Goal: Task Accomplishment & Management: Use online tool/utility

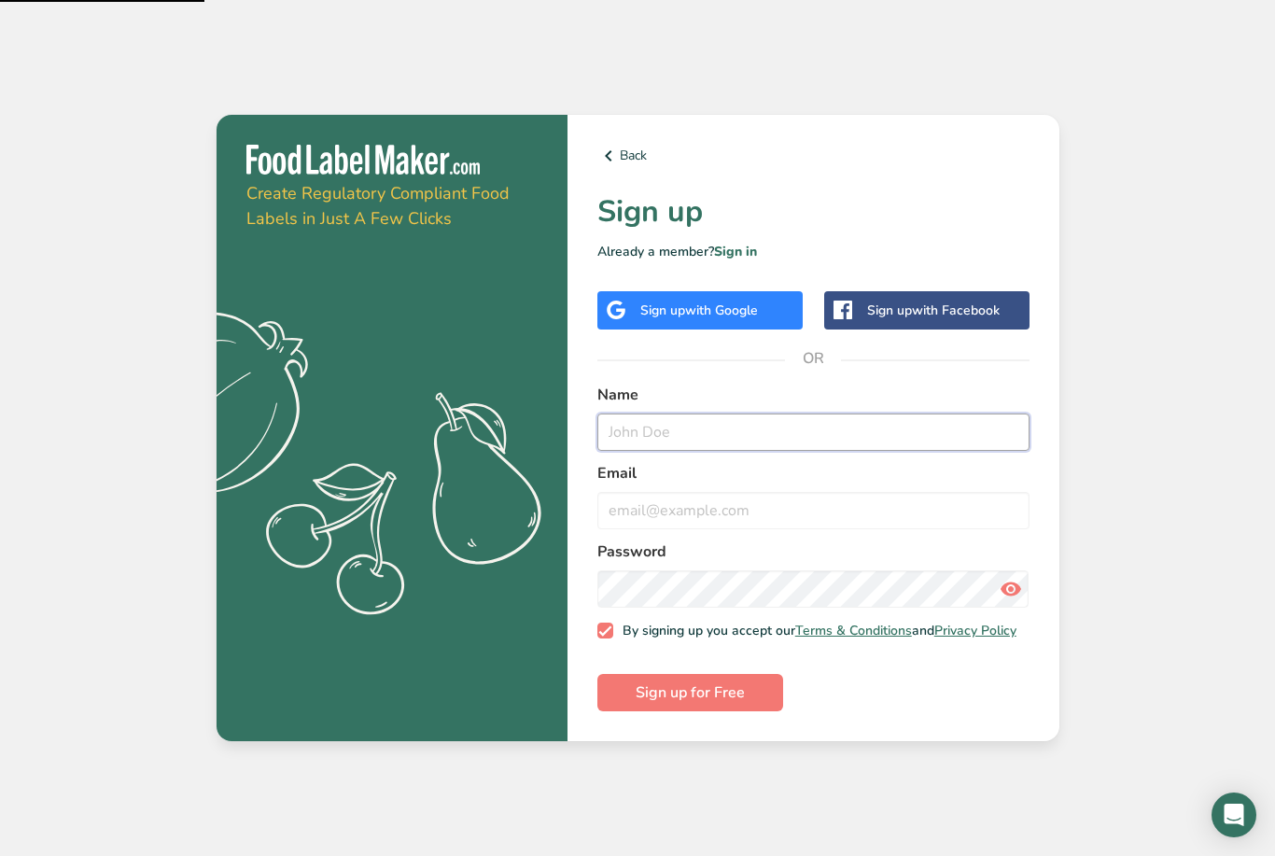
click at [886, 451] on input "text" at bounding box center [813, 431] width 432 height 37
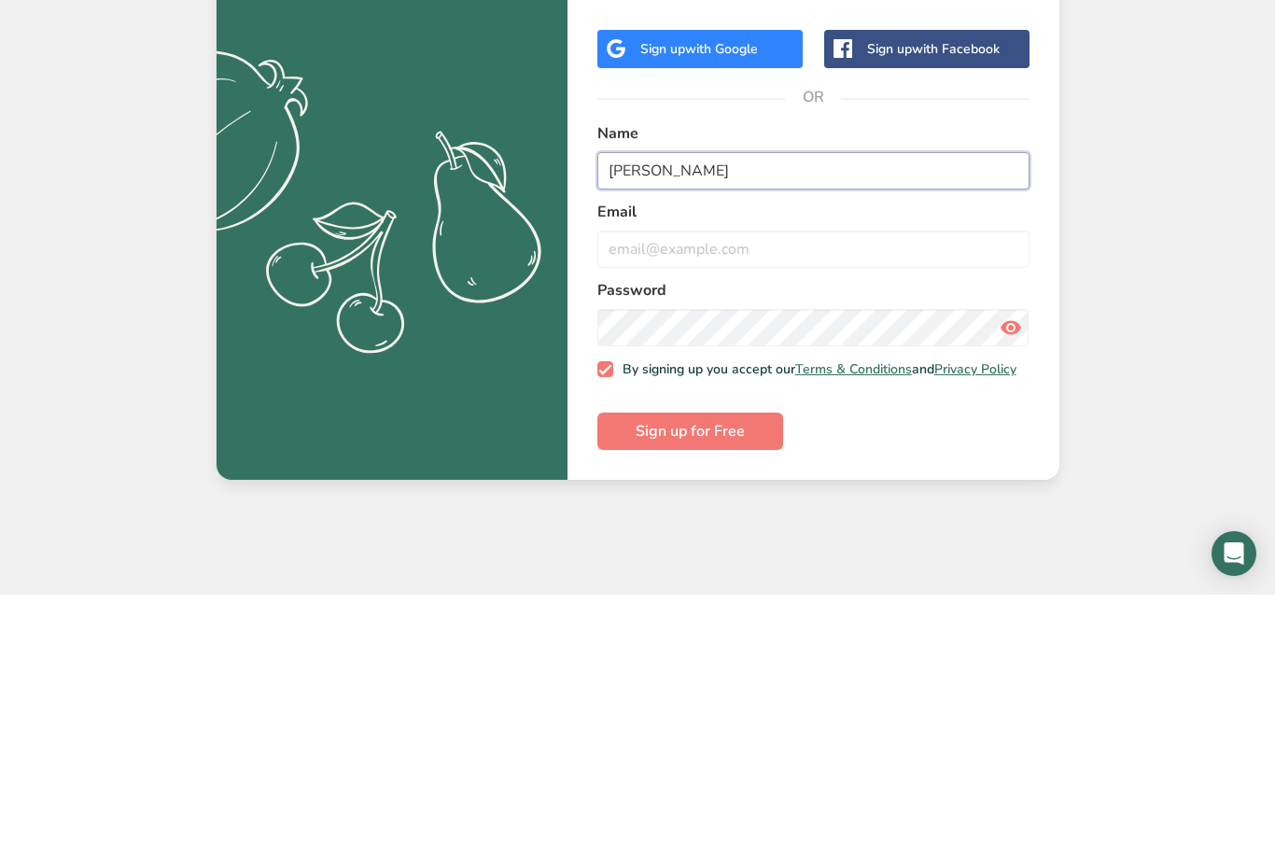
type input "[PERSON_NAME]"
click at [753, 492] on input "email" at bounding box center [813, 510] width 432 height 37
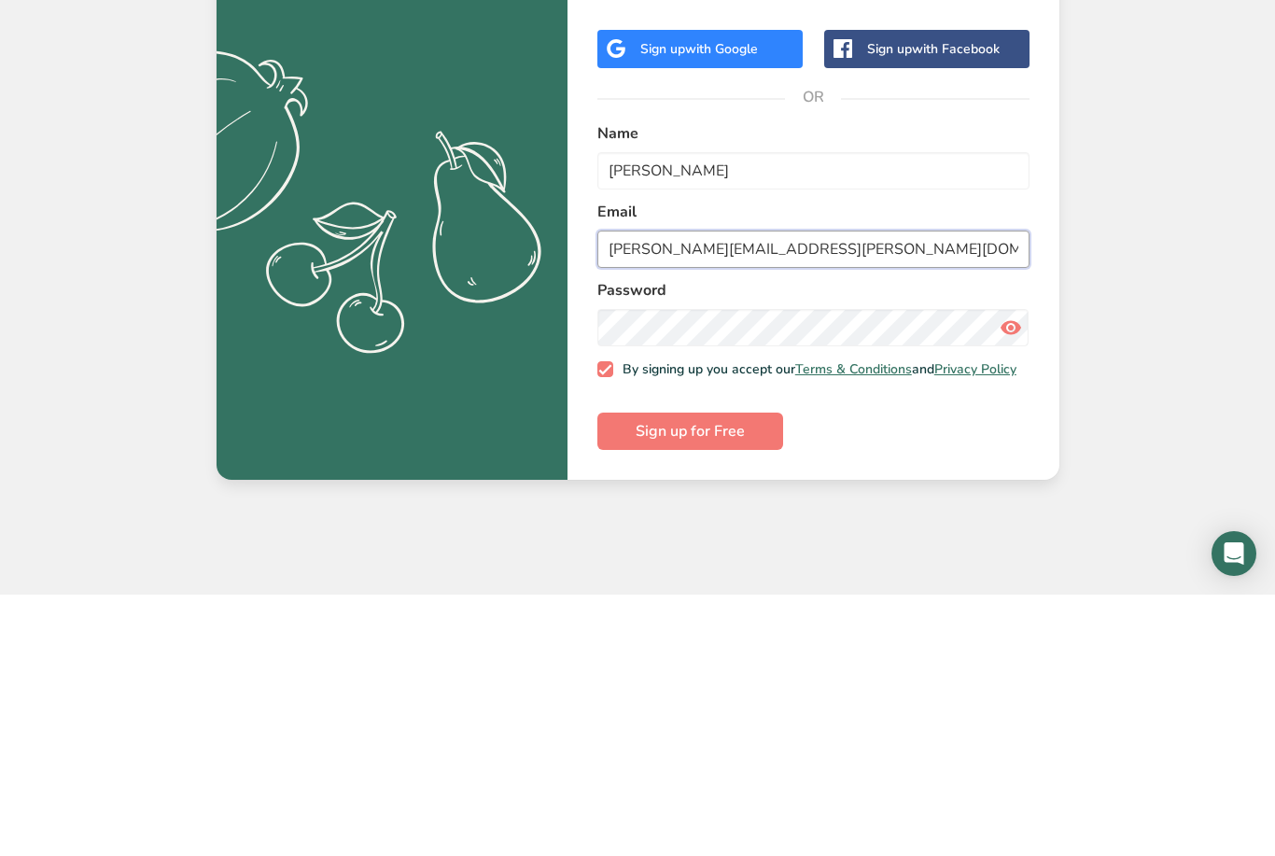
type input "[PERSON_NAME][EMAIL_ADDRESS][PERSON_NAME][DOMAIN_NAME]"
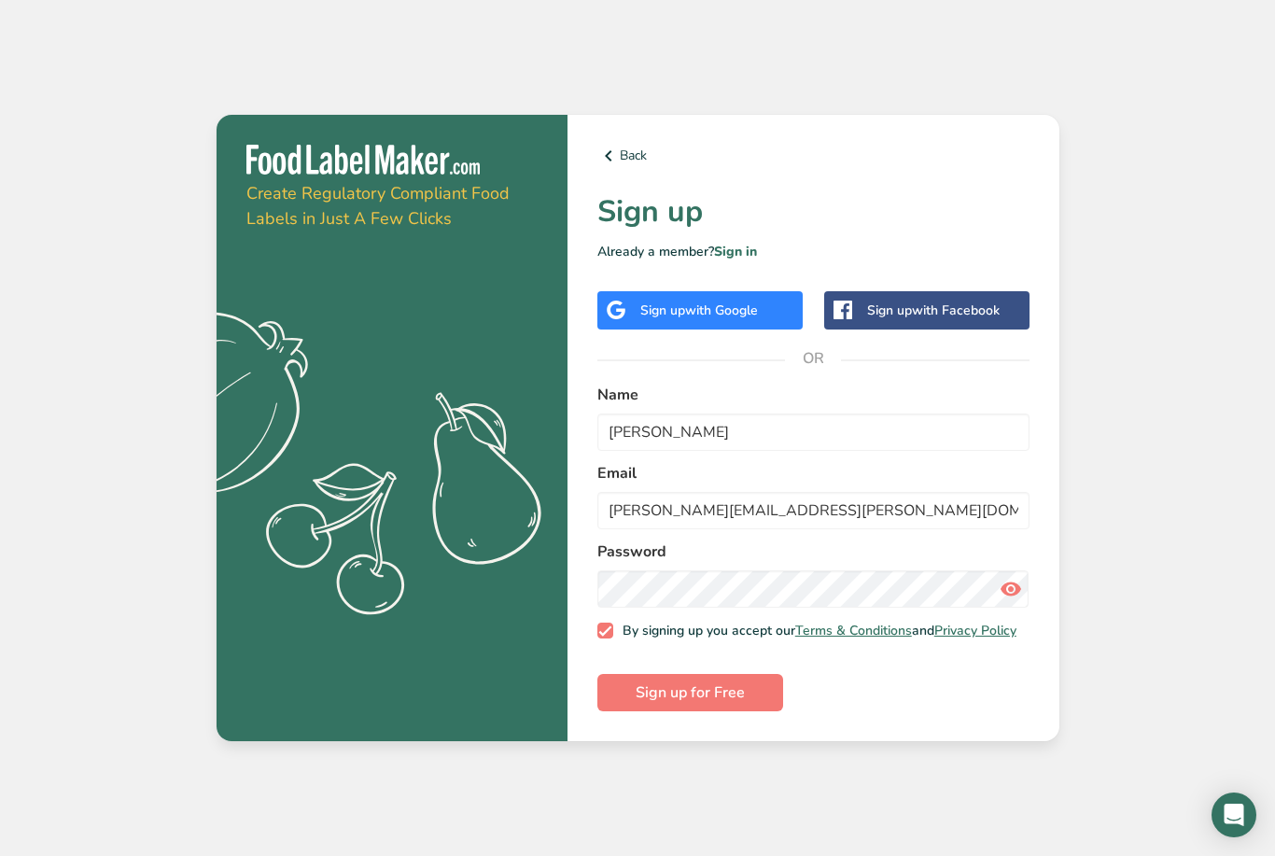
click at [752, 711] on button "Sign up for Free" at bounding box center [690, 692] width 186 height 37
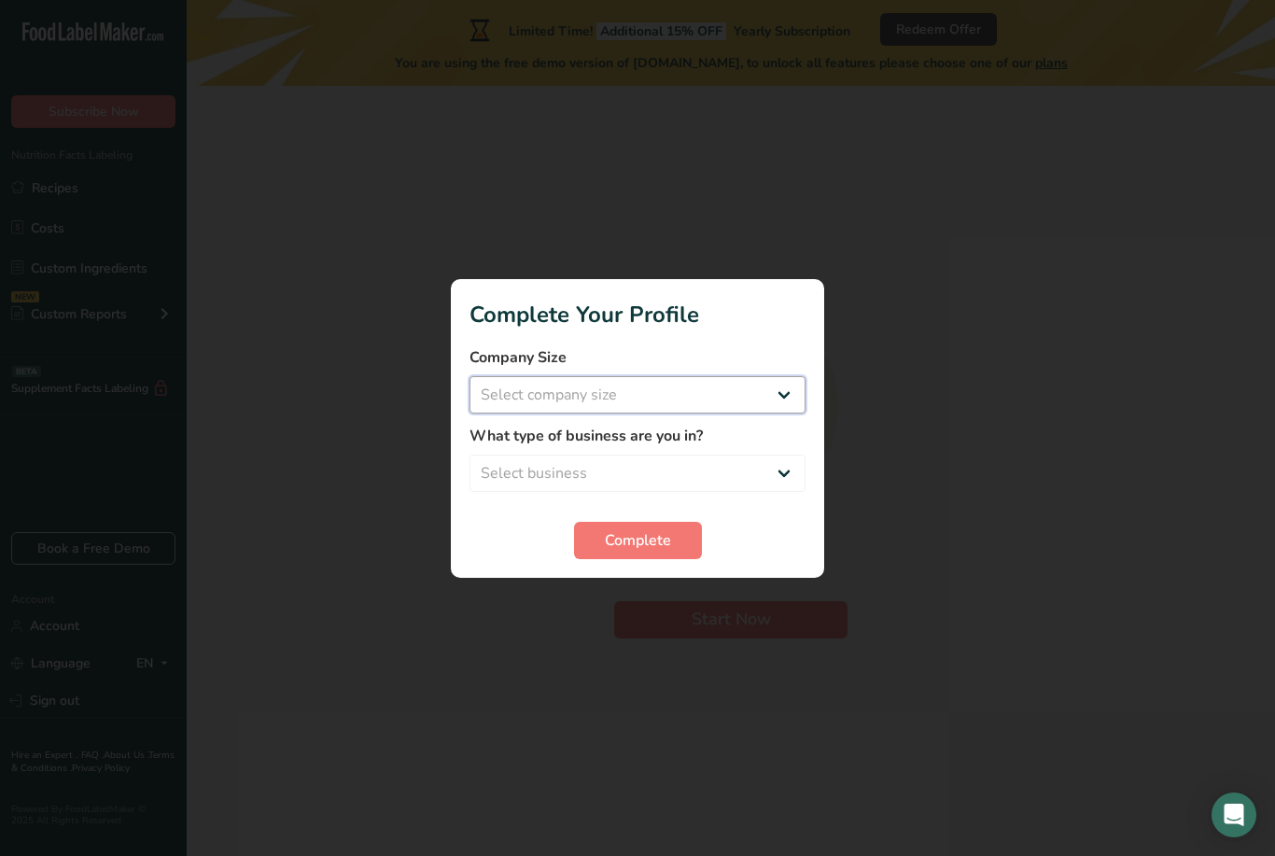
click at [802, 393] on select "Select company size Fewer than 10 Employees 10 to 50 Employees 51 to 500 Employ…" at bounding box center [637, 394] width 336 height 37
click at [787, 404] on select "Fewer than 10 Employees 10 to 50 Employees 51 to 500 Employees Over 500 Employe…" at bounding box center [637, 394] width 336 height 37
select select "4"
click at [1268, 283] on div at bounding box center [637, 428] width 1275 height 856
click at [766, 502] on form "Company Size Fewer than 10 Employees 10 to 50 Employees 51 to 500 Employees Ove…" at bounding box center [637, 452] width 336 height 213
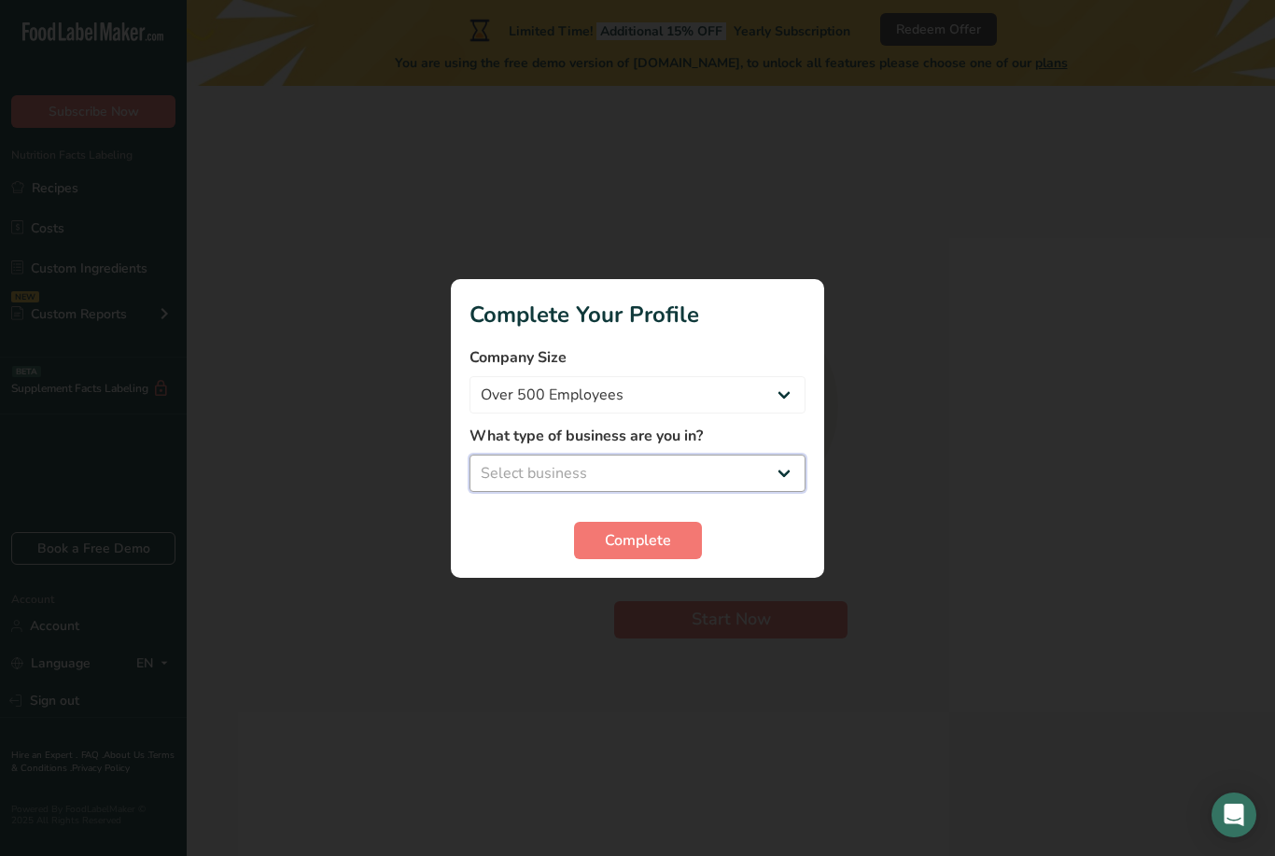
click at [769, 489] on select "Select business Packaged Food Manufacturer Restaurant & Cafe Bakery Meal Plans …" at bounding box center [637, 472] width 336 height 37
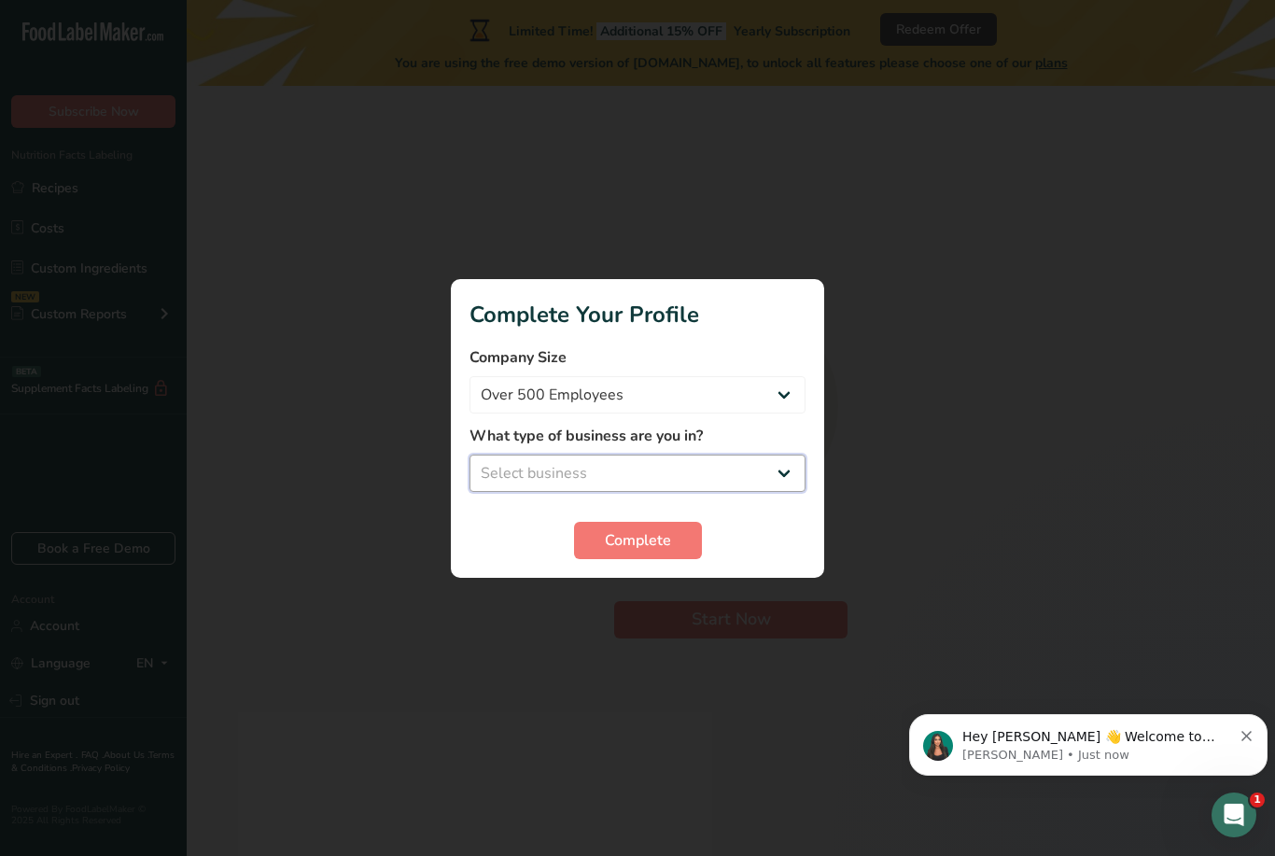
select select "5"
click at [654, 547] on span "Complete" at bounding box center [638, 540] width 66 height 22
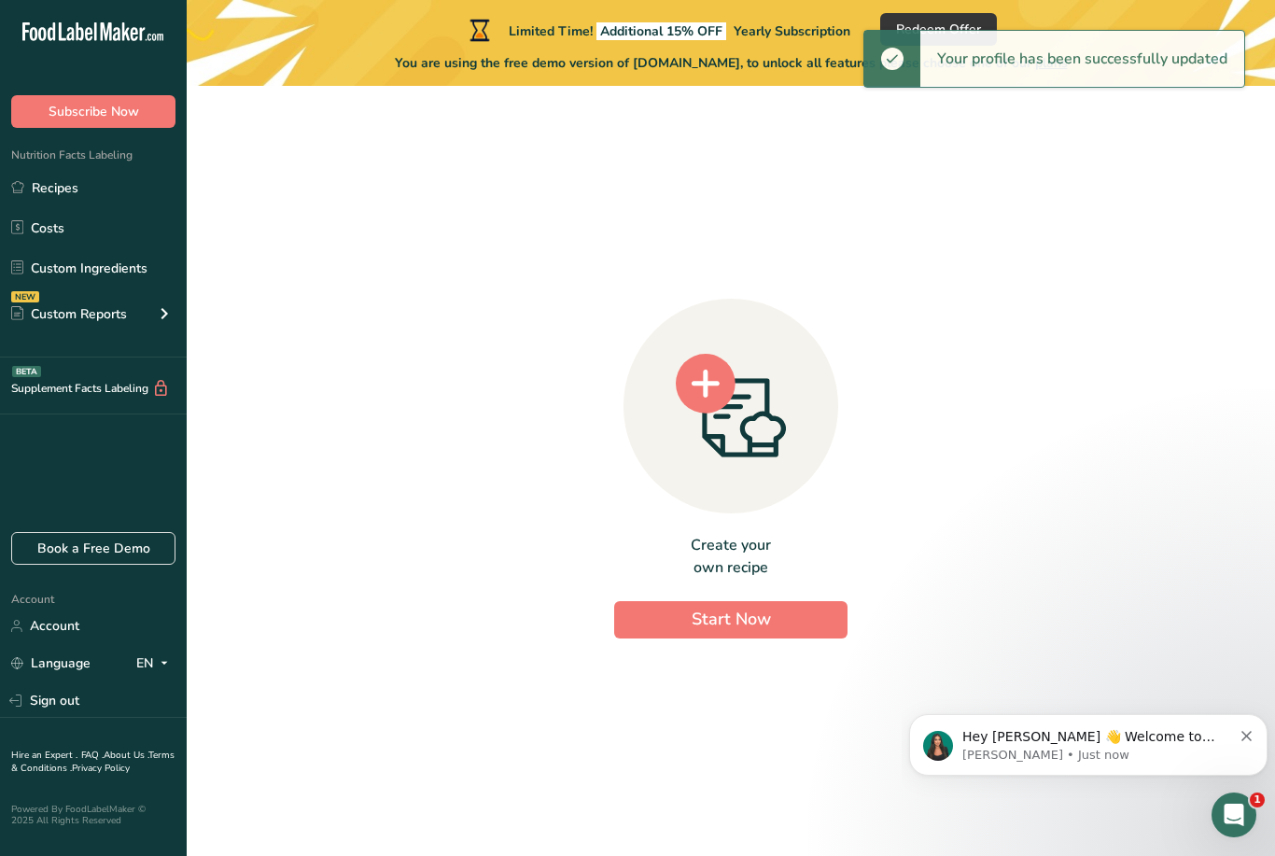
click at [778, 624] on div "Create your own recipe Start Now" at bounding box center [730, 586] width 233 height 105
click at [734, 630] on span "Start Now" at bounding box center [730, 618] width 79 height 22
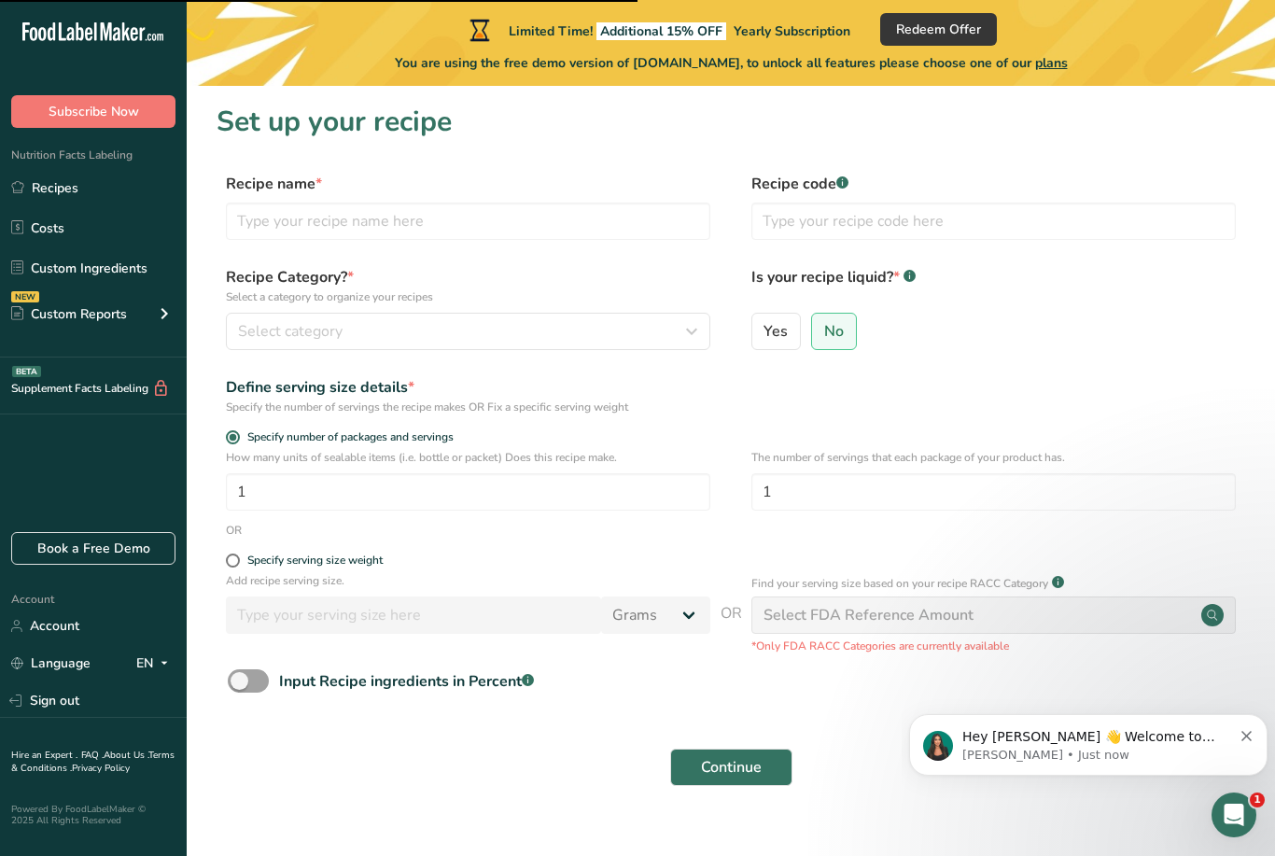
click at [549, 260] on form "Recipe name * Recipe code .a-a{fill:#347362;}.b-a{fill:#fff;} Recipe Category? …" at bounding box center [730, 485] width 1028 height 624
click at [549, 259] on form "Recipe name * Recipe code .a-a{fill:#347362;}.b-a{fill:#fff;} Recipe Category? …" at bounding box center [730, 485] width 1028 height 624
click at [567, 187] on label "Recipe name *" at bounding box center [468, 184] width 484 height 22
click at [547, 235] on input "text" at bounding box center [468, 220] width 484 height 37
type input "H"
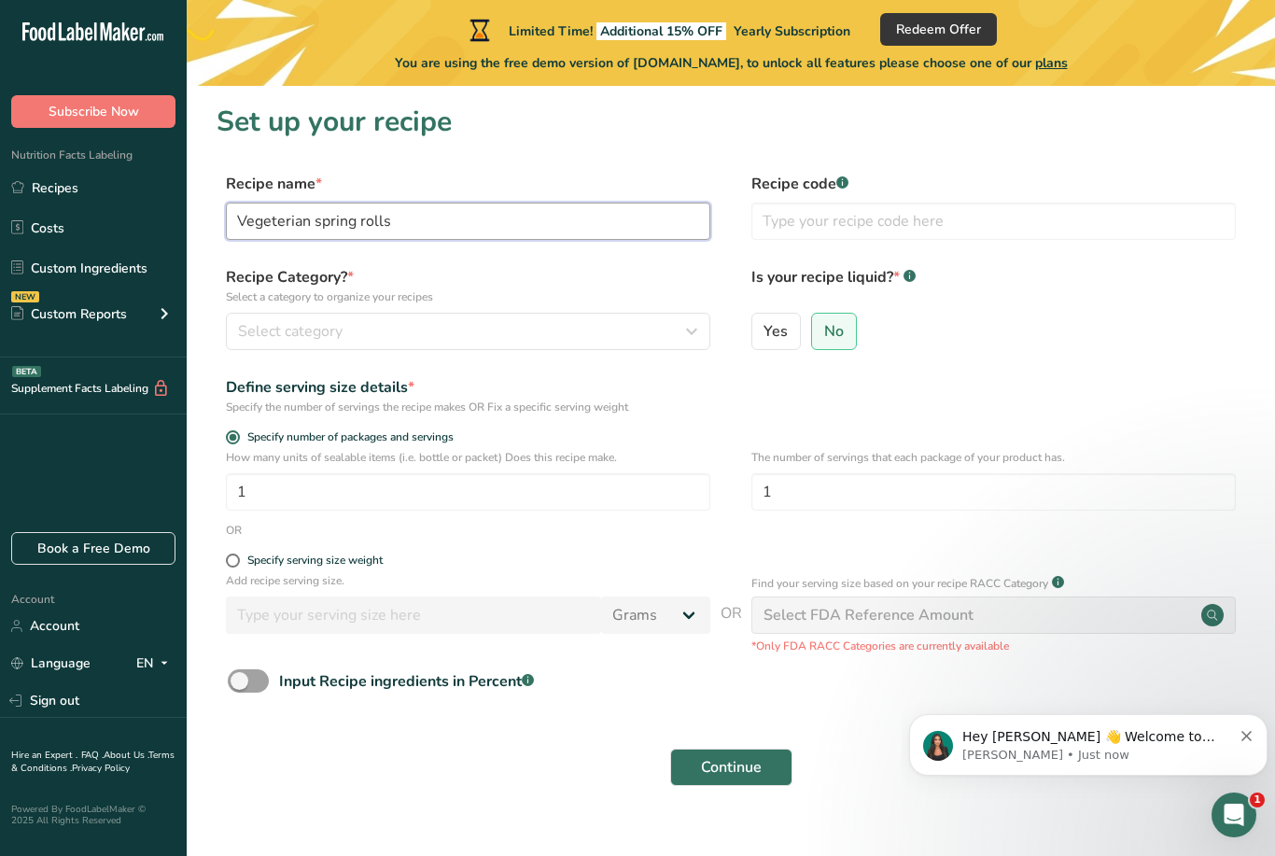
type input "Vegeterian spring rolls"
click at [314, 314] on button "Select category" at bounding box center [468, 331] width 484 height 37
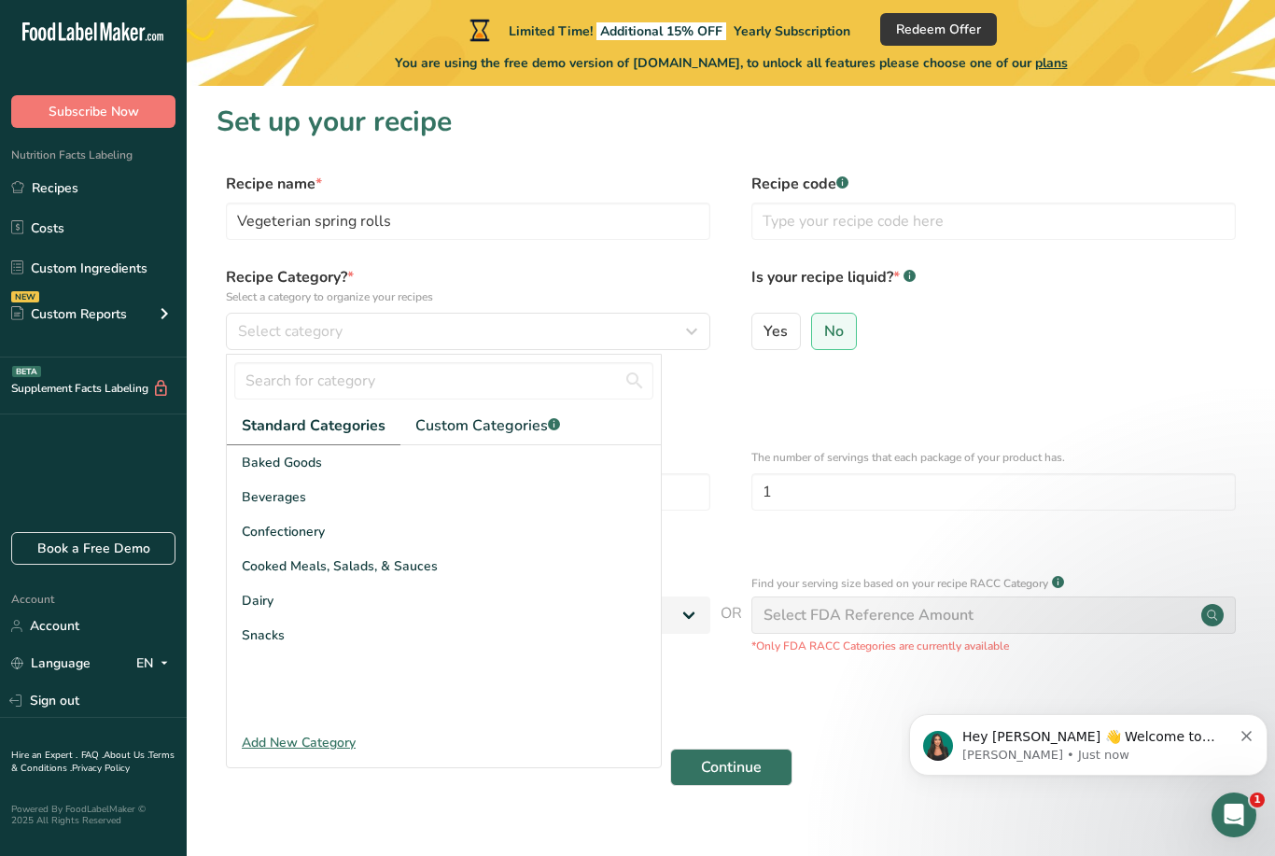
click at [456, 336] on div "Select category" at bounding box center [462, 331] width 449 height 22
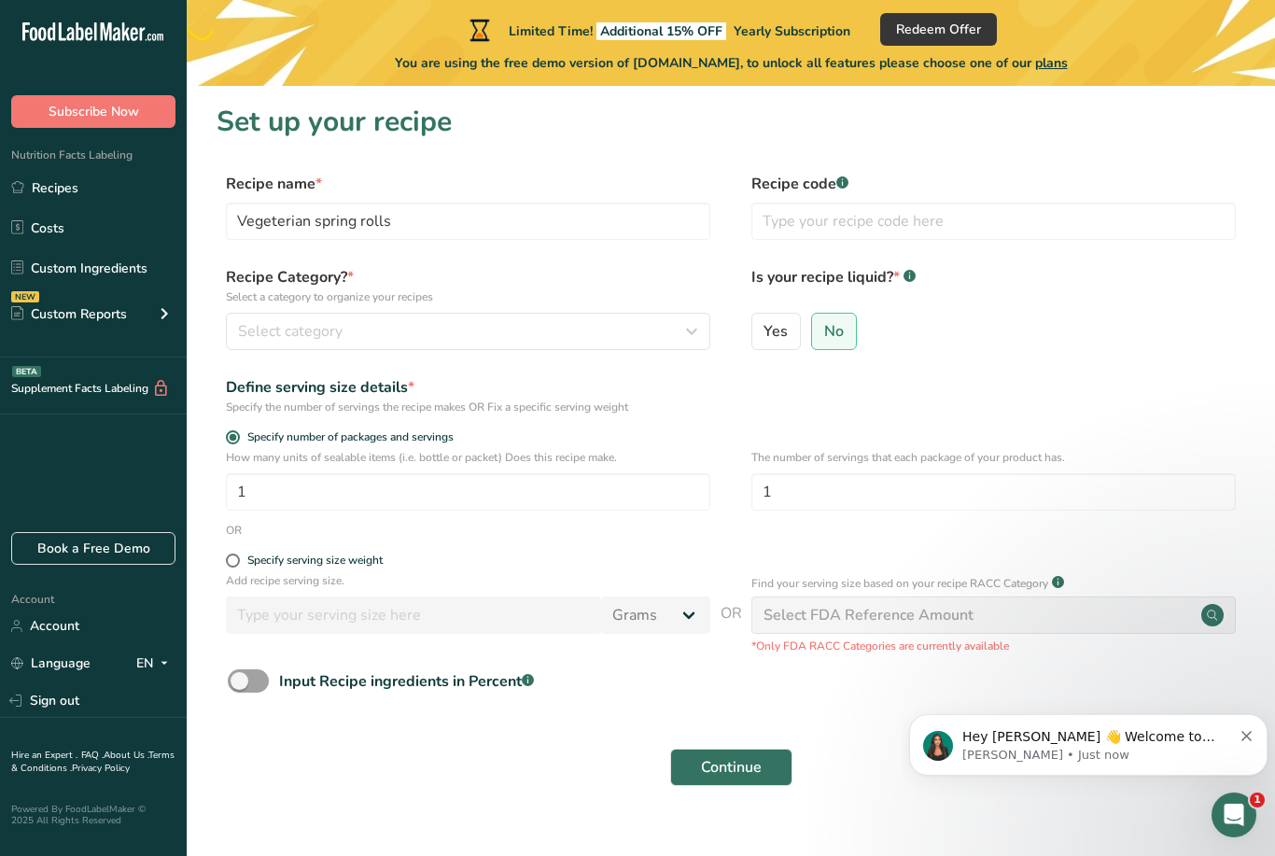
click at [551, 328] on div "Select category" at bounding box center [462, 331] width 449 height 22
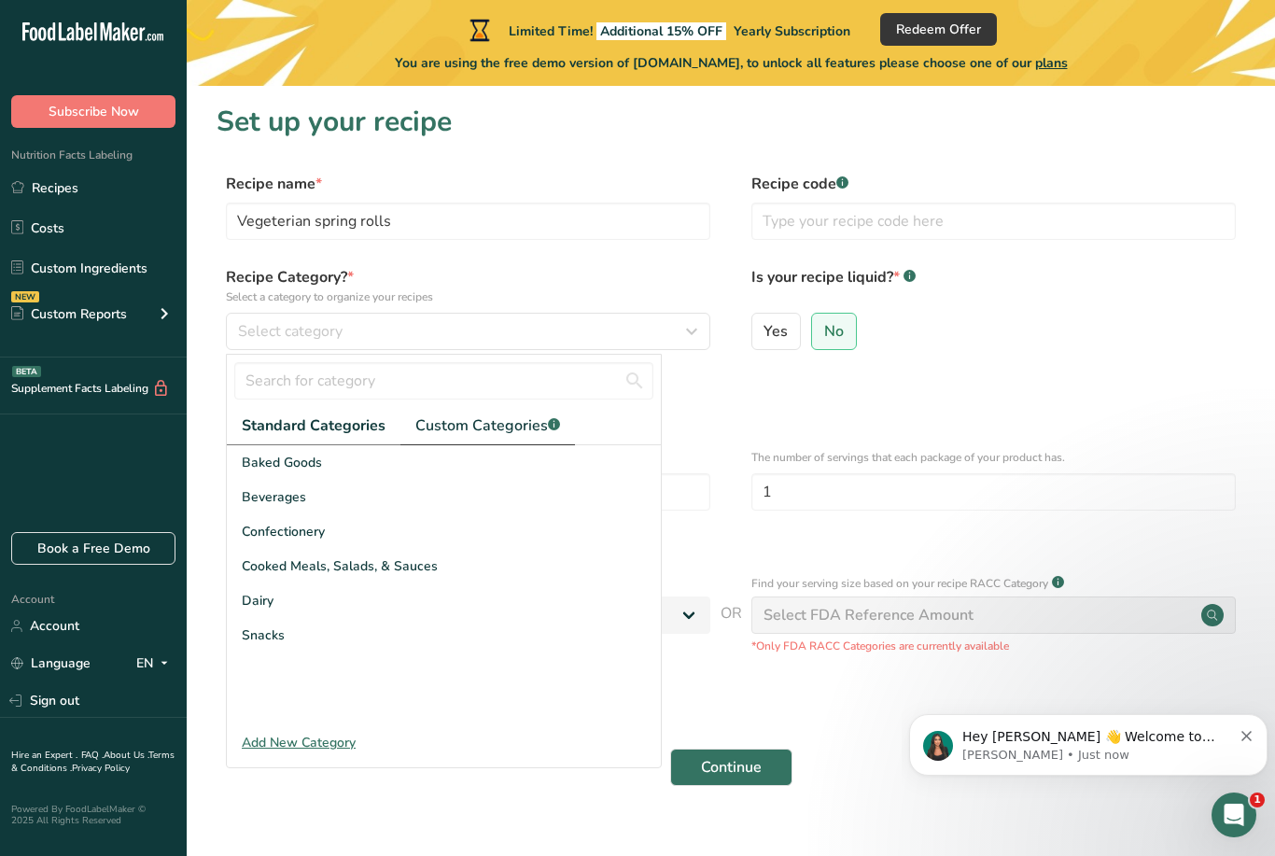
click at [491, 421] on span "Custom Categories .a-a{fill:#347362;}.b-a{fill:#fff;}" at bounding box center [487, 425] width 145 height 22
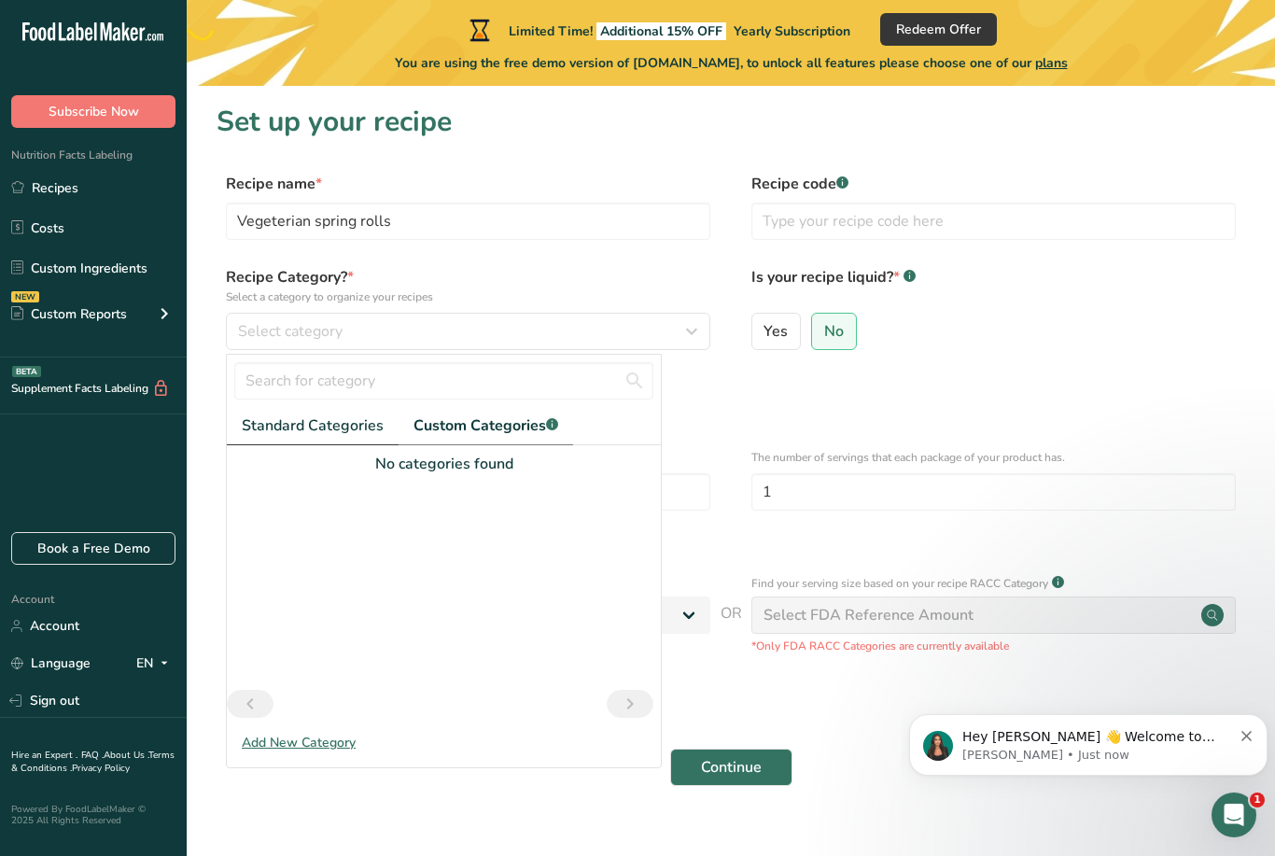
click at [324, 433] on span "Standard Categories" at bounding box center [313, 425] width 142 height 22
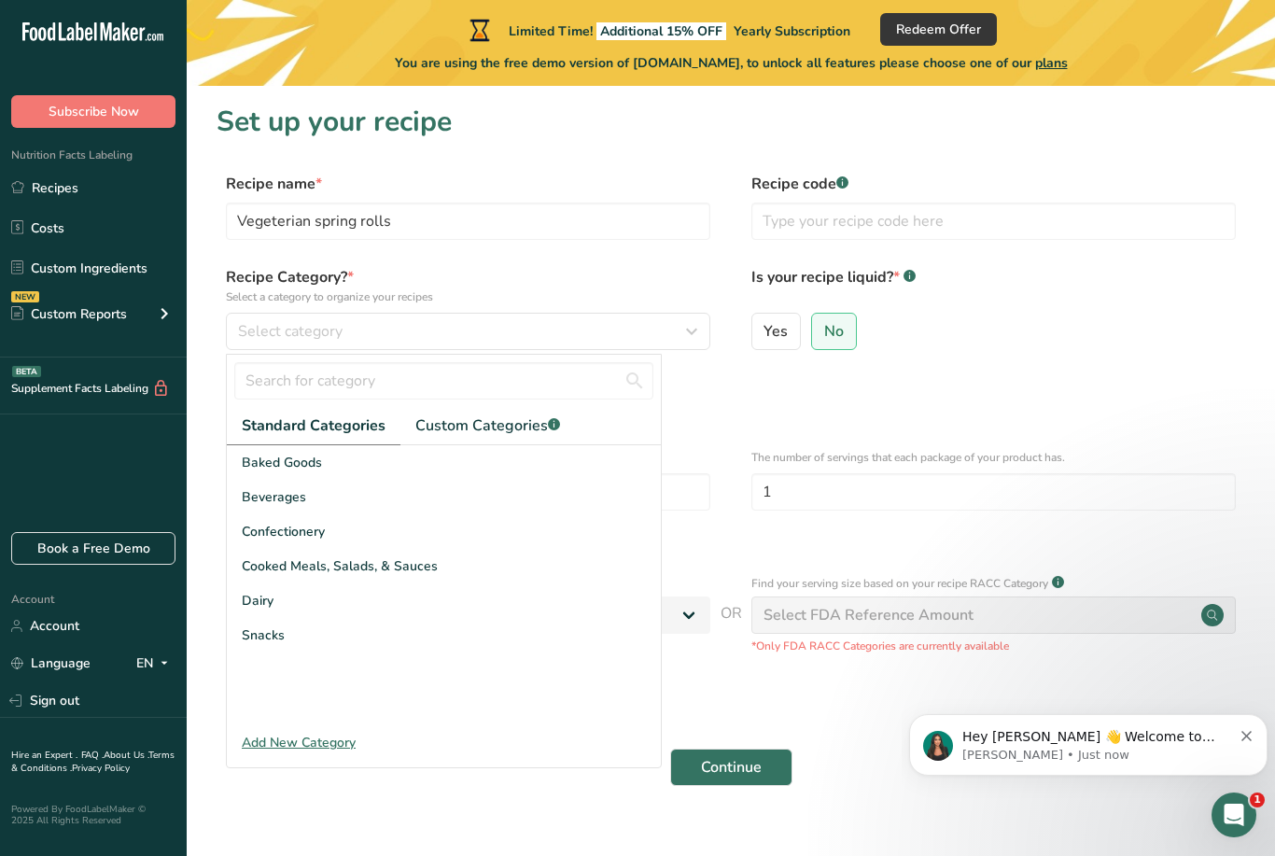
click at [416, 564] on span "Cooked Meals, Salads, & Sauces" at bounding box center [340, 566] width 196 height 20
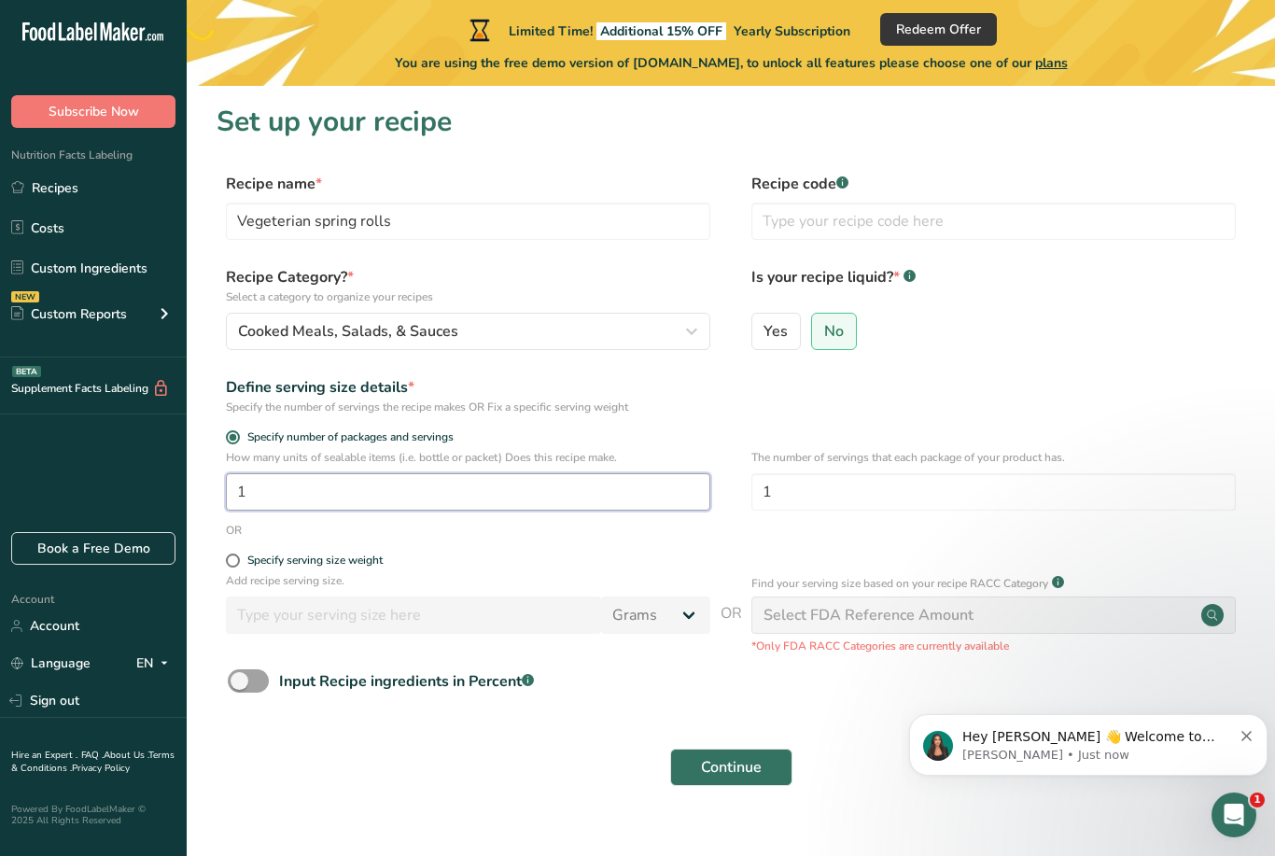
click at [410, 509] on input "1" at bounding box center [468, 491] width 484 height 37
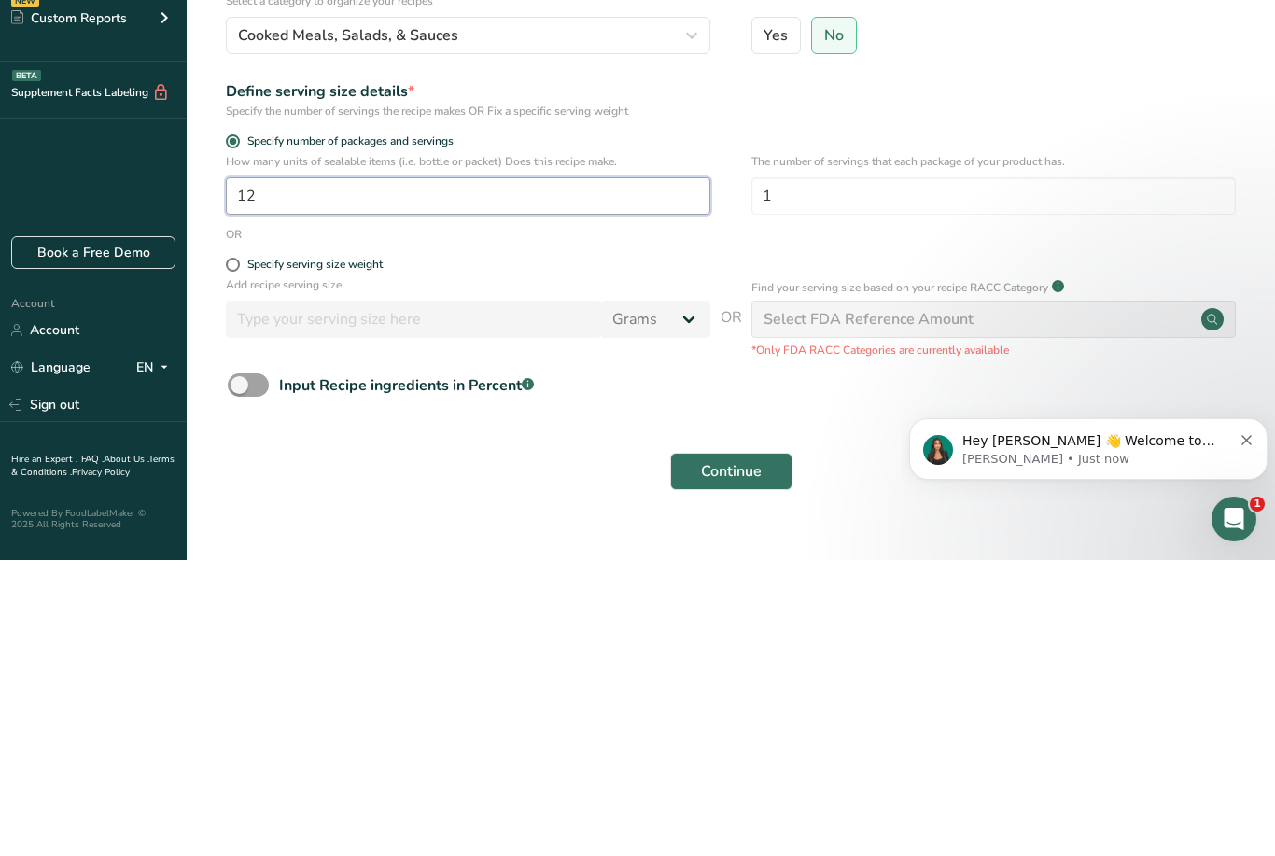
type input "1"
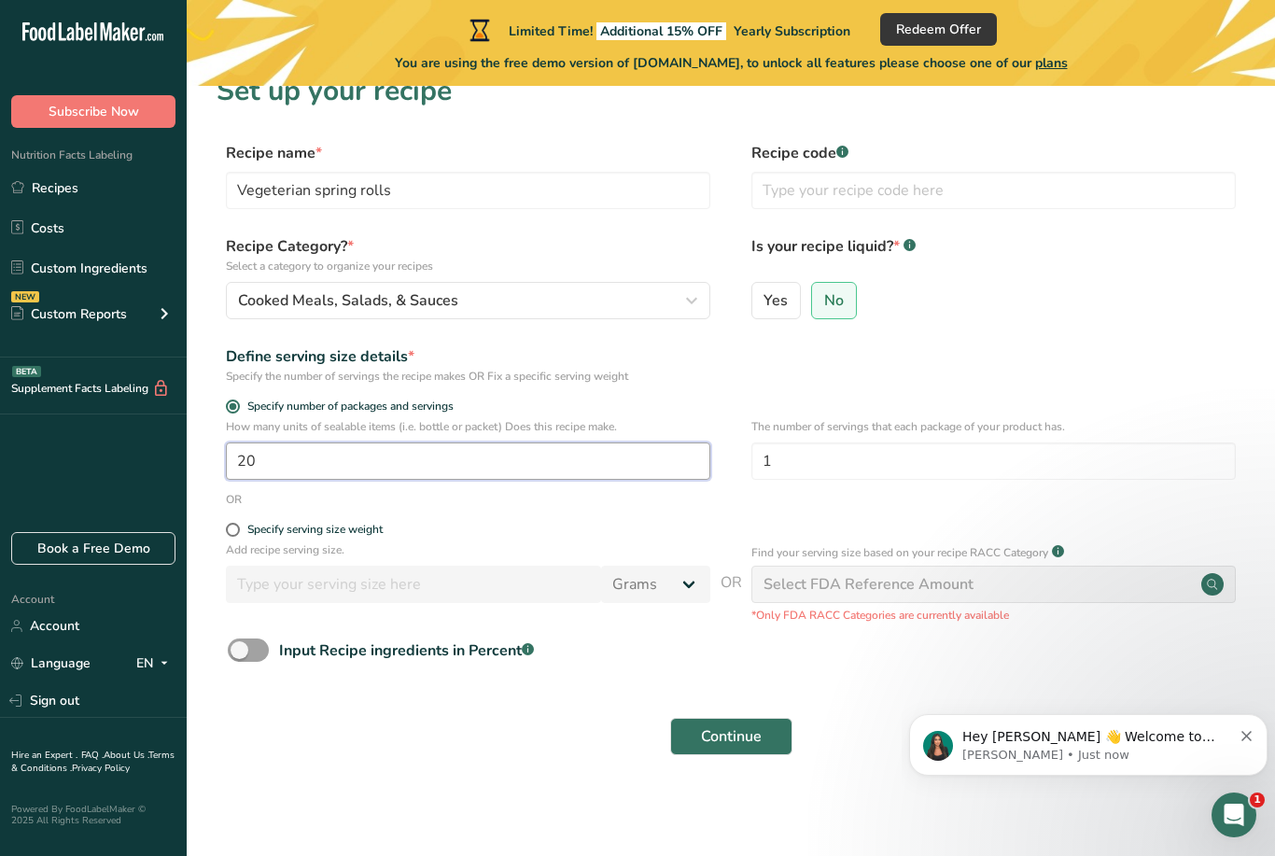
type input "20"
click at [228, 523] on span at bounding box center [233, 530] width 14 height 14
click at [228, 523] on input "Specify serving size weight" at bounding box center [232, 529] width 12 height 12
radio input "true"
radio input "false"
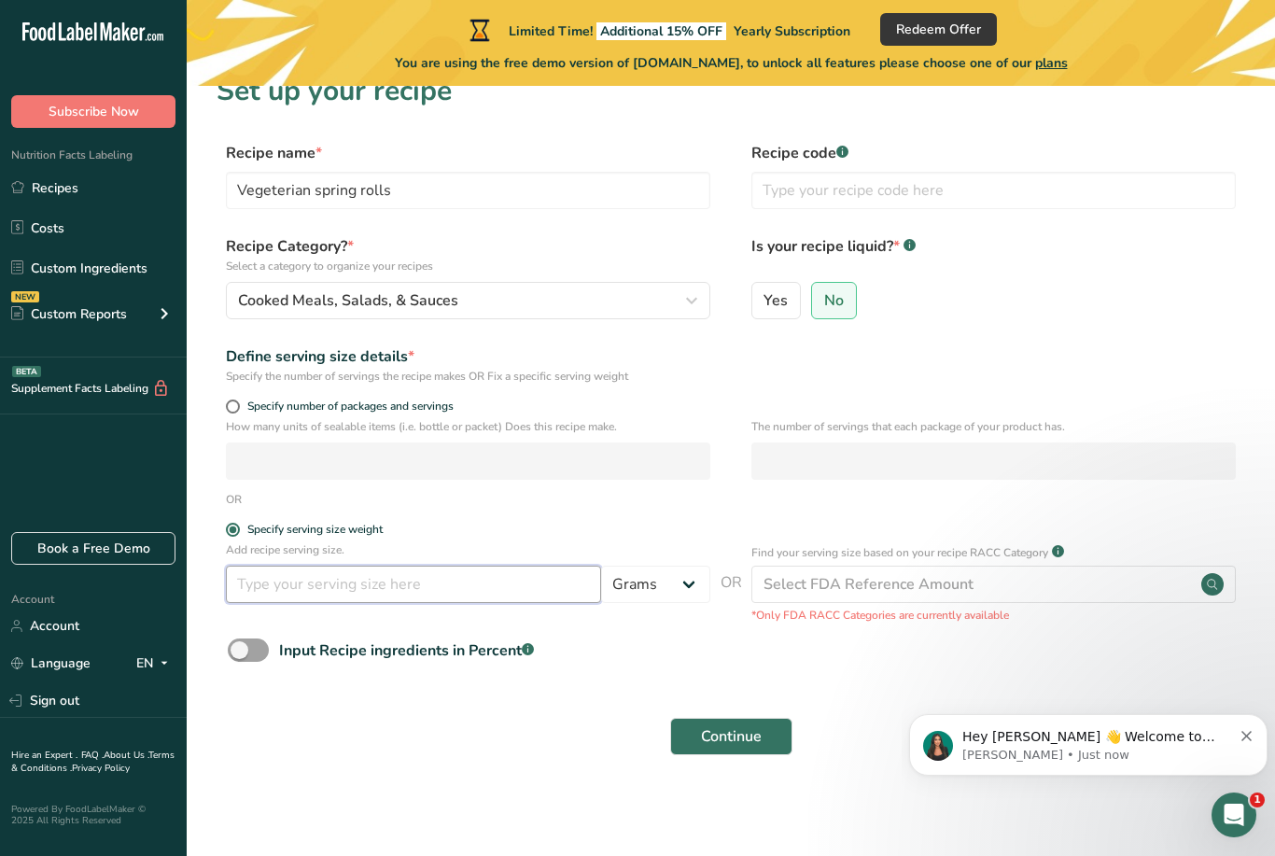
click at [296, 565] on input "number" at bounding box center [413, 583] width 375 height 37
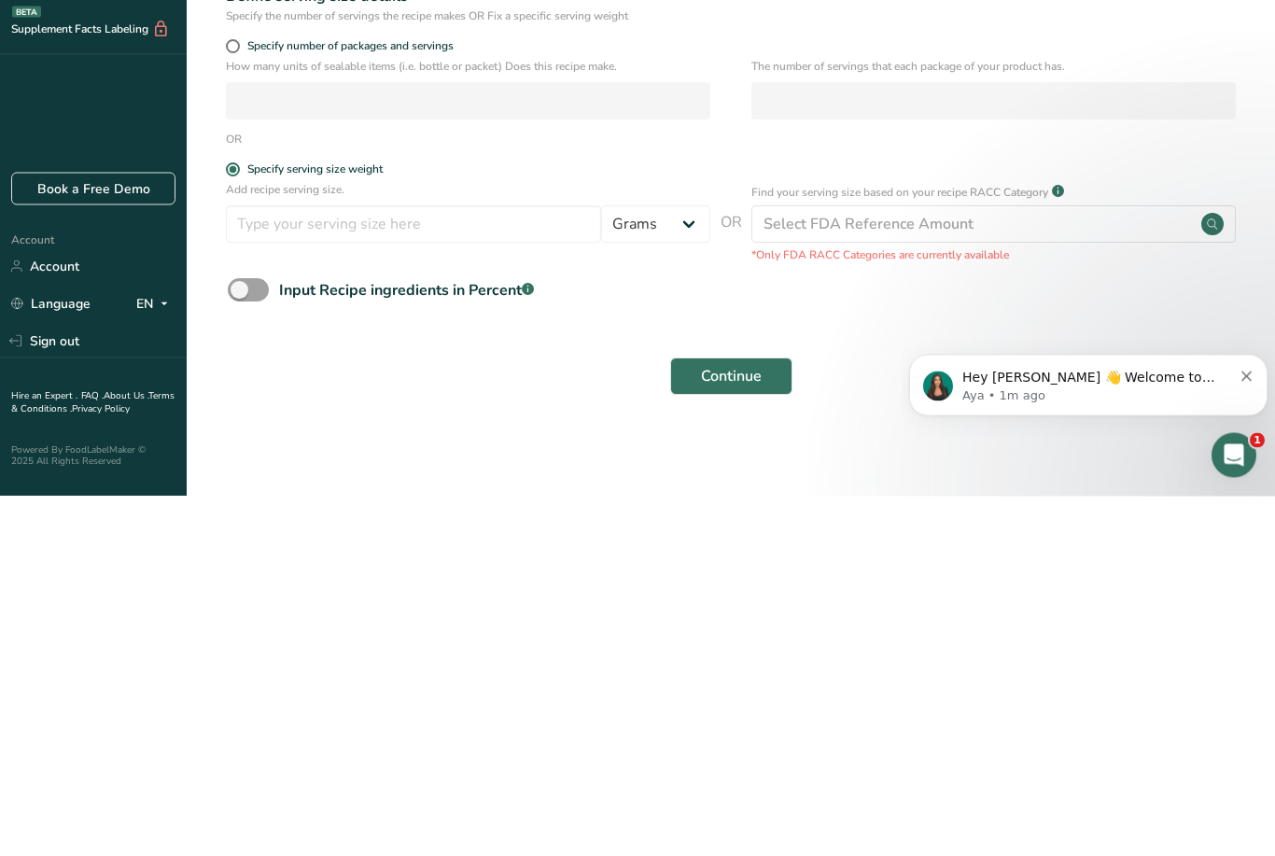
click at [270, 523] on div "Specify serving size weight" at bounding box center [314, 530] width 135 height 14
click at [238, 523] on input "Specify serving size weight" at bounding box center [232, 529] width 12 height 12
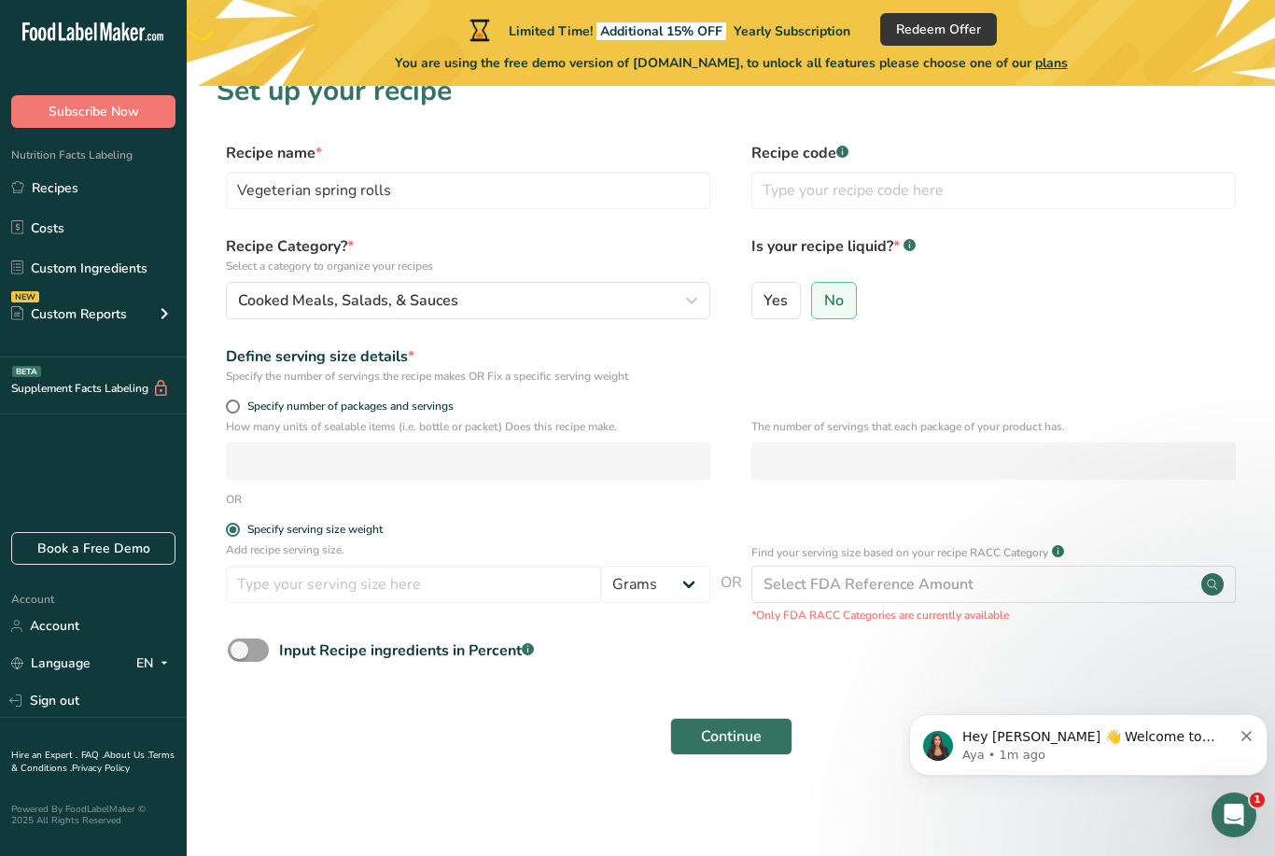
click at [248, 523] on div "Specify serving size weight" at bounding box center [314, 530] width 135 height 14
click at [238, 523] on input "Specify serving size weight" at bounding box center [232, 529] width 12 height 12
click at [252, 638] on span at bounding box center [248, 649] width 41 height 23
click at [240, 644] on input "Input Recipe ingredients in Percent .a-a{fill:#347362;}.b-a{fill:#fff;}" at bounding box center [234, 650] width 12 height 12
checkbox input "true"
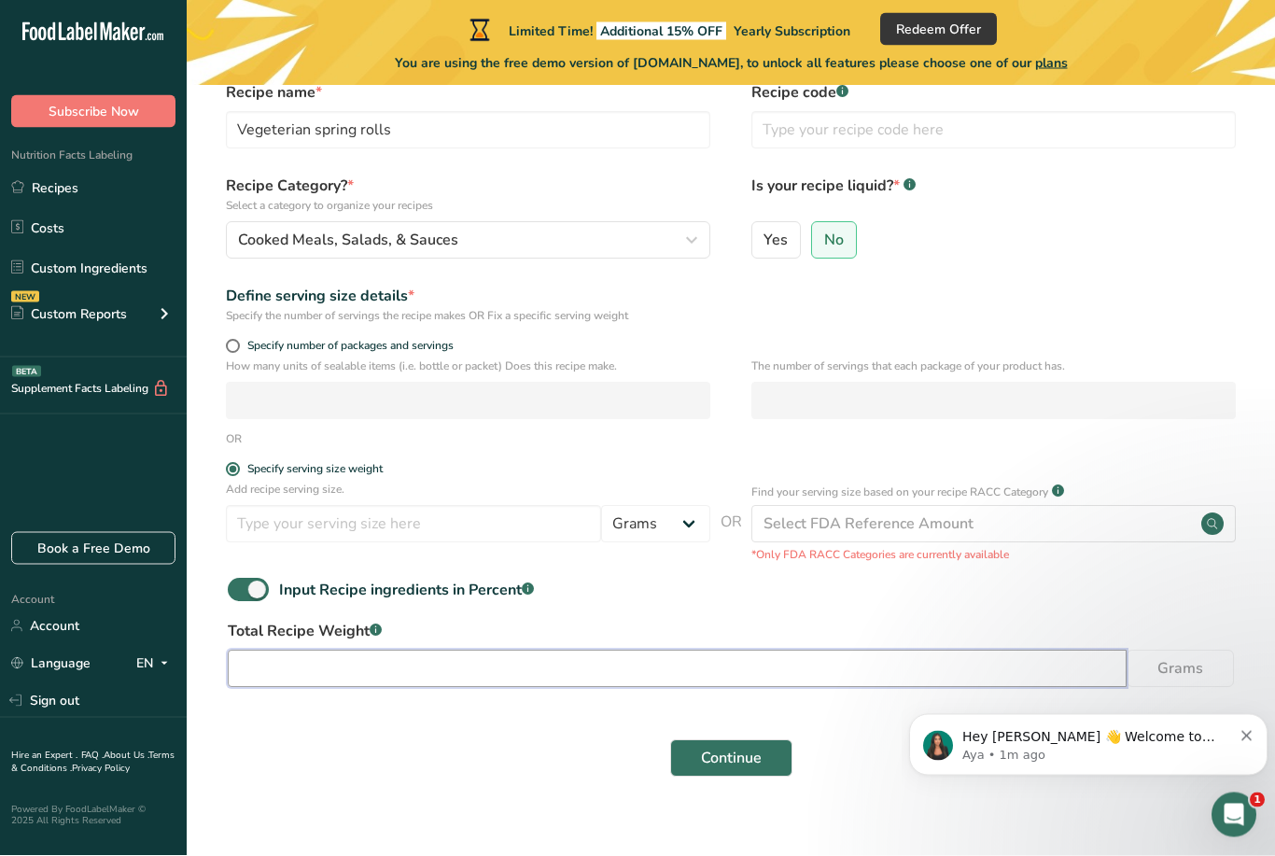
click at [364, 656] on input "number" at bounding box center [677, 668] width 899 height 37
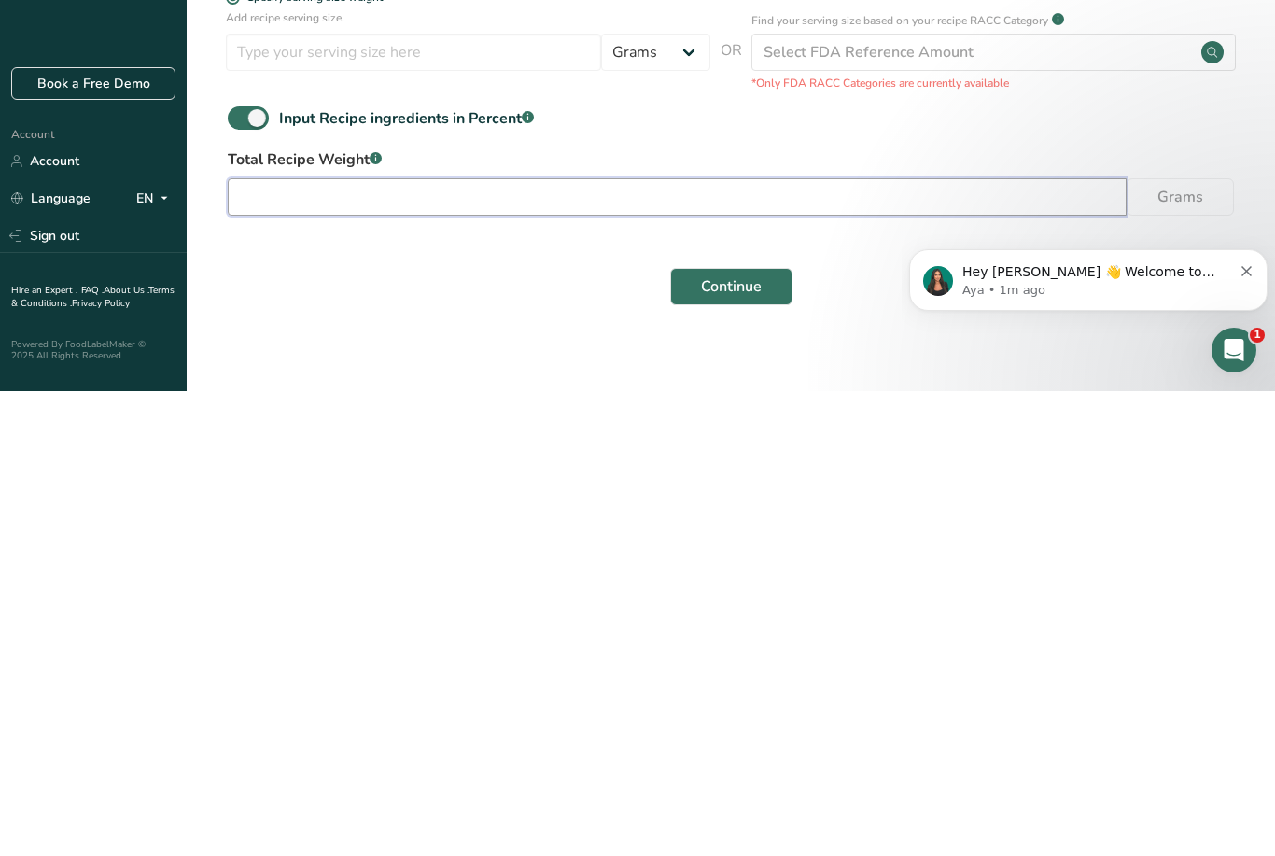
click at [248, 643] on input "number" at bounding box center [677, 661] width 899 height 37
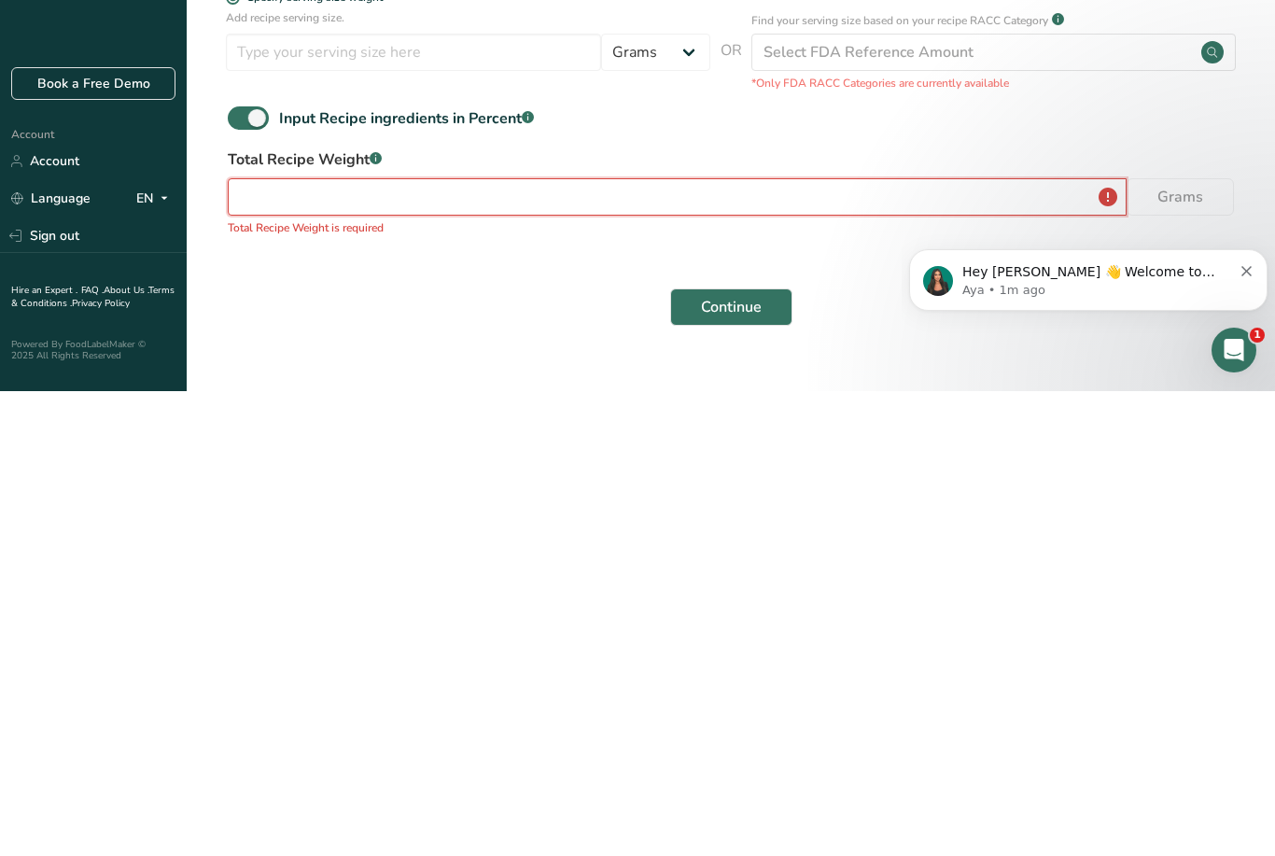
scroll to position [133, 0]
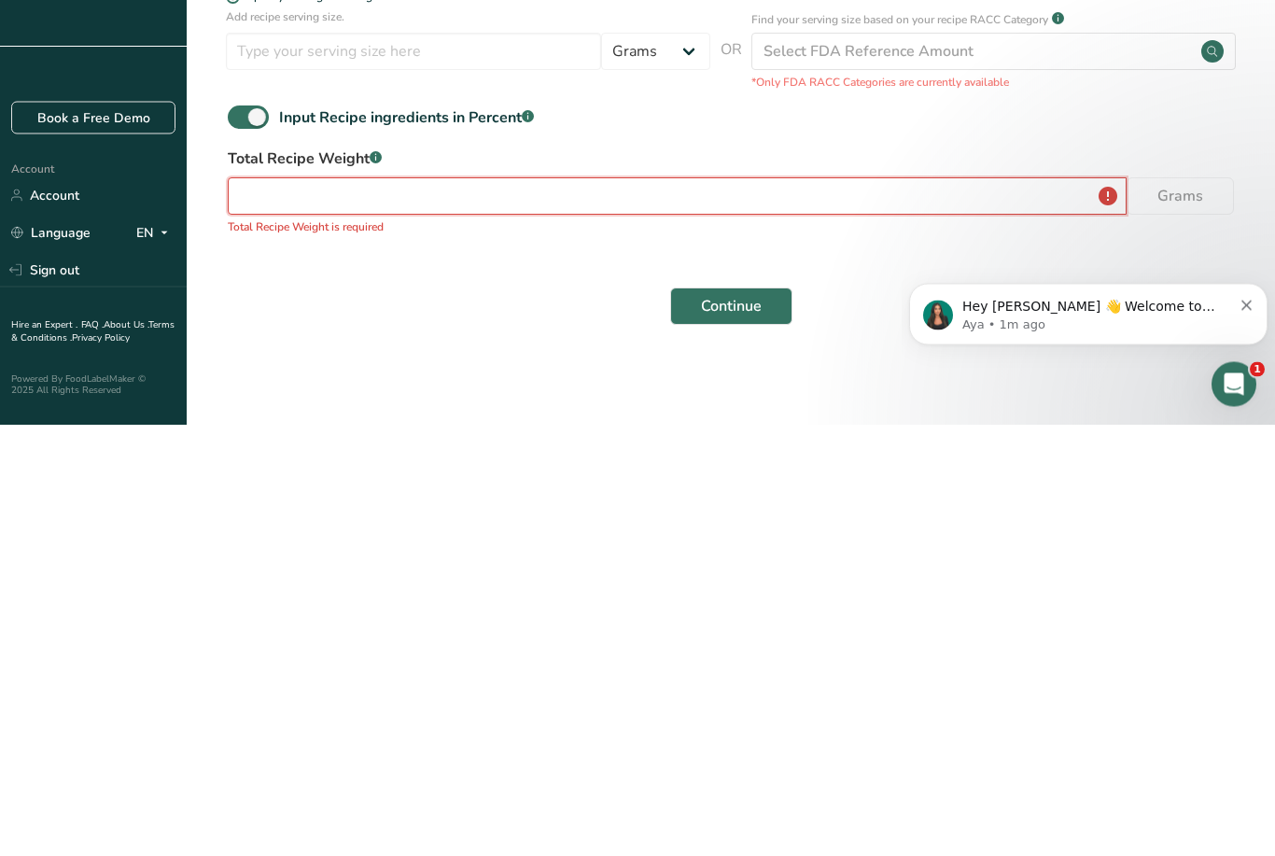
click at [245, 608] on input "number" at bounding box center [677, 626] width 899 height 37
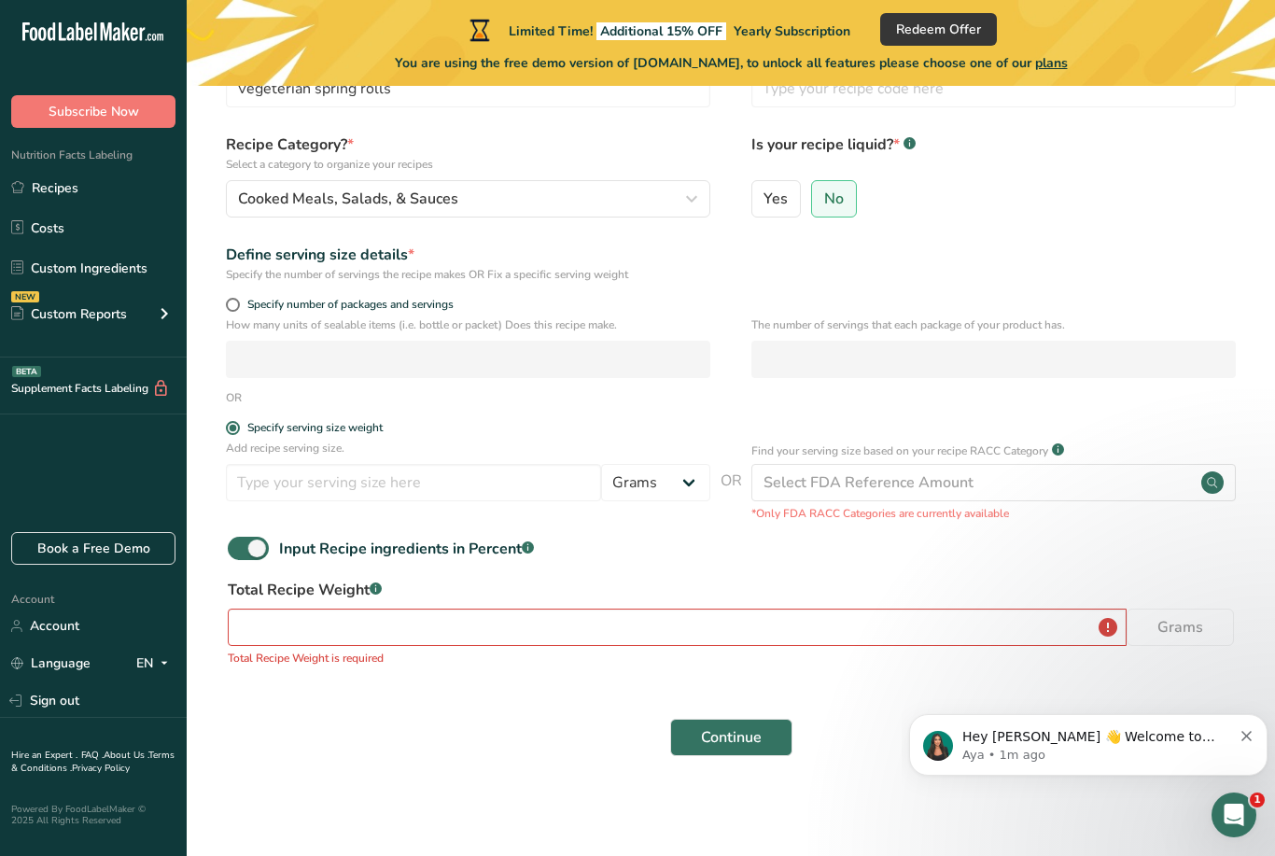
click at [780, 735] on button "Continue" at bounding box center [731, 736] width 122 height 37
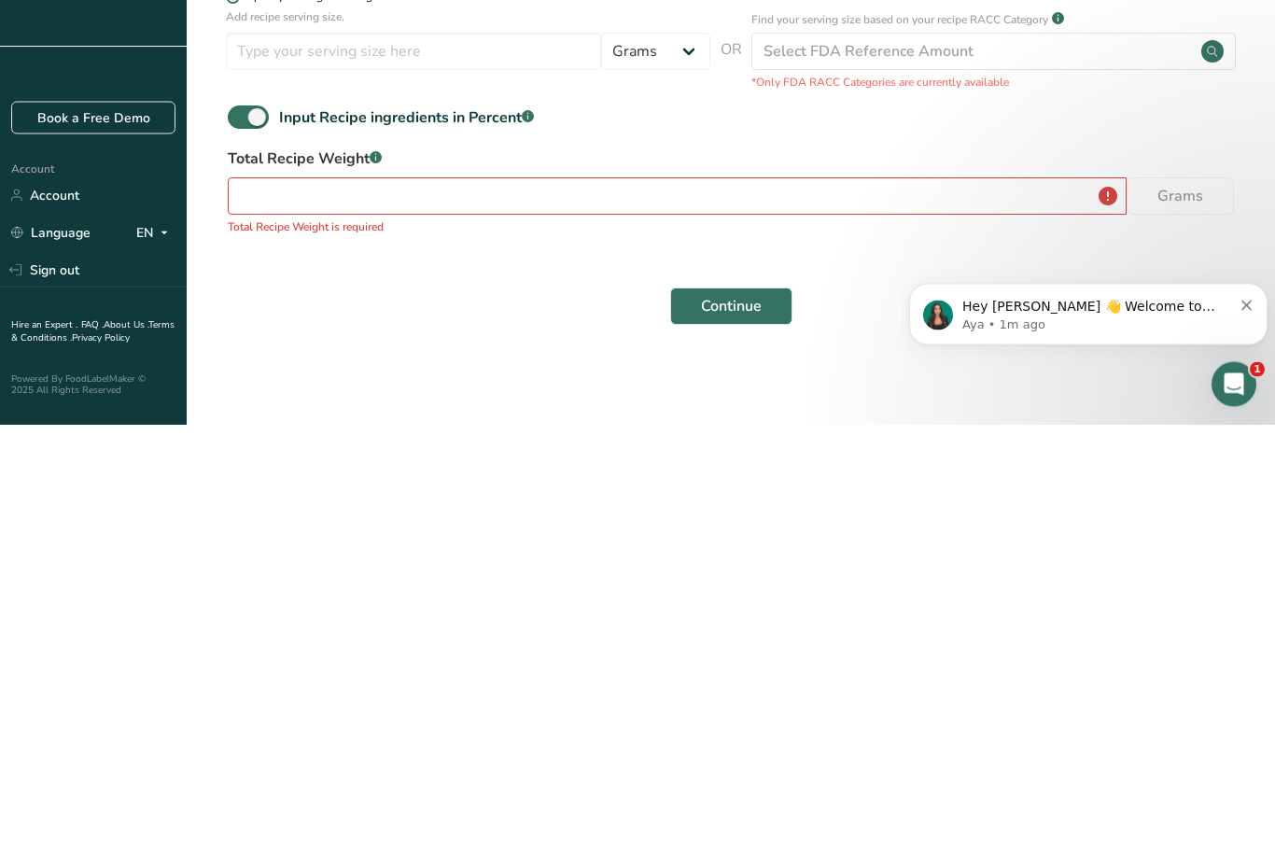
click at [1032, 252] on body "Hey [PERSON_NAME] 👋 Welcome to Food Label Maker🙌 Take a look around! If you hav…" at bounding box center [1088, 309] width 358 height 116
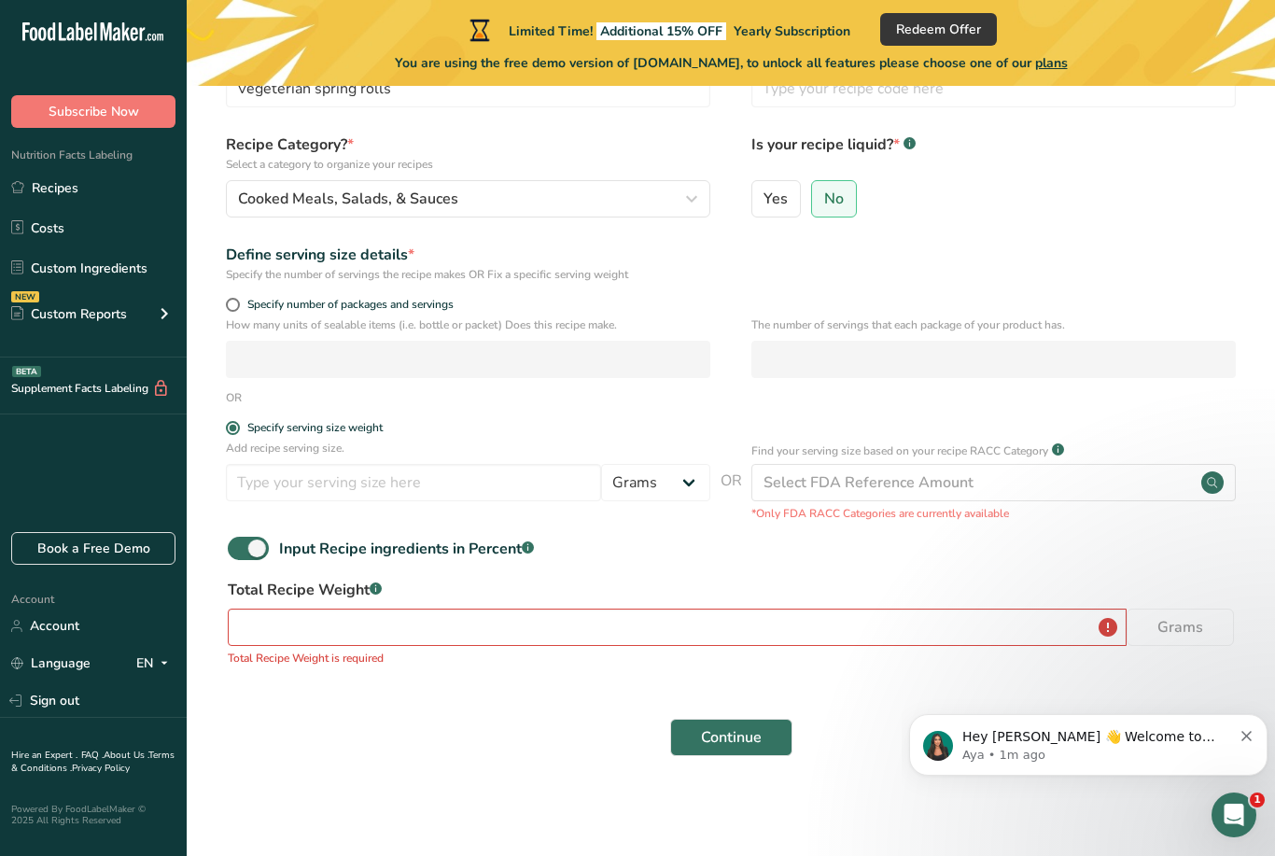
click at [949, 642] on input "number" at bounding box center [677, 626] width 899 height 37
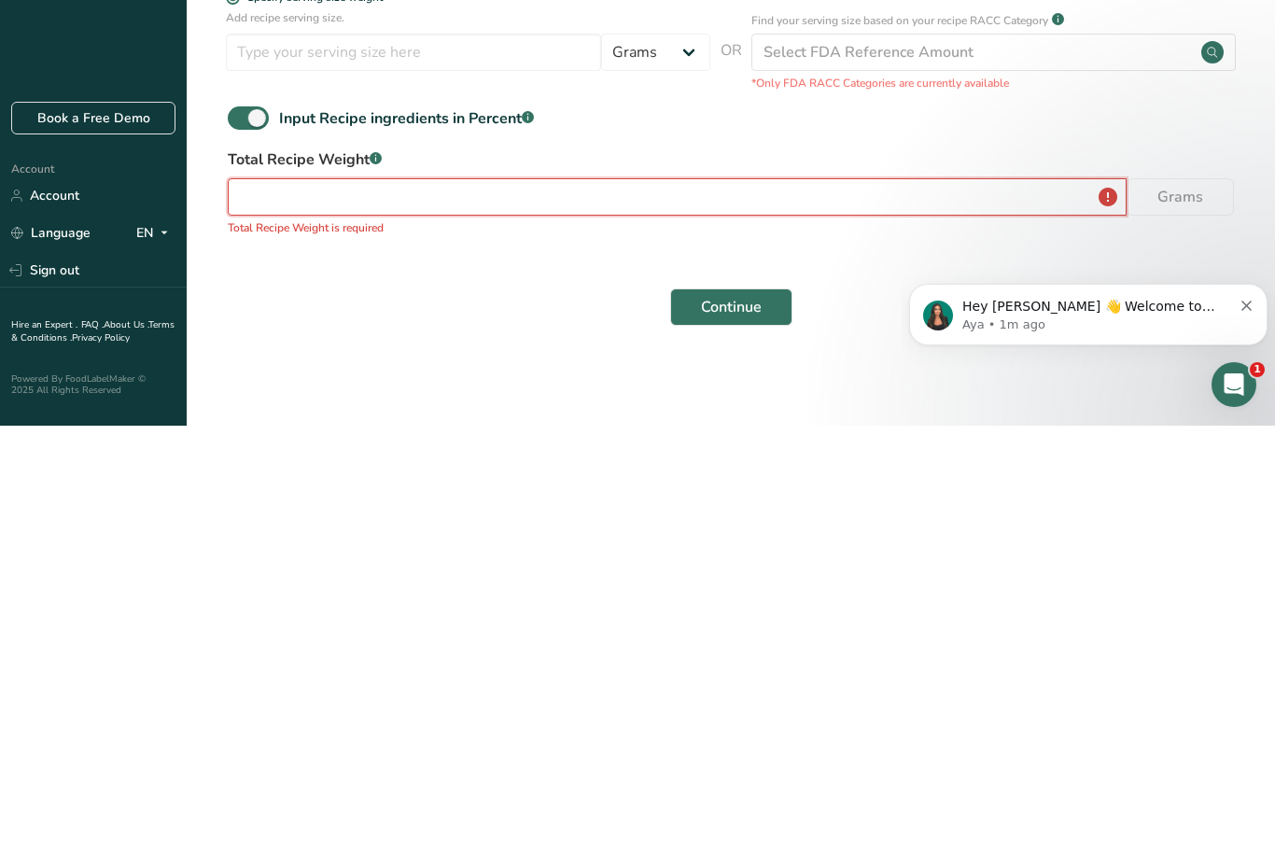
click at [1092, 608] on input "number" at bounding box center [677, 626] width 899 height 37
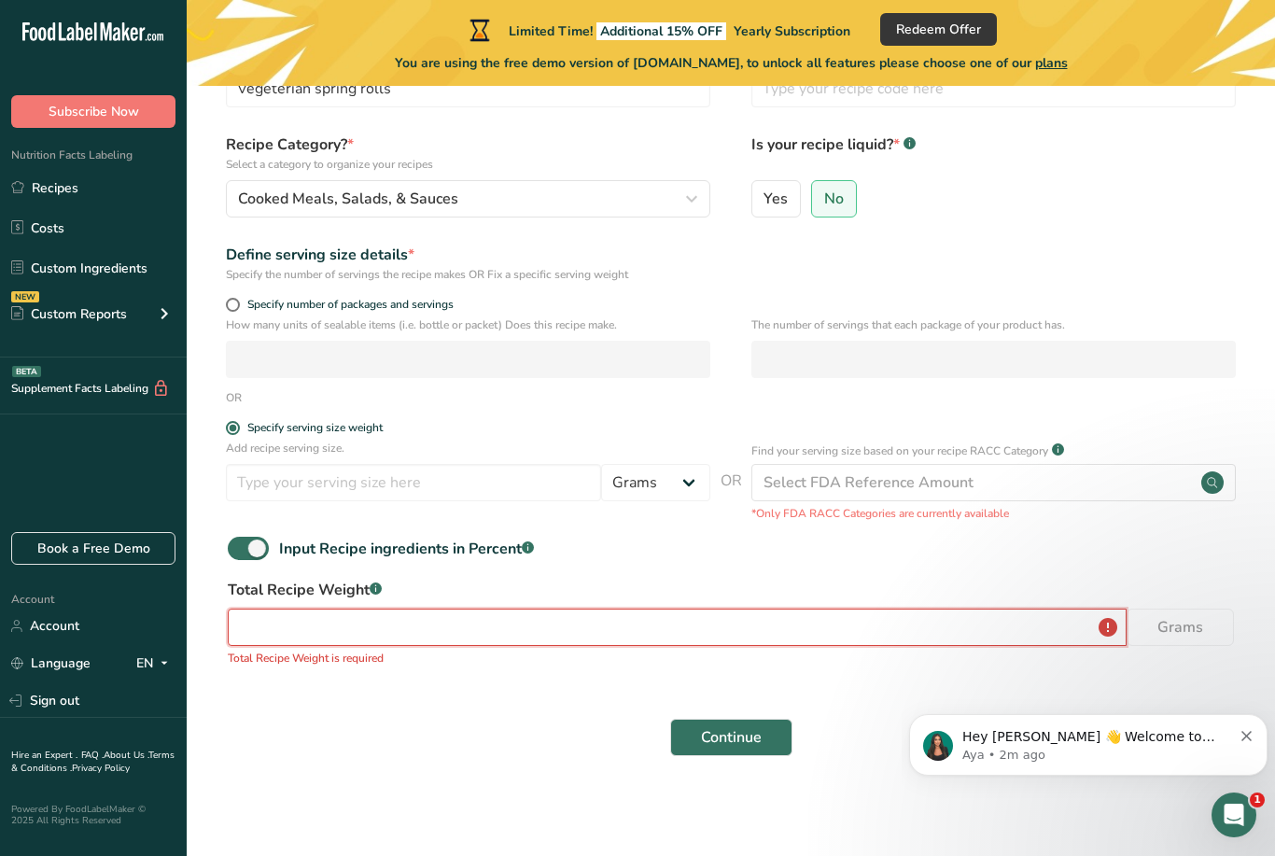
click at [652, 641] on input "number" at bounding box center [677, 626] width 899 height 37
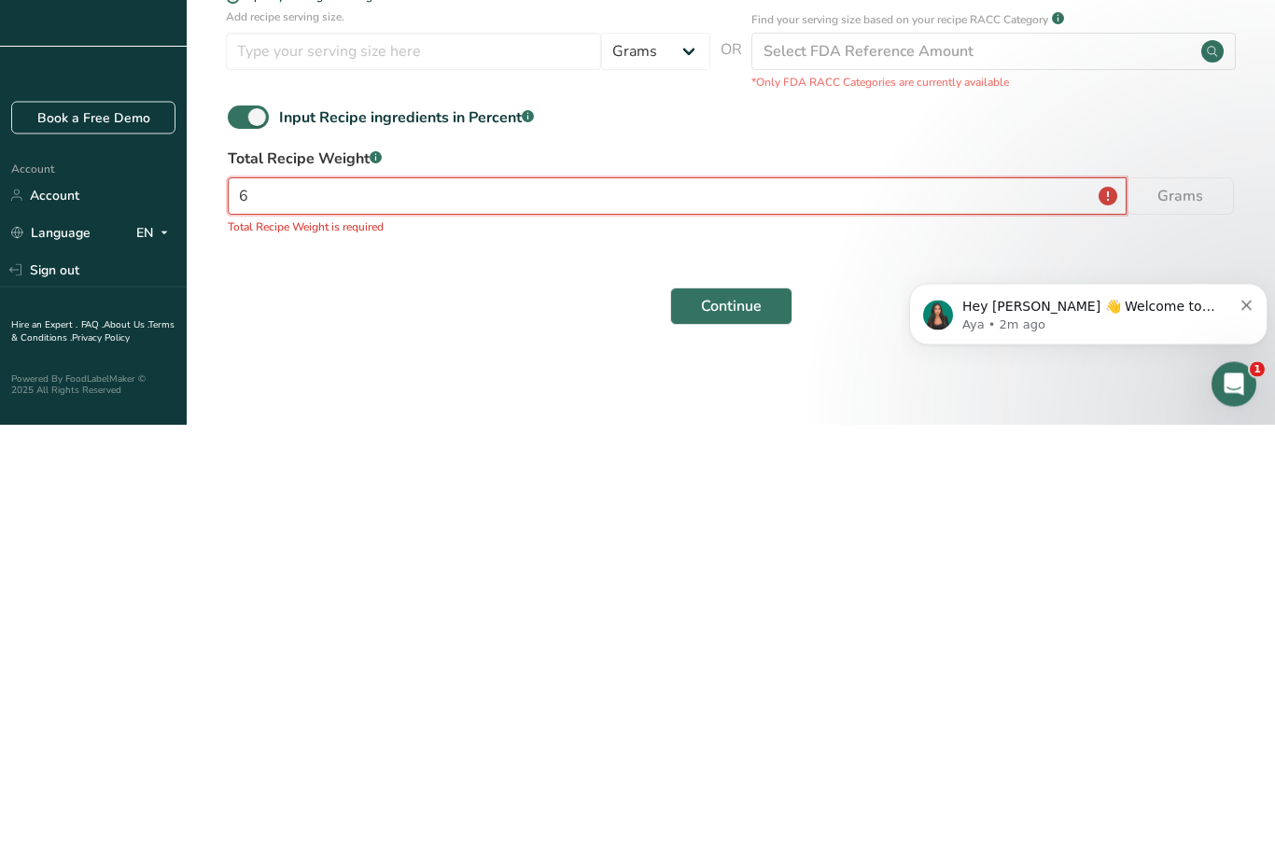
scroll to position [112, 0]
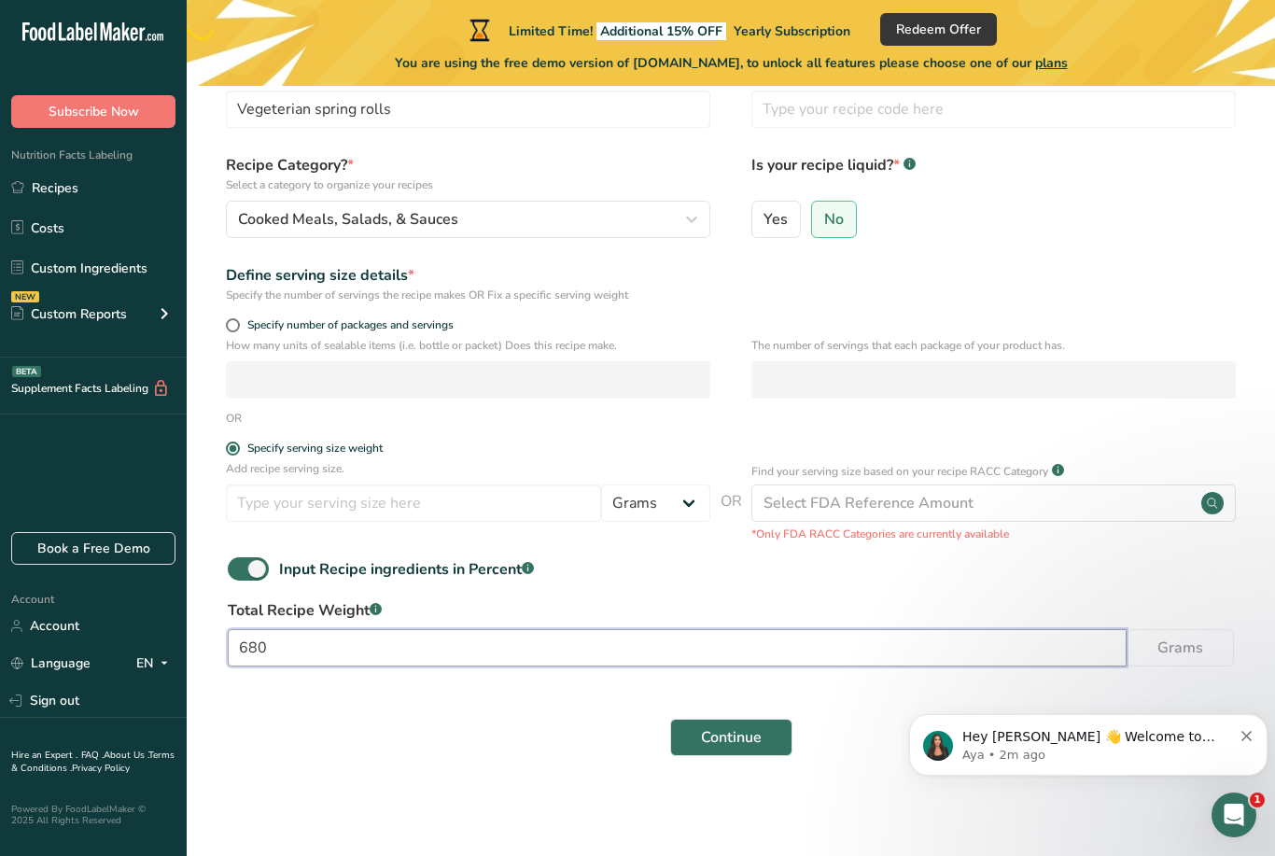
click at [720, 639] on input "680" at bounding box center [677, 647] width 899 height 37
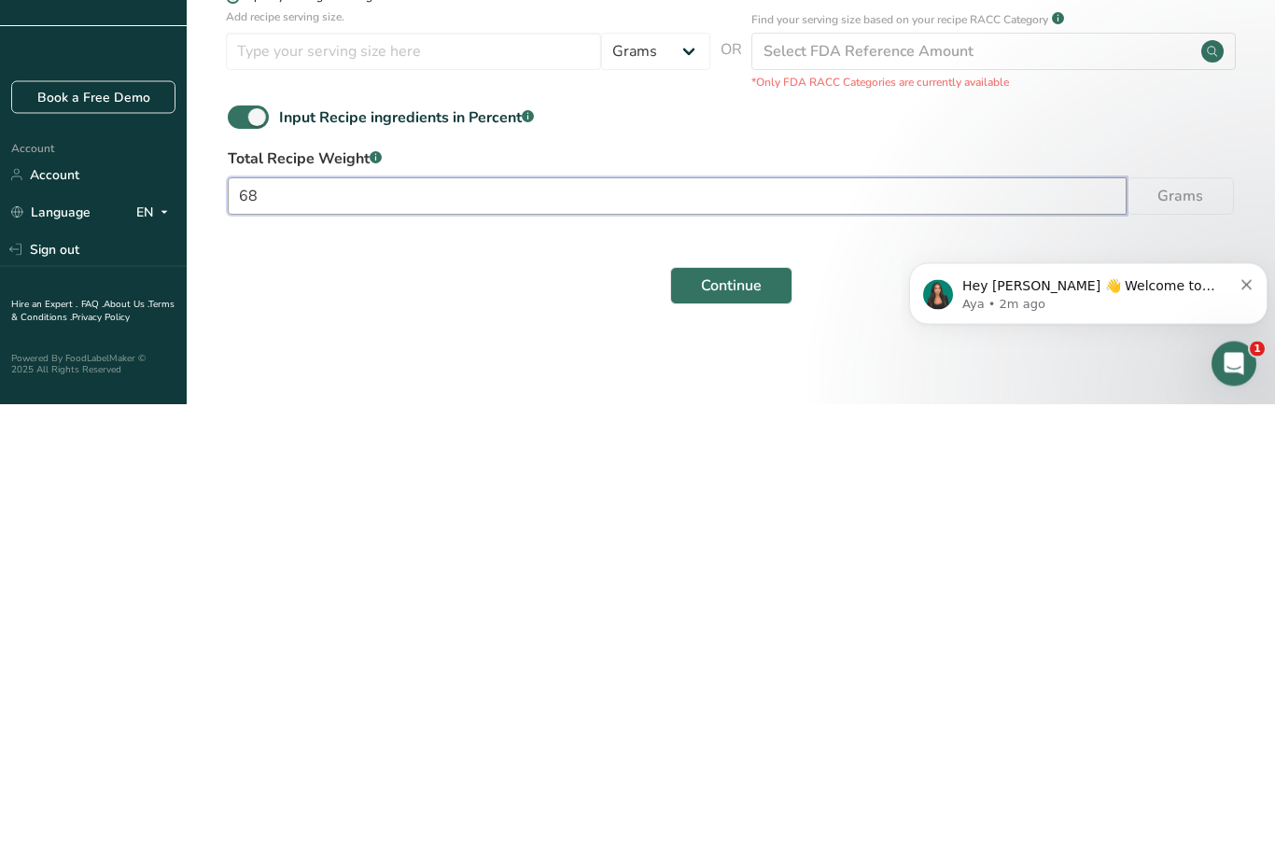
type input "6"
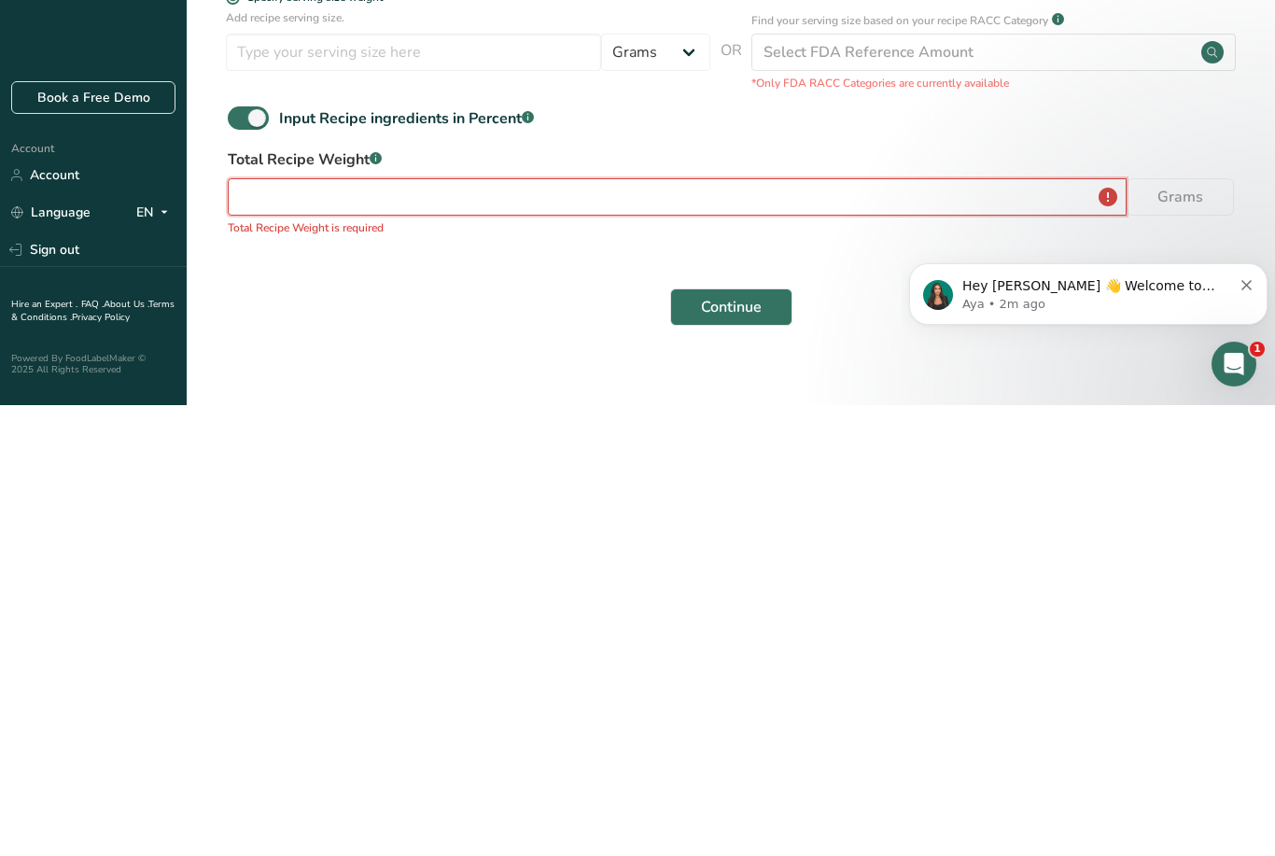
click at [261, 629] on input "number" at bounding box center [677, 647] width 899 height 37
paste input "680"
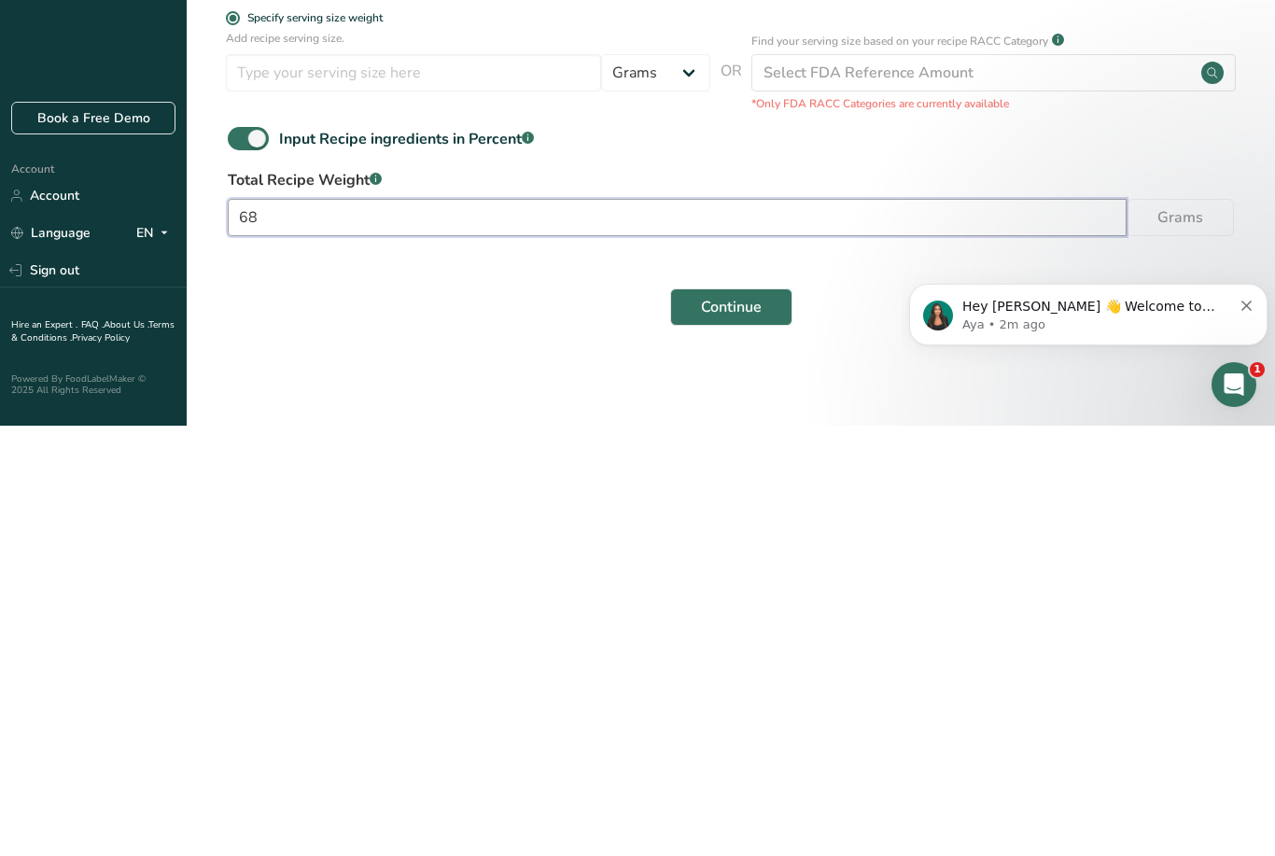
type input "6"
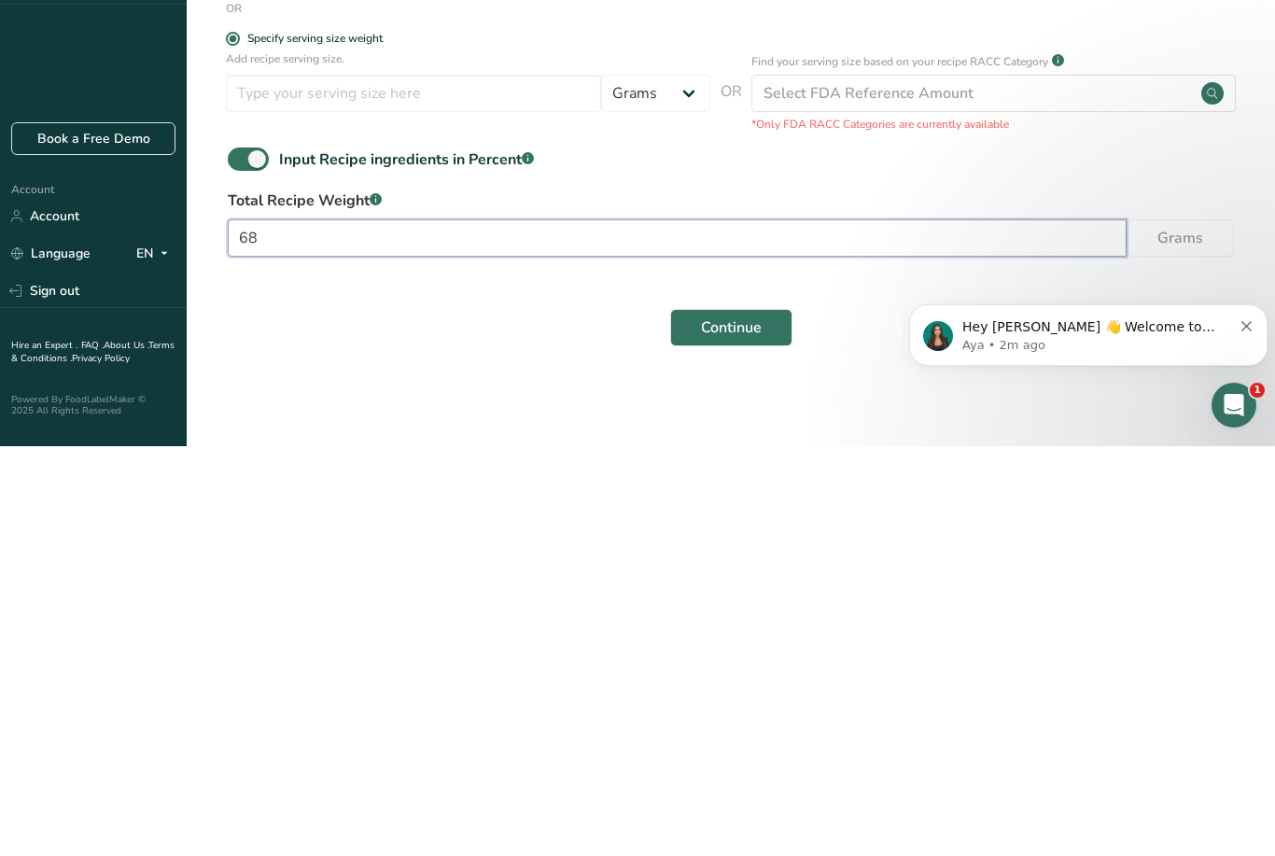
type input "680"
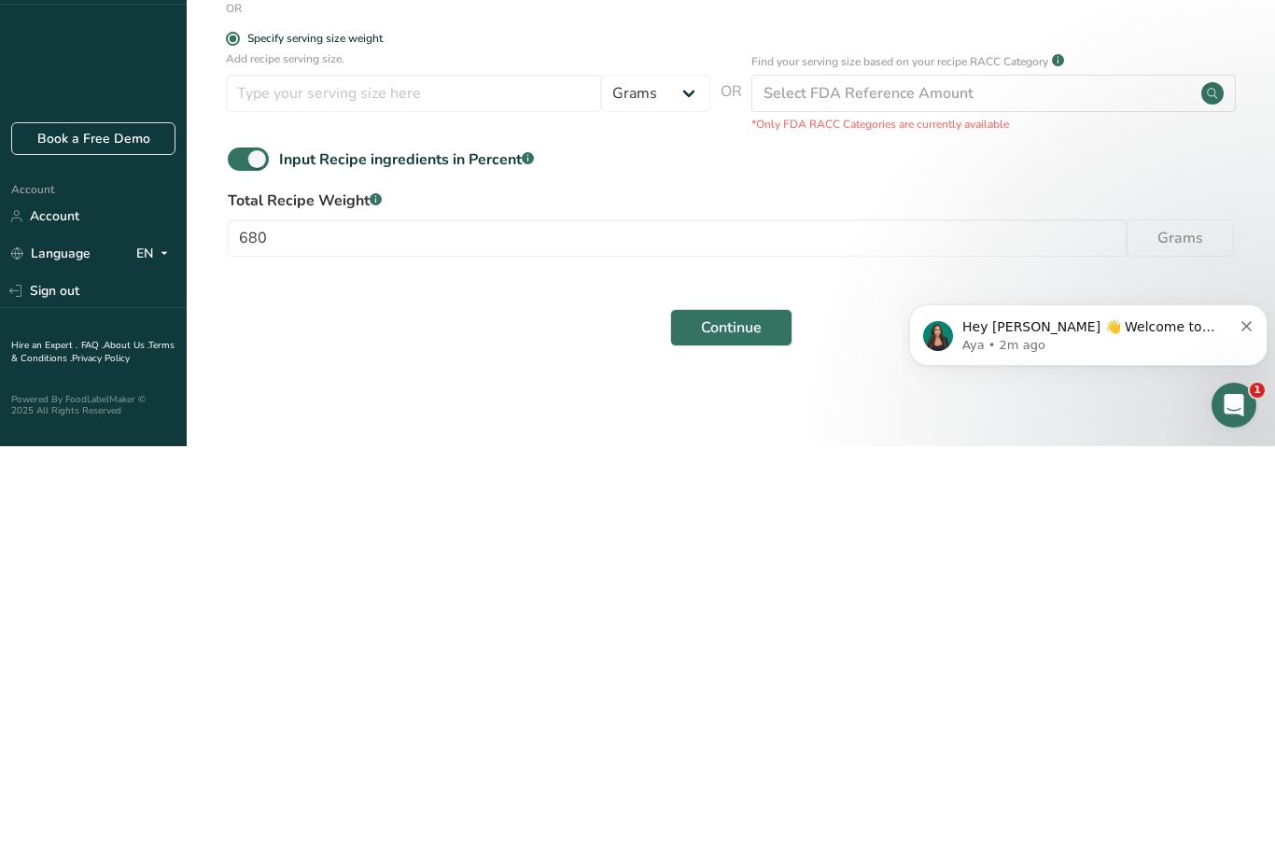
click at [678, 718] on button "Continue" at bounding box center [731, 736] width 122 height 37
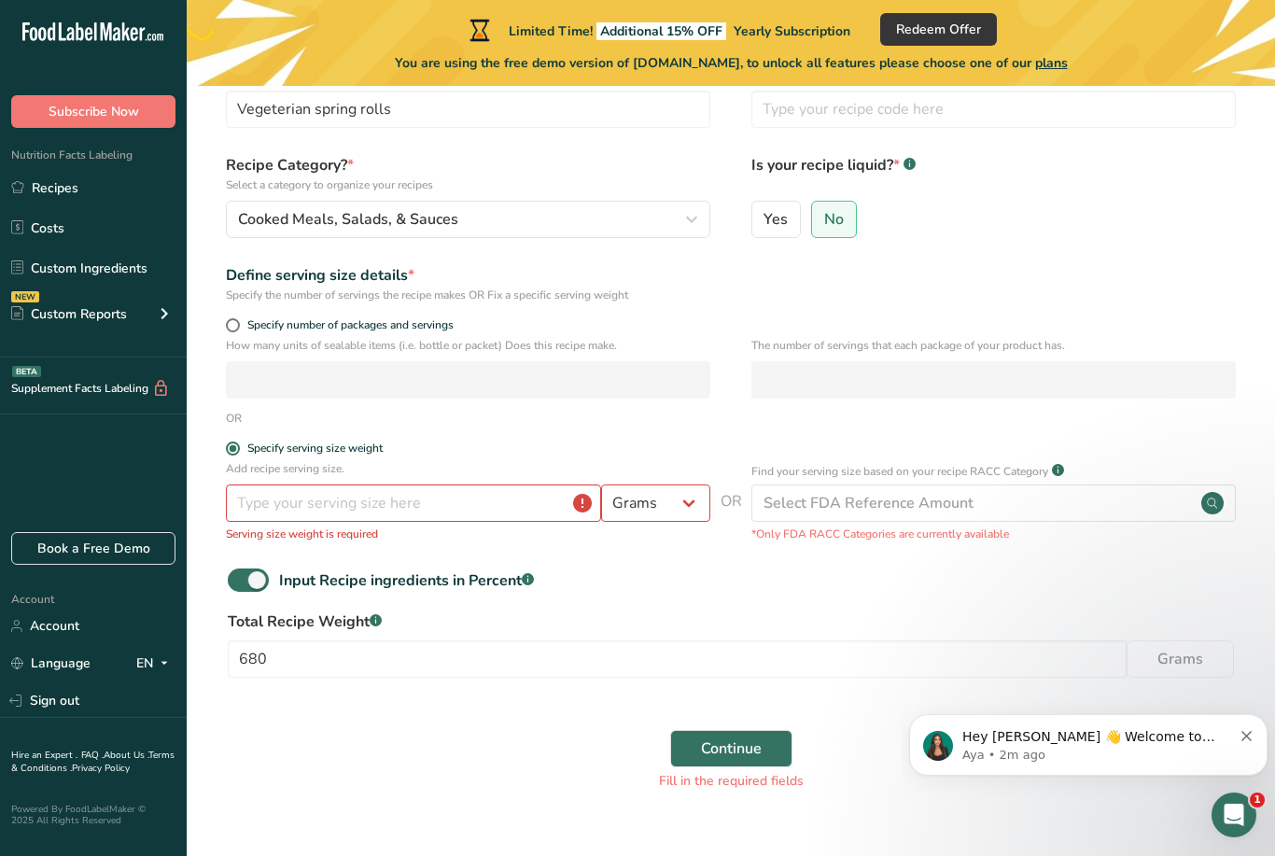
click at [745, 740] on span "Continue" at bounding box center [731, 748] width 61 height 22
click at [484, 520] on input "number" at bounding box center [413, 502] width 375 height 37
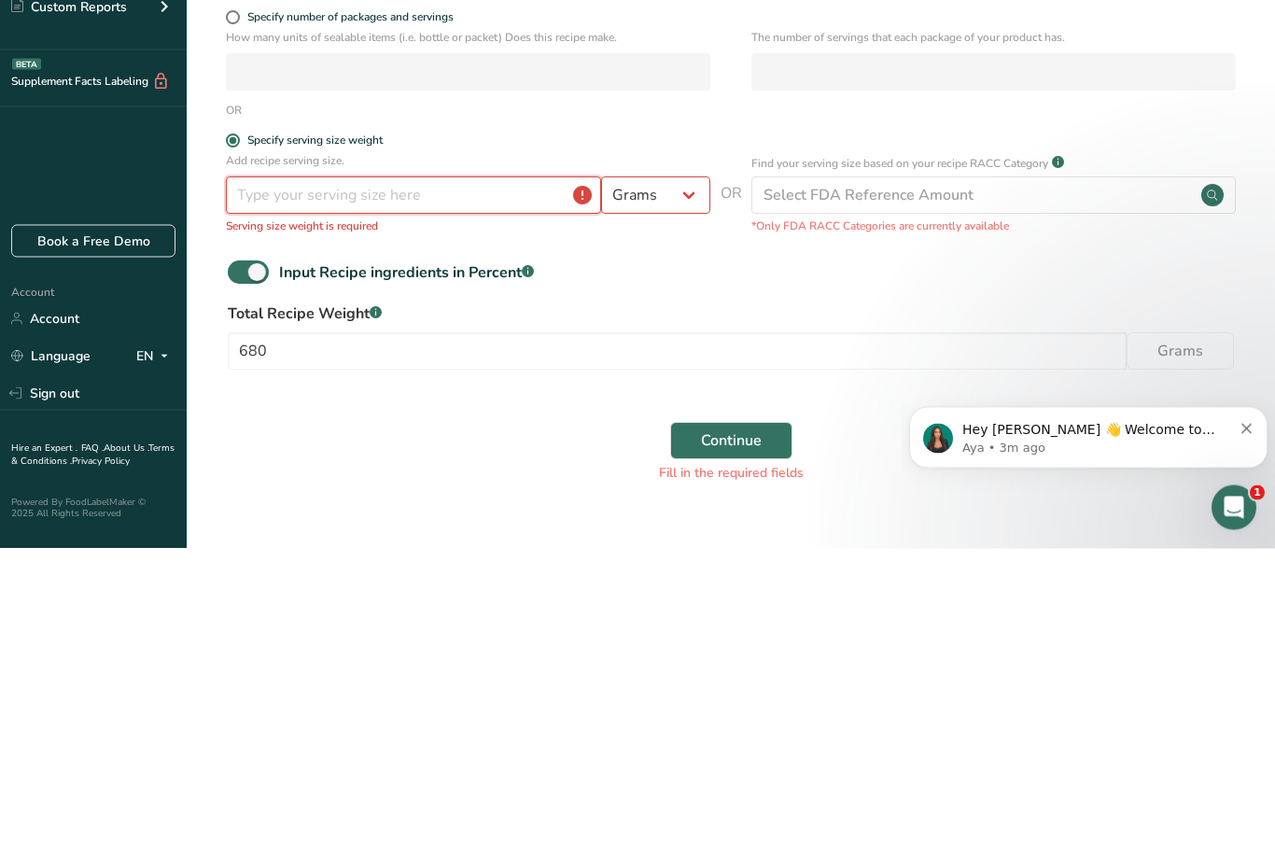
scroll to position [146, 0]
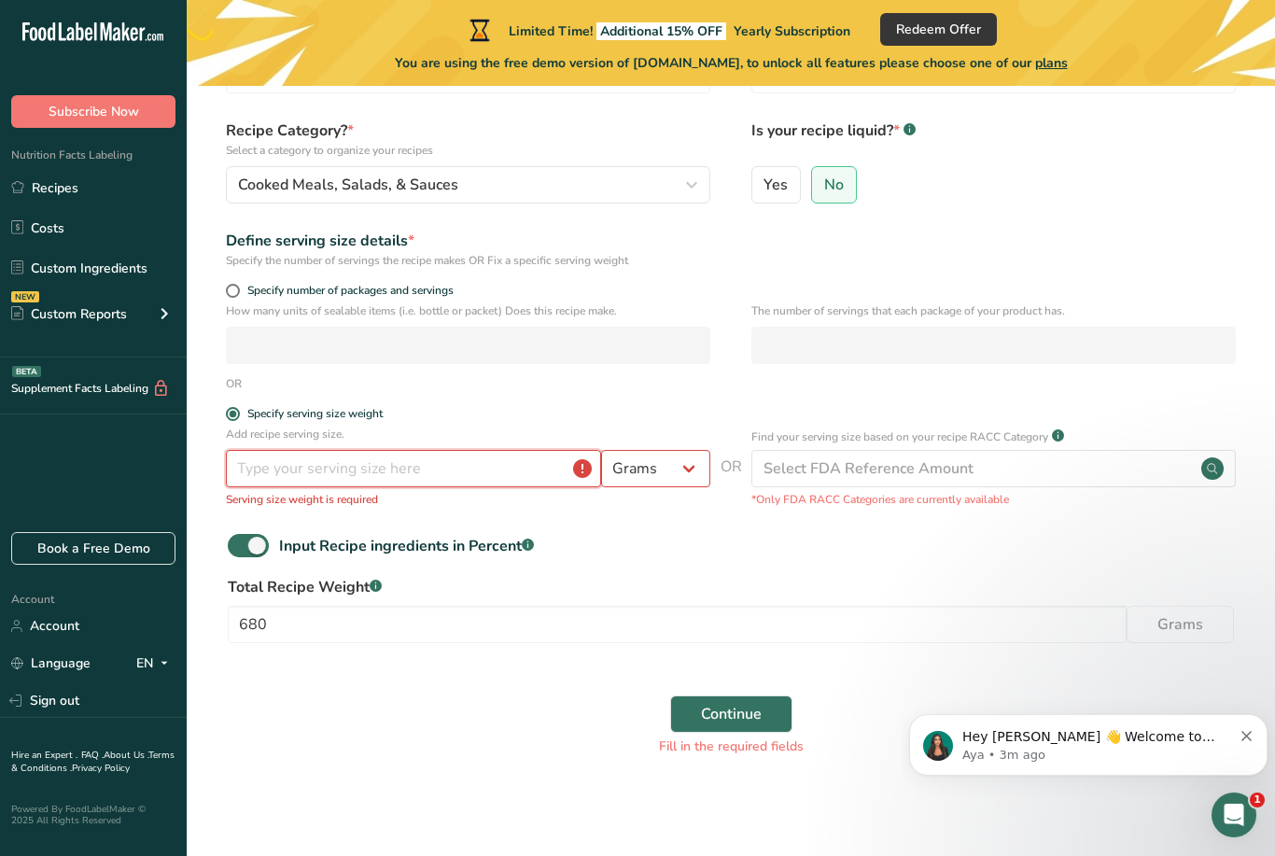
click at [418, 477] on input "number" at bounding box center [413, 468] width 375 height 37
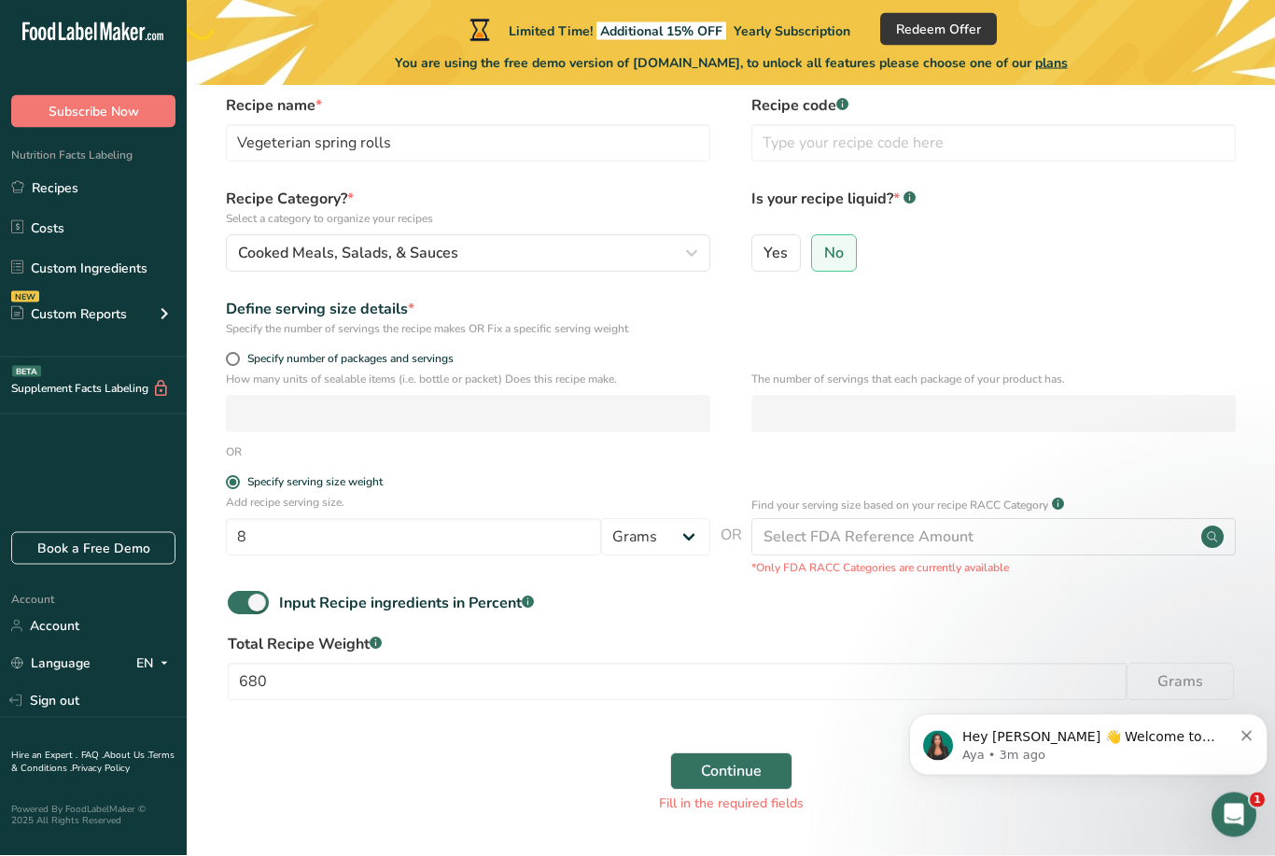
scroll to position [0, 0]
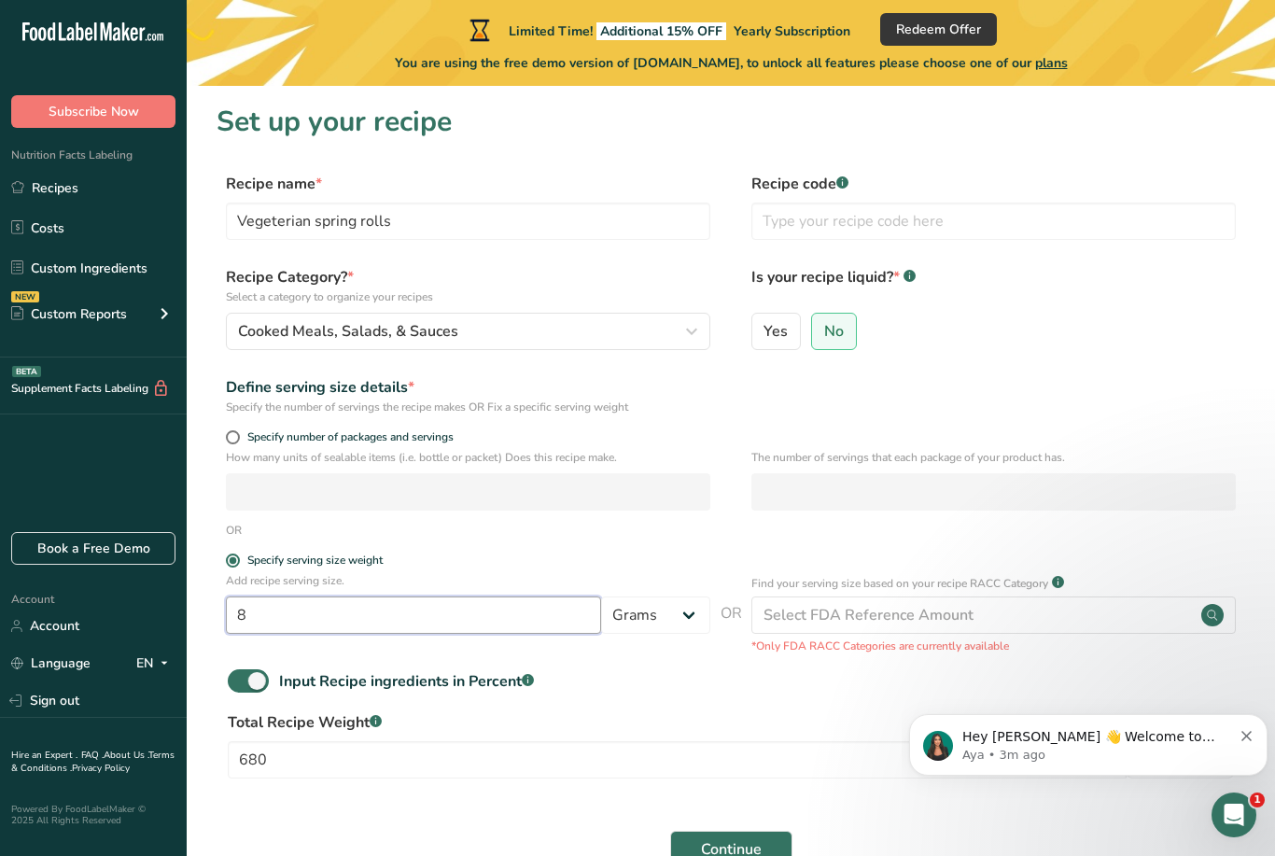
type input "8"
click at [1019, 226] on input "text" at bounding box center [993, 220] width 484 height 37
click at [1046, 514] on div "The number of servings that each package of your product has." at bounding box center [993, 485] width 484 height 73
click at [981, 615] on div "Select FDA Reference Amount" at bounding box center [993, 614] width 484 height 37
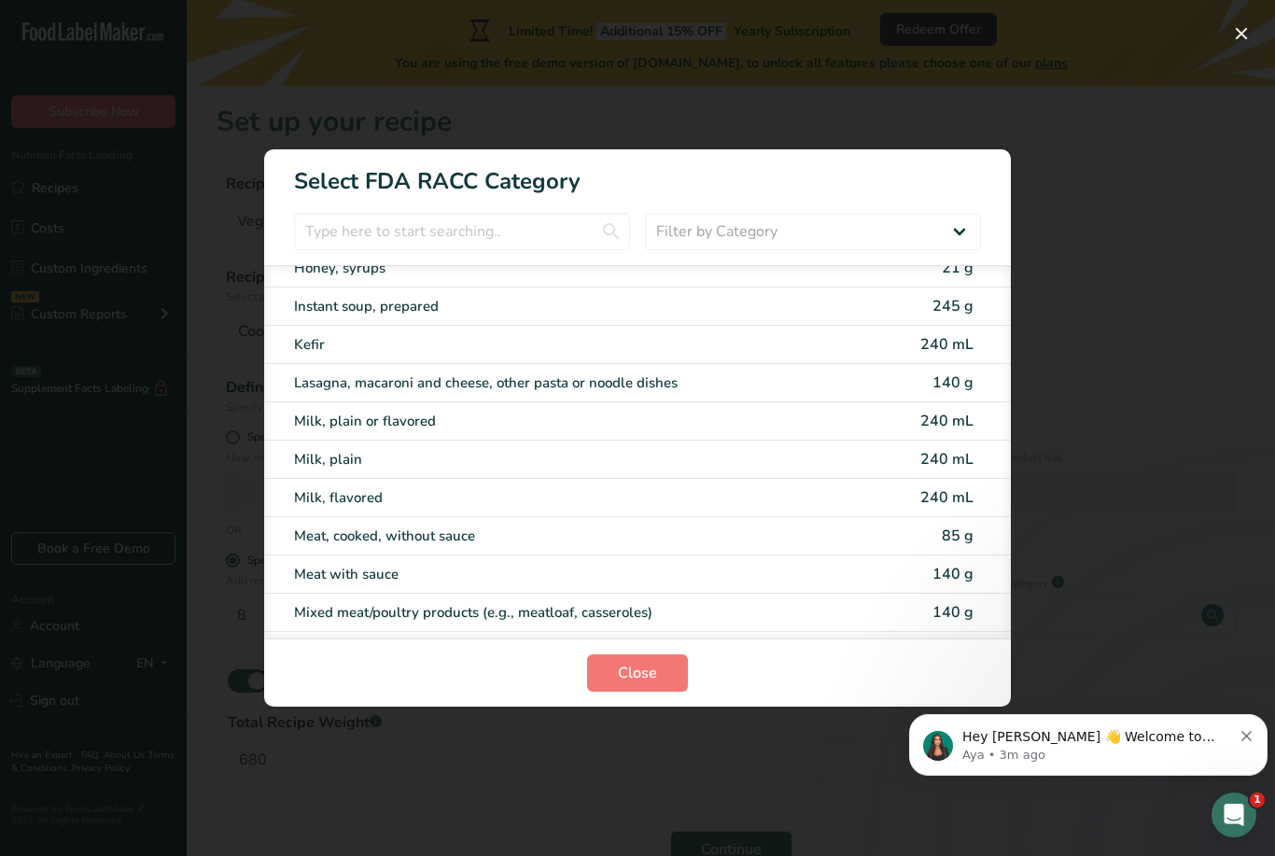
click at [1091, 354] on div "RACC Category Selection Modal" at bounding box center [637, 428] width 1275 height 856
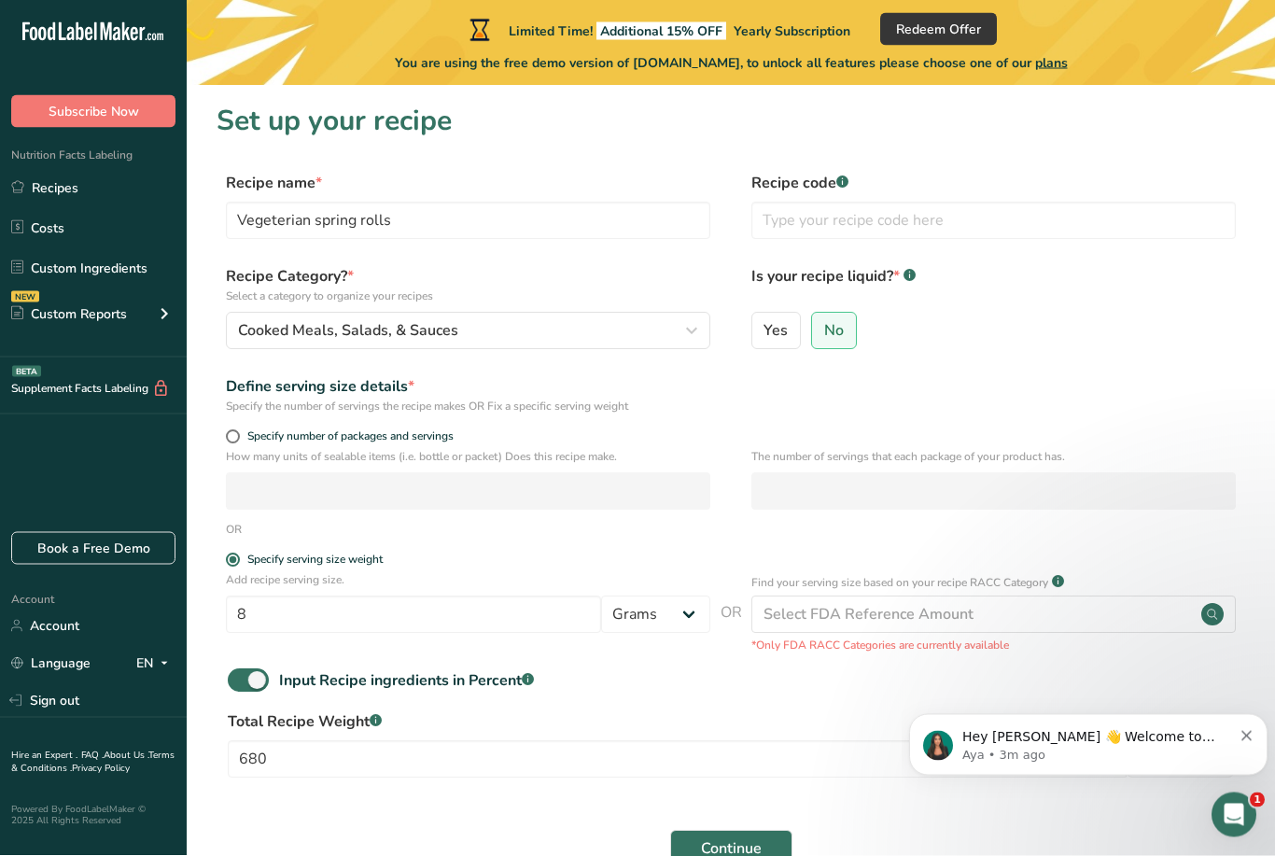
click at [752, 855] on span "Continue" at bounding box center [731, 849] width 61 height 22
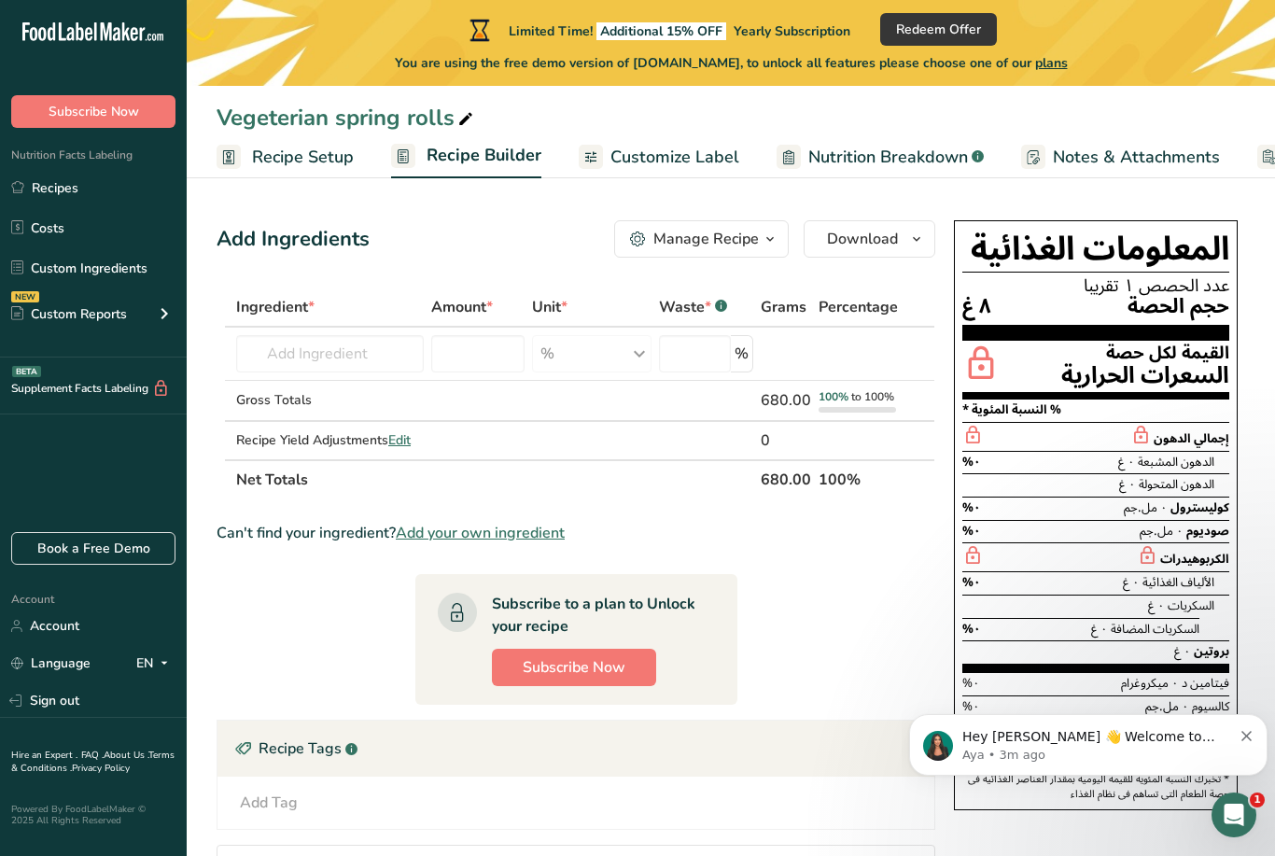
click at [1195, 408] on section "% النسبة المئوية *" at bounding box center [1095, 410] width 267 height 22
click at [335, 346] on input "text" at bounding box center [330, 353] width 188 height 37
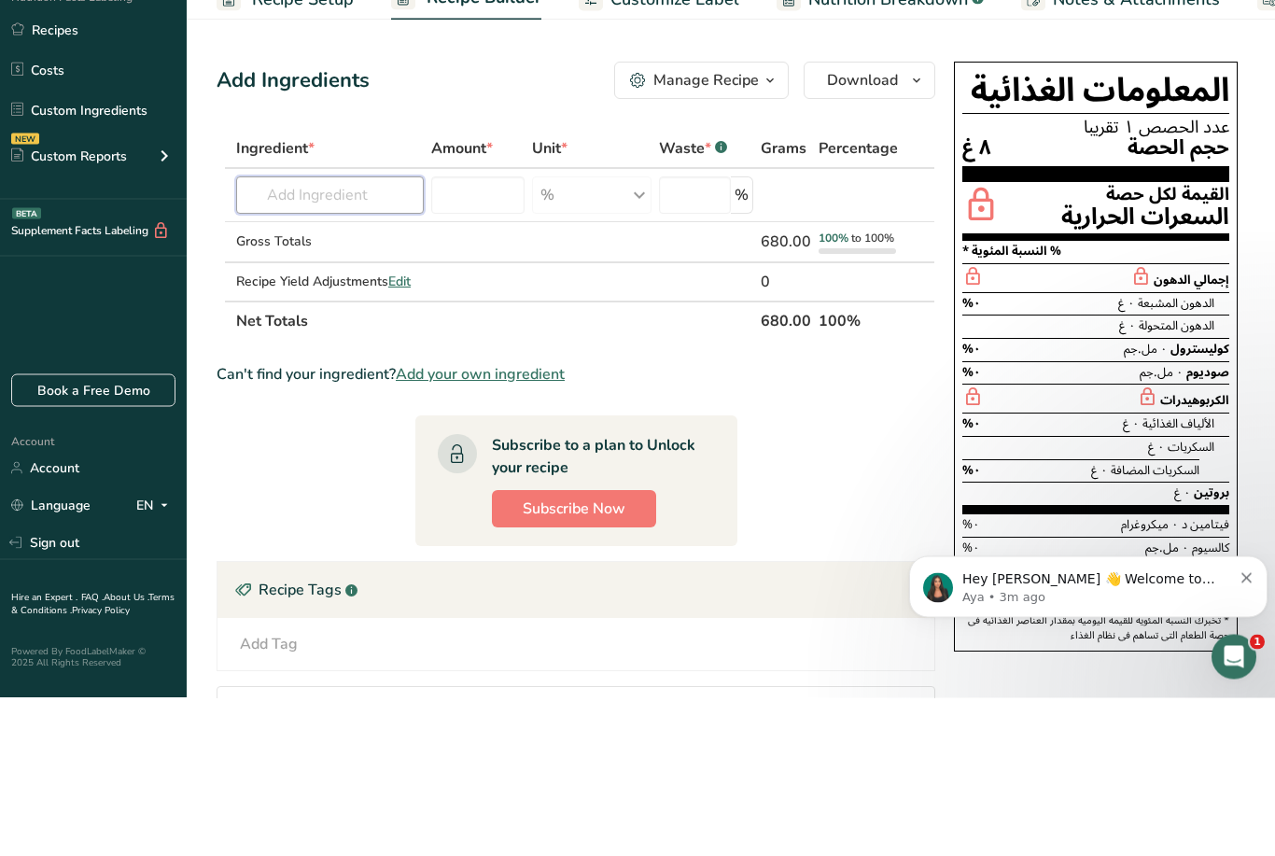
click at [279, 335] on input "text" at bounding box center [330, 353] width 188 height 37
click at [278, 335] on input "text" at bounding box center [330, 353] width 188 height 37
paste input "680 grams."
type input "6"
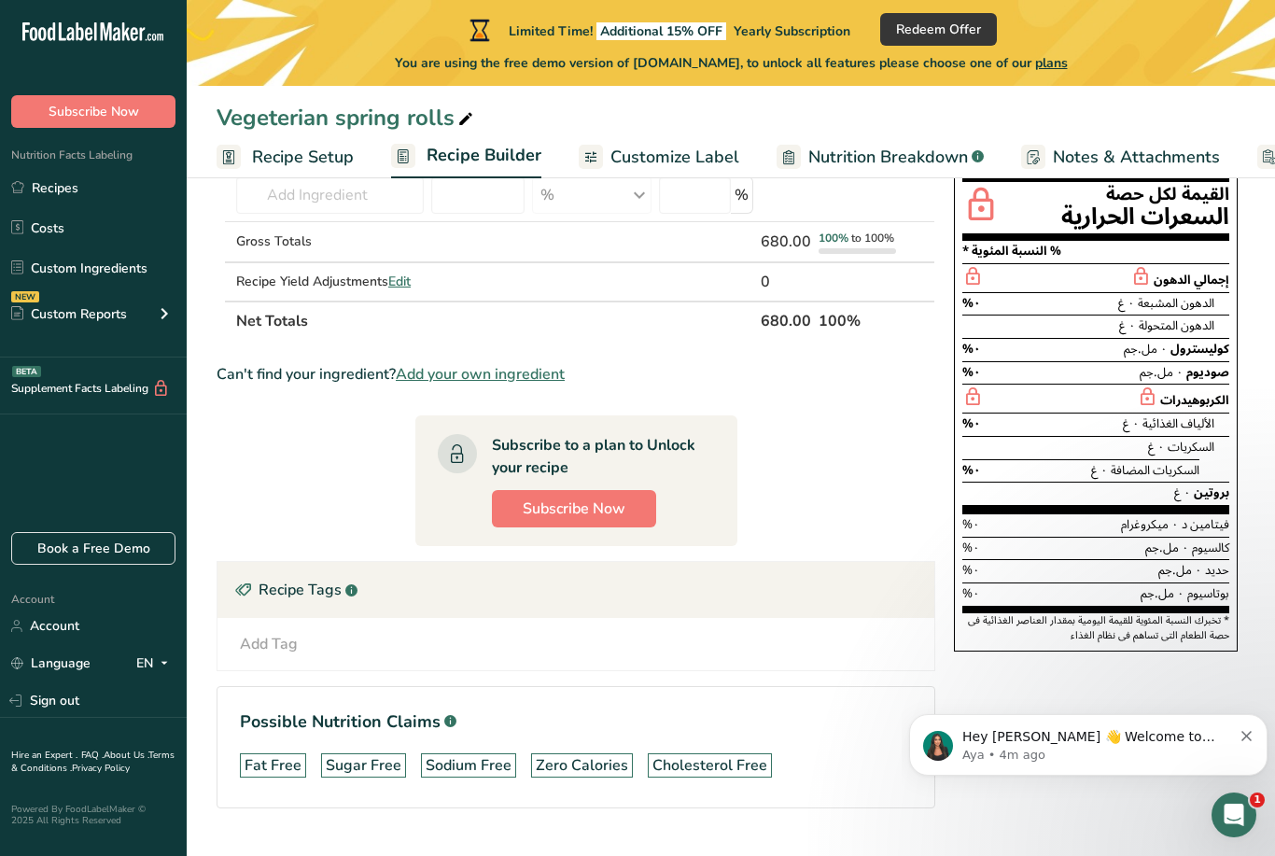
click at [845, 826] on section "Ingredient * Amount * Unit * Waste * .a-a{fill:#347362;}.b-a{fill:#fff;} Grams …" at bounding box center [575, 483] width 718 height 709
click at [337, 200] on input "text" at bounding box center [330, 194] width 188 height 37
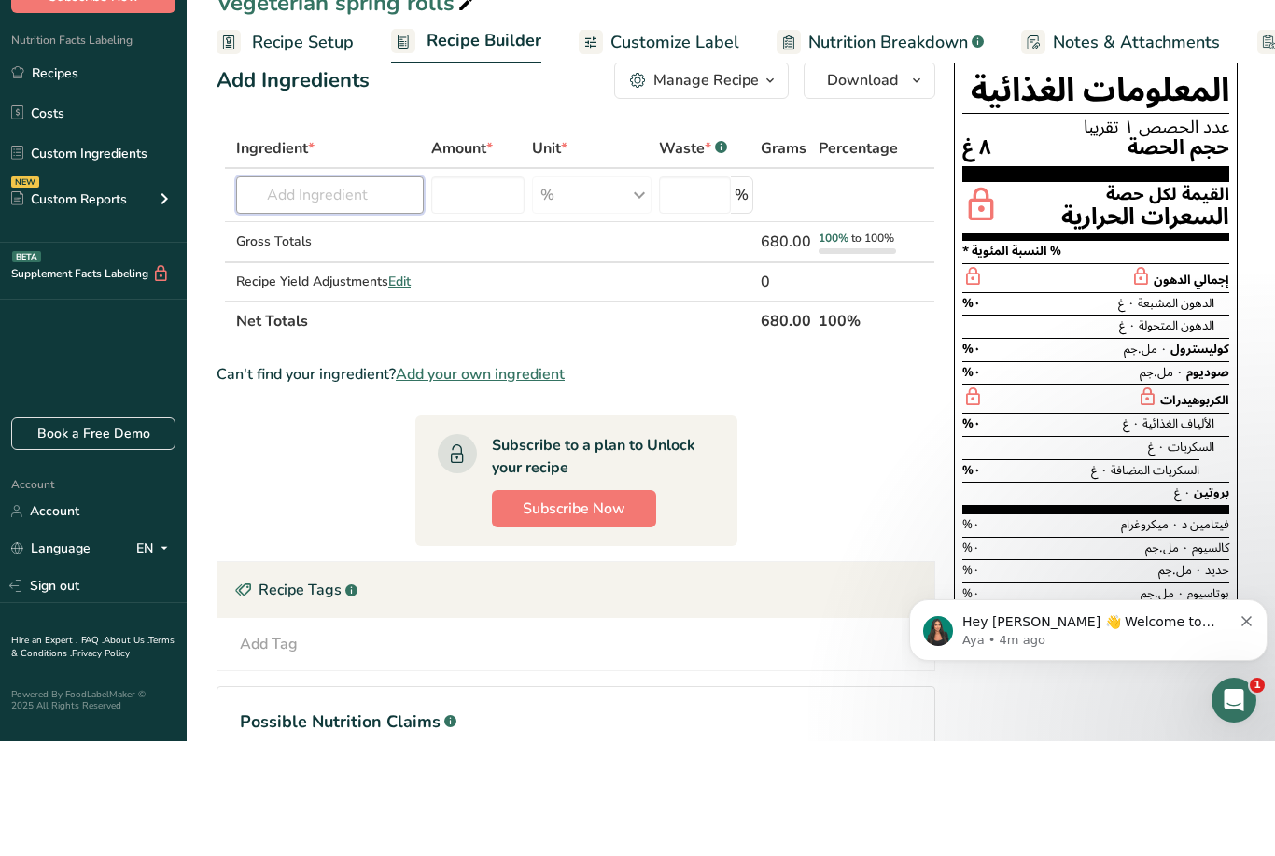
scroll to position [42, 0]
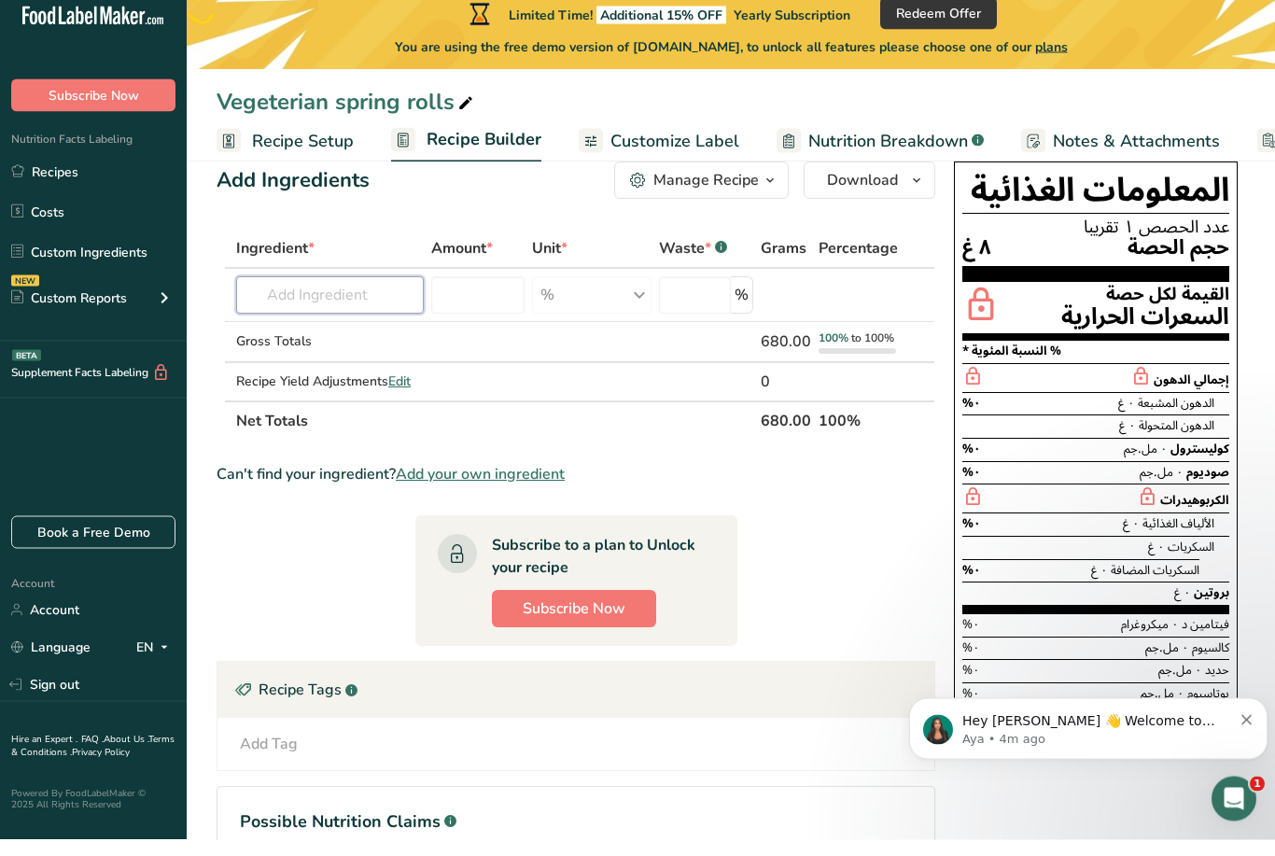
click at [290, 295] on input "text" at bounding box center [330, 311] width 188 height 37
paste input "Ingredients For the spring rolls: • 8 spring roll wrappers • 1 medium carrot, j…"
type input "Ingredients For the spring rolls: • 8 spring roll wrappers • 1 medium carrot, j…"
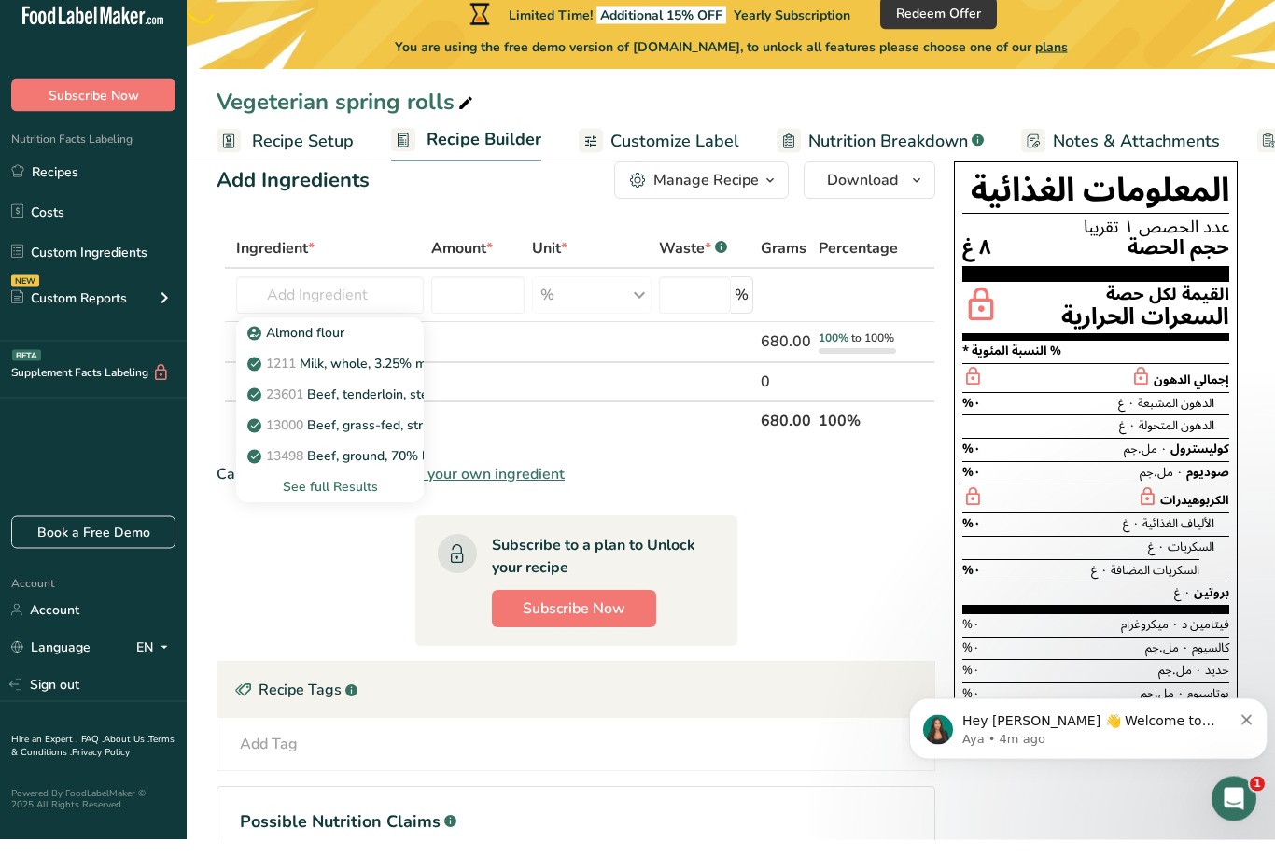
scroll to position [59, 0]
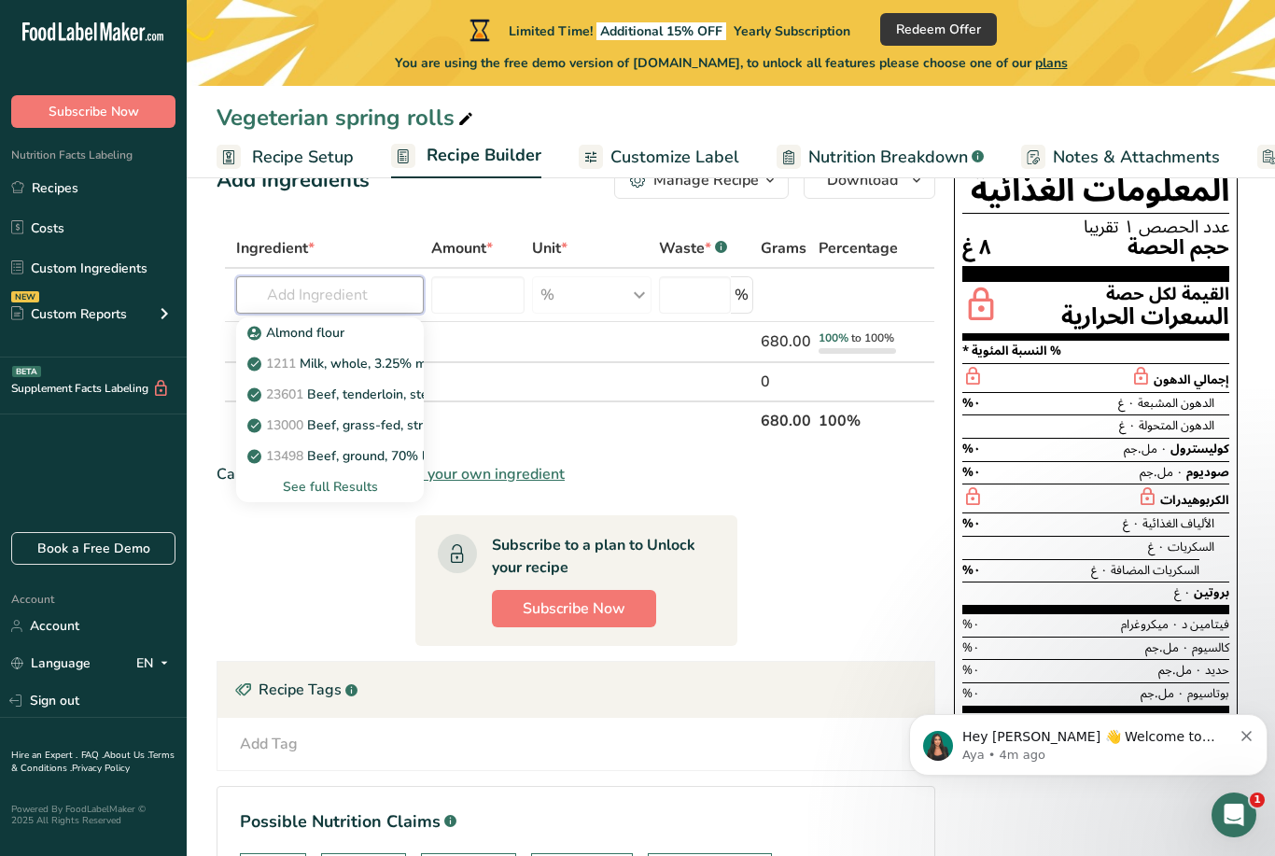
click at [382, 311] on input "text" at bounding box center [330, 294] width 188 height 37
type input "1"
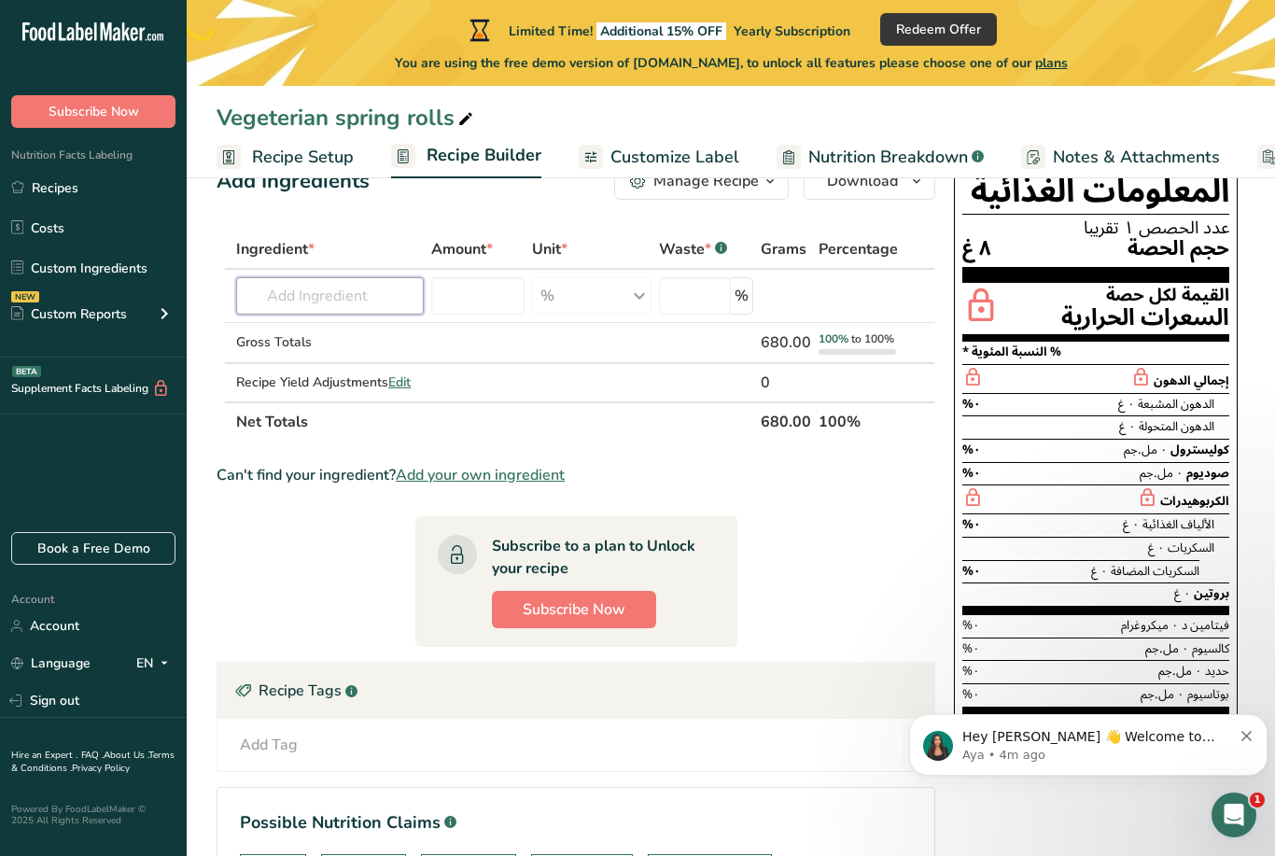
click at [255, 310] on input "text" at bounding box center [330, 295] width 188 height 37
paste input "Ingredients For the spring rolls: • 8 spring roll wrappers • 1 medium carrot, j…"
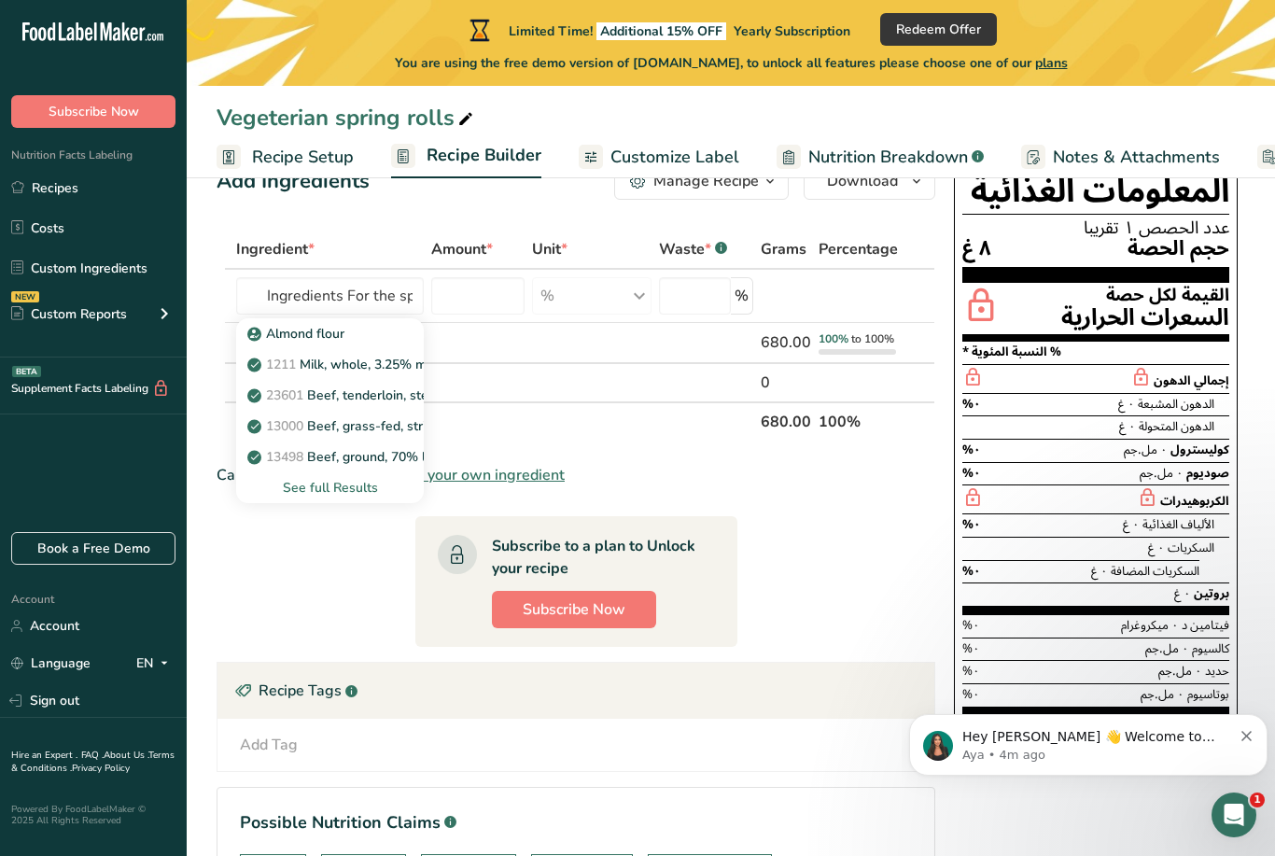
click at [396, 357] on p "1211 Milk, whole, 3.25% milkfat, without added vitamin A and [MEDICAL_DATA]" at bounding box center [499, 365] width 497 height 20
type input "Milk, whole, 3.25% milkfat, without added vitamin A and [MEDICAL_DATA]"
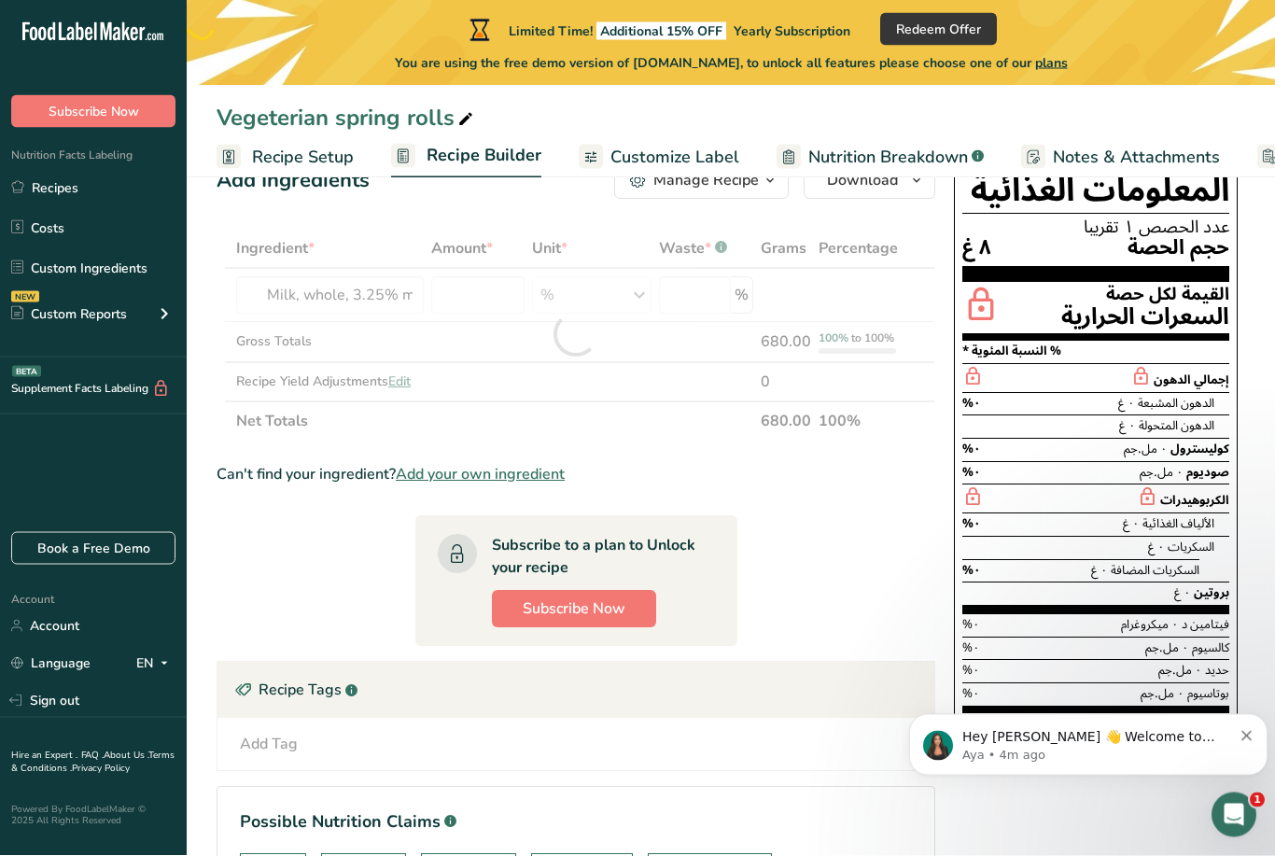
scroll to position [59, 0]
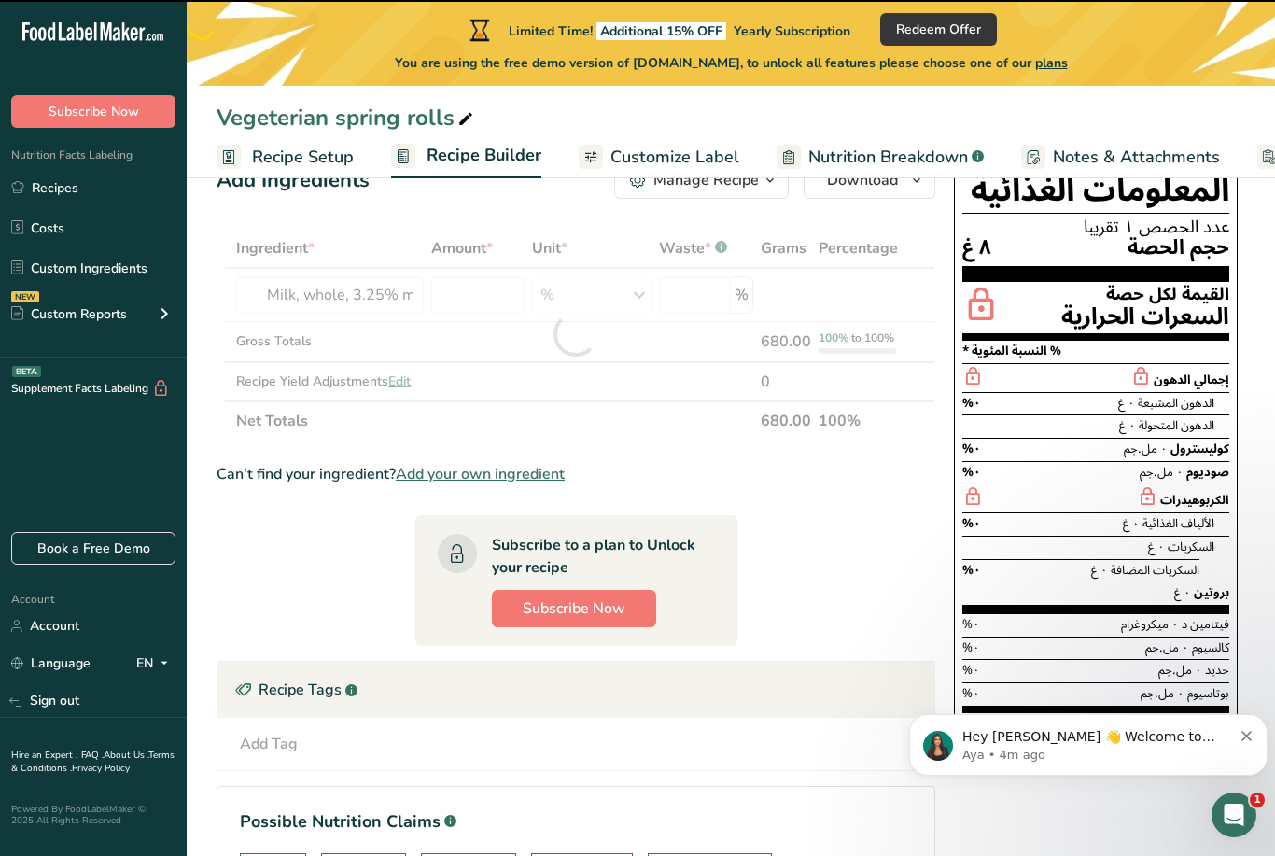
type input "0"
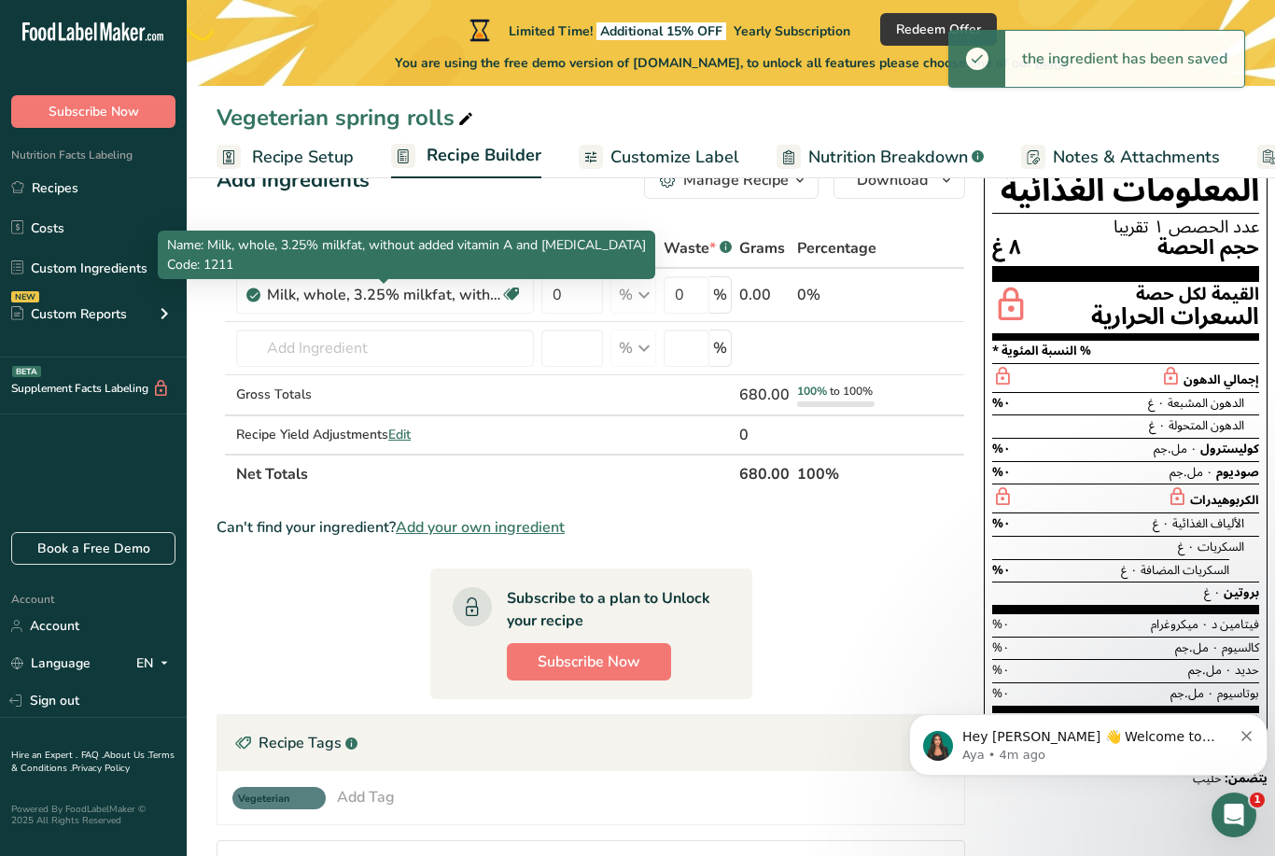
click at [453, 285] on div "Milk, whole, 3.25% milkfat, without added vitamin A and [MEDICAL_DATA]" at bounding box center [383, 295] width 233 height 22
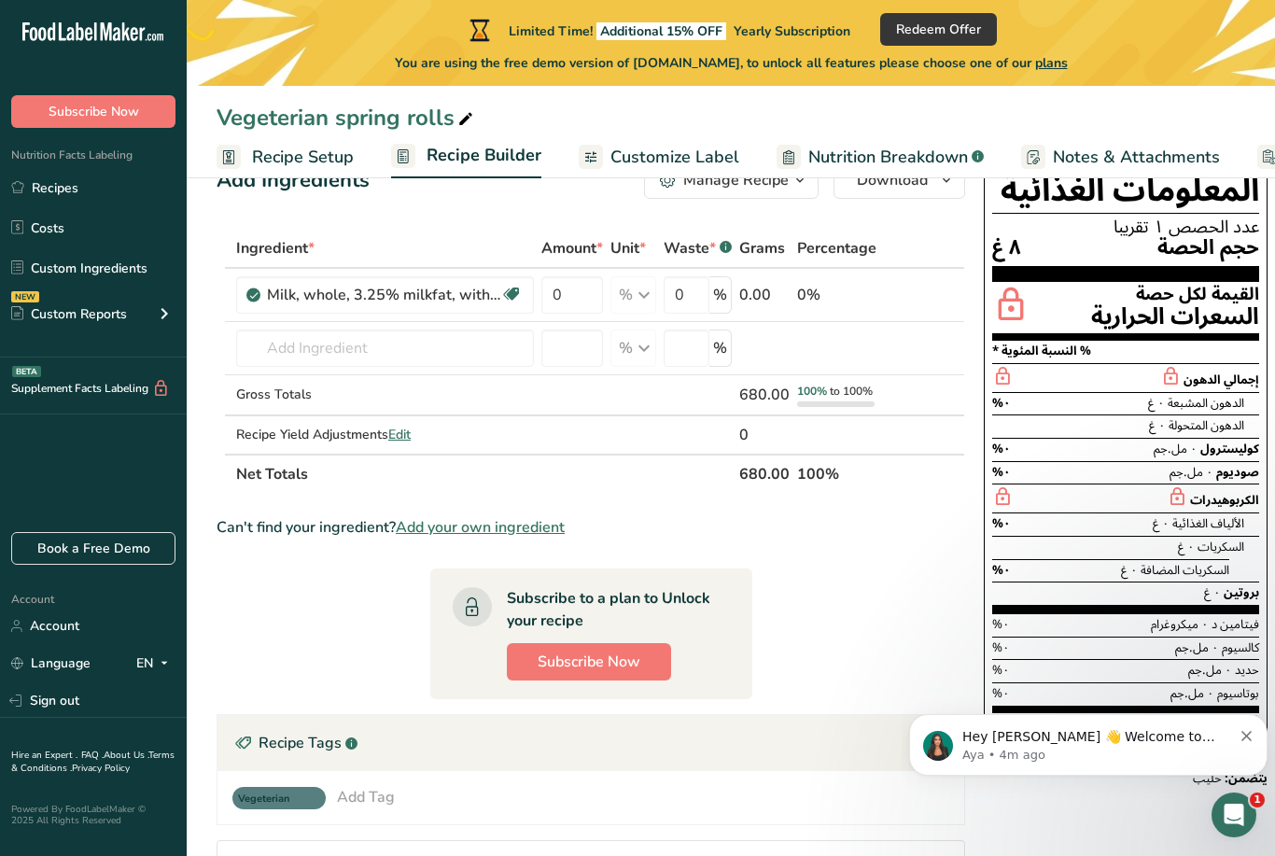
click at [431, 305] on div "Milk, whole, 3.25% milkfat, without added vitamin A and [MEDICAL_DATA]" at bounding box center [383, 295] width 233 height 22
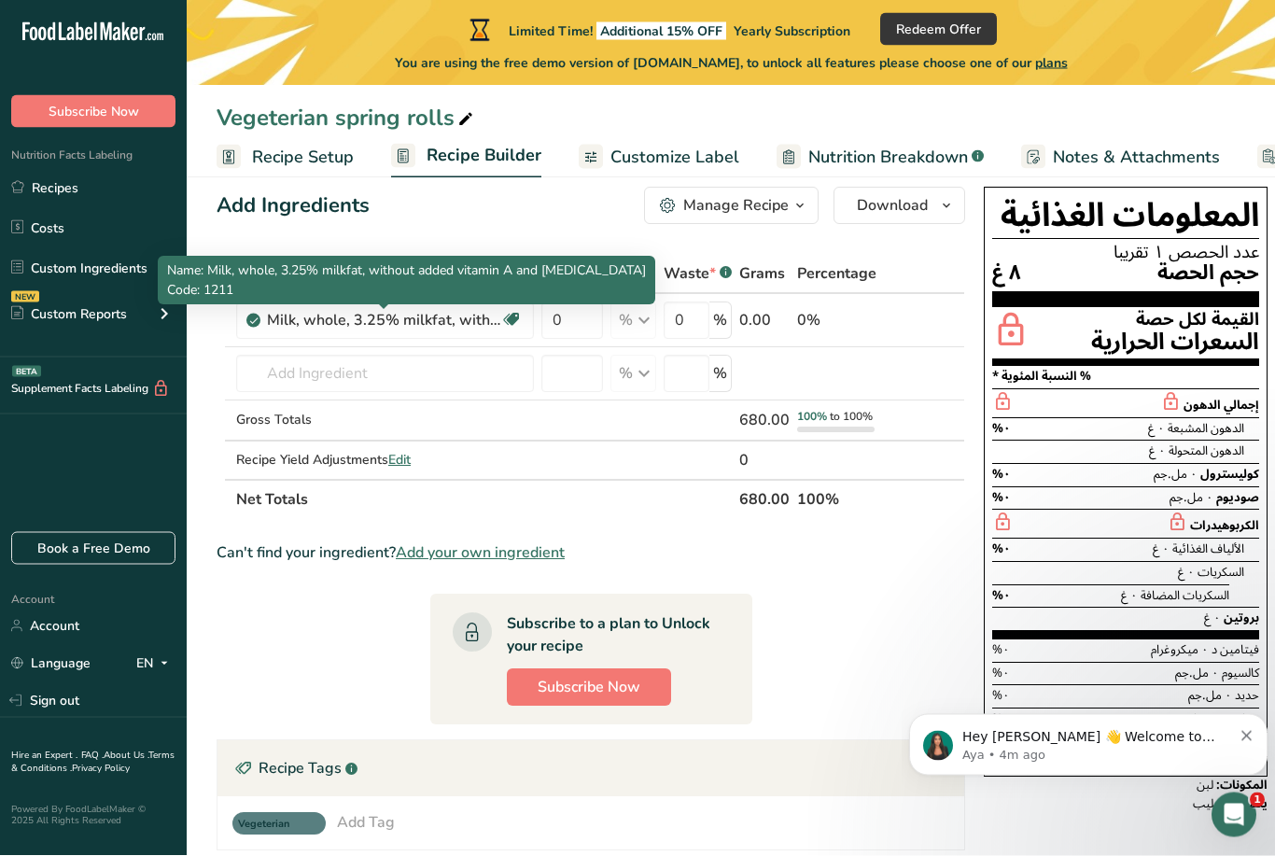
scroll to position [32, 0]
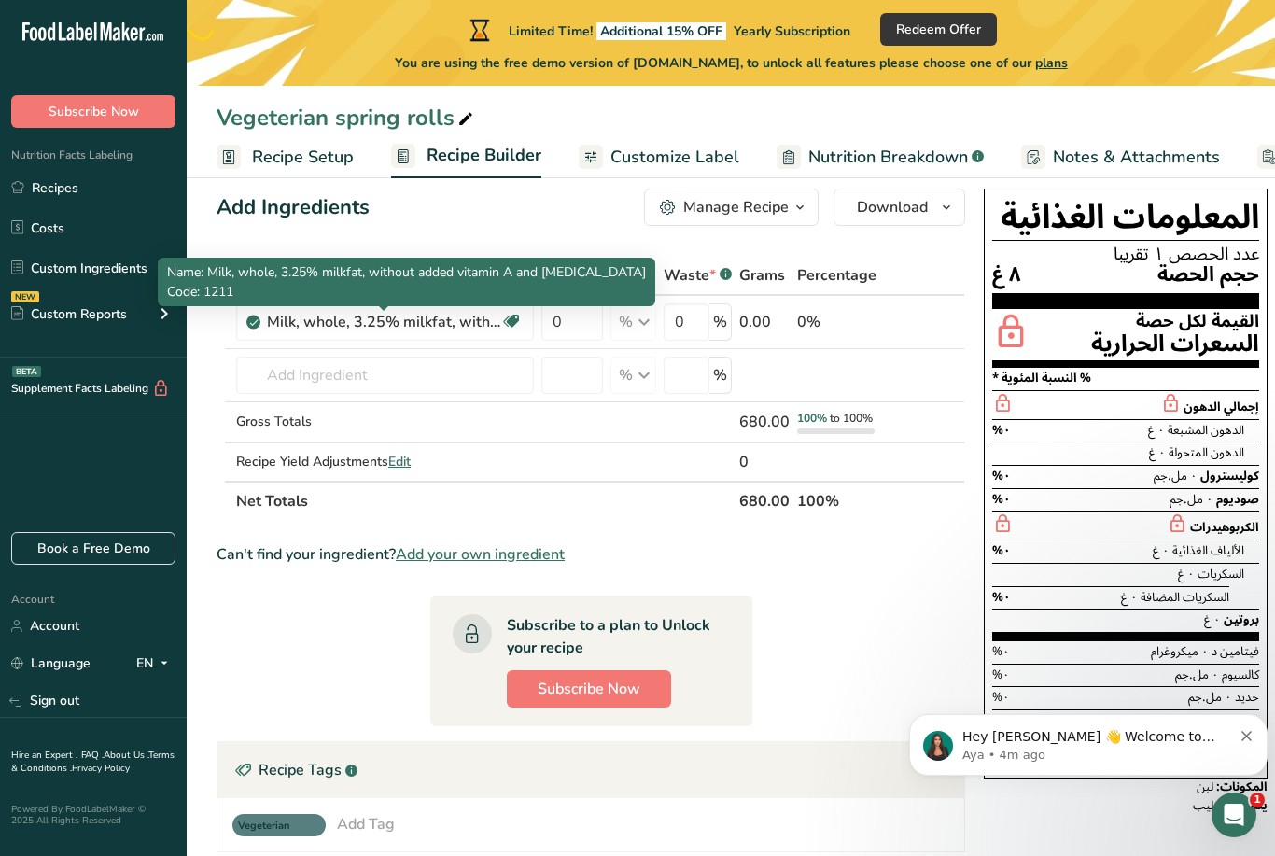
click at [1095, 337] on div "السعرات الحرارية" at bounding box center [1175, 343] width 168 height 27
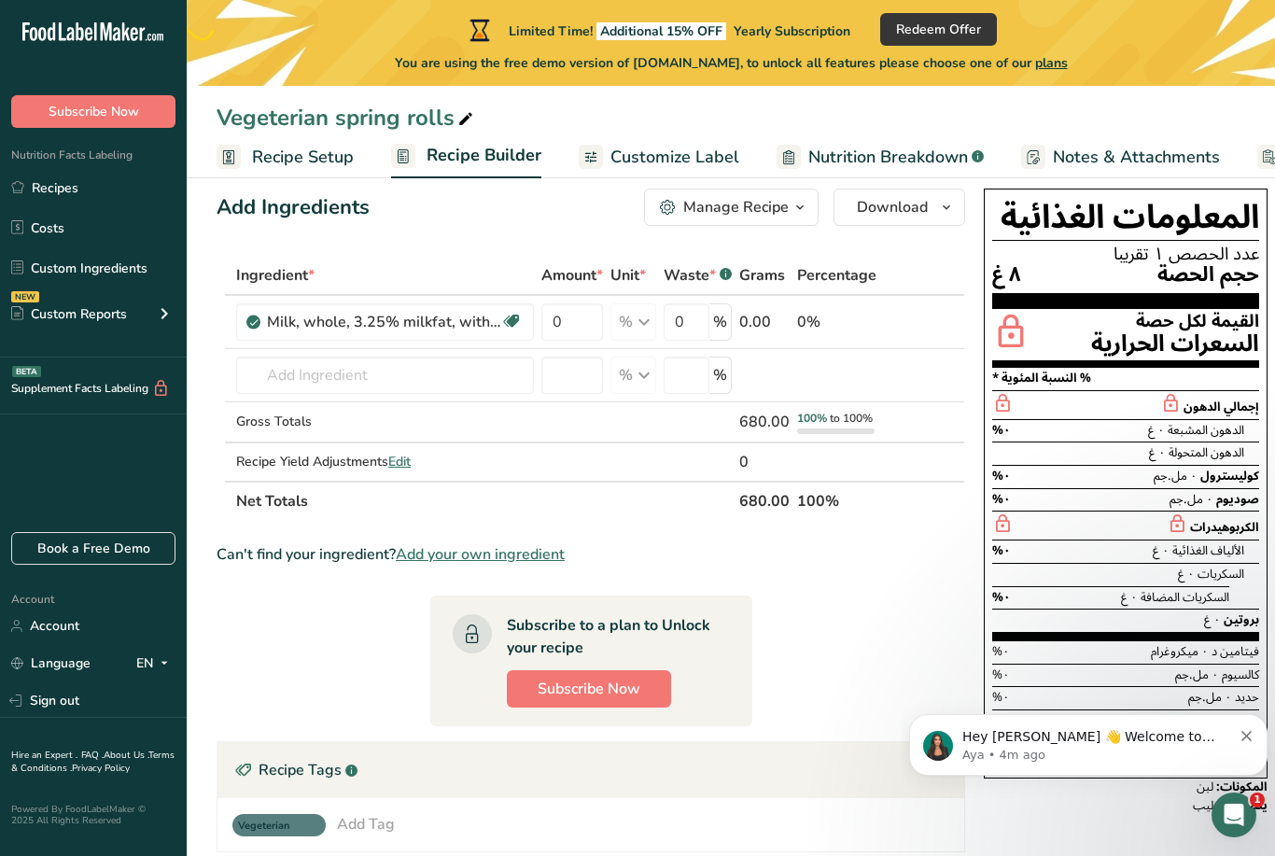
click at [1251, 217] on h1 "المعلومات الغذائية" at bounding box center [1125, 219] width 267 height 44
click at [1023, 750] on p "Aya • 4m ago" at bounding box center [1097, 754] width 270 height 17
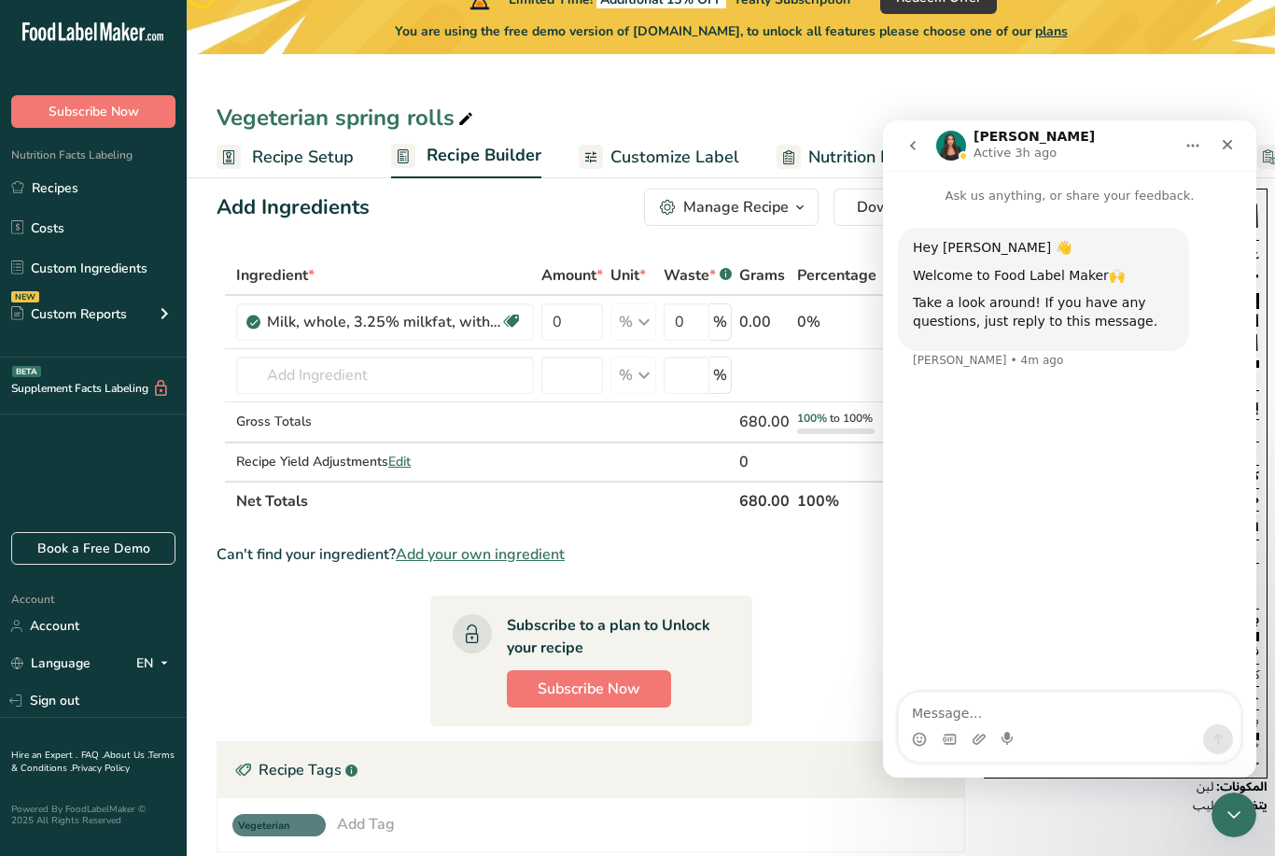
scroll to position [0, 0]
click at [1135, 739] on div "Intercom messenger" at bounding box center [1070, 739] width 342 height 30
click at [1000, 720] on textarea "Message…" at bounding box center [1070, 708] width 342 height 32
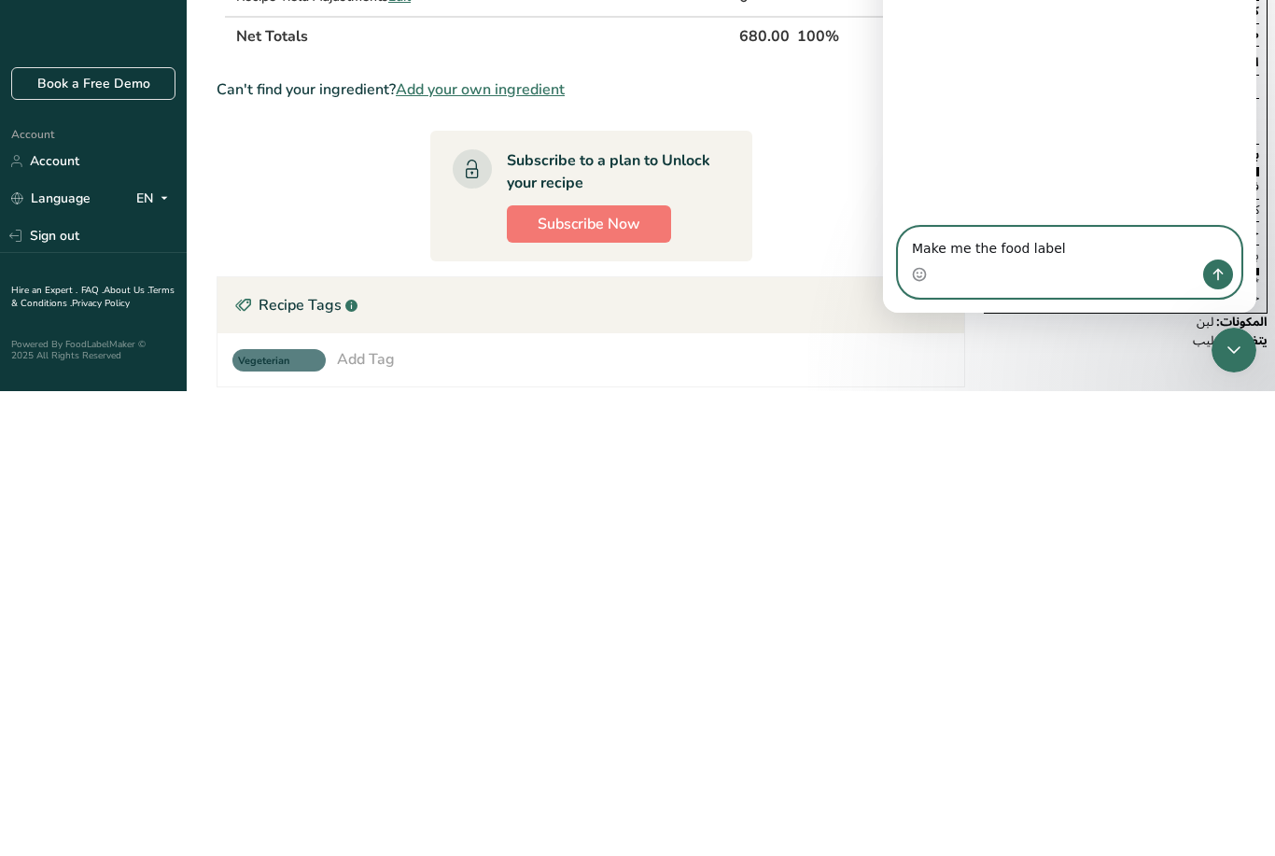
type textarea "Make me the food label"
click at [1217, 274] on icon "Send a message…" at bounding box center [1217, 274] width 15 height 15
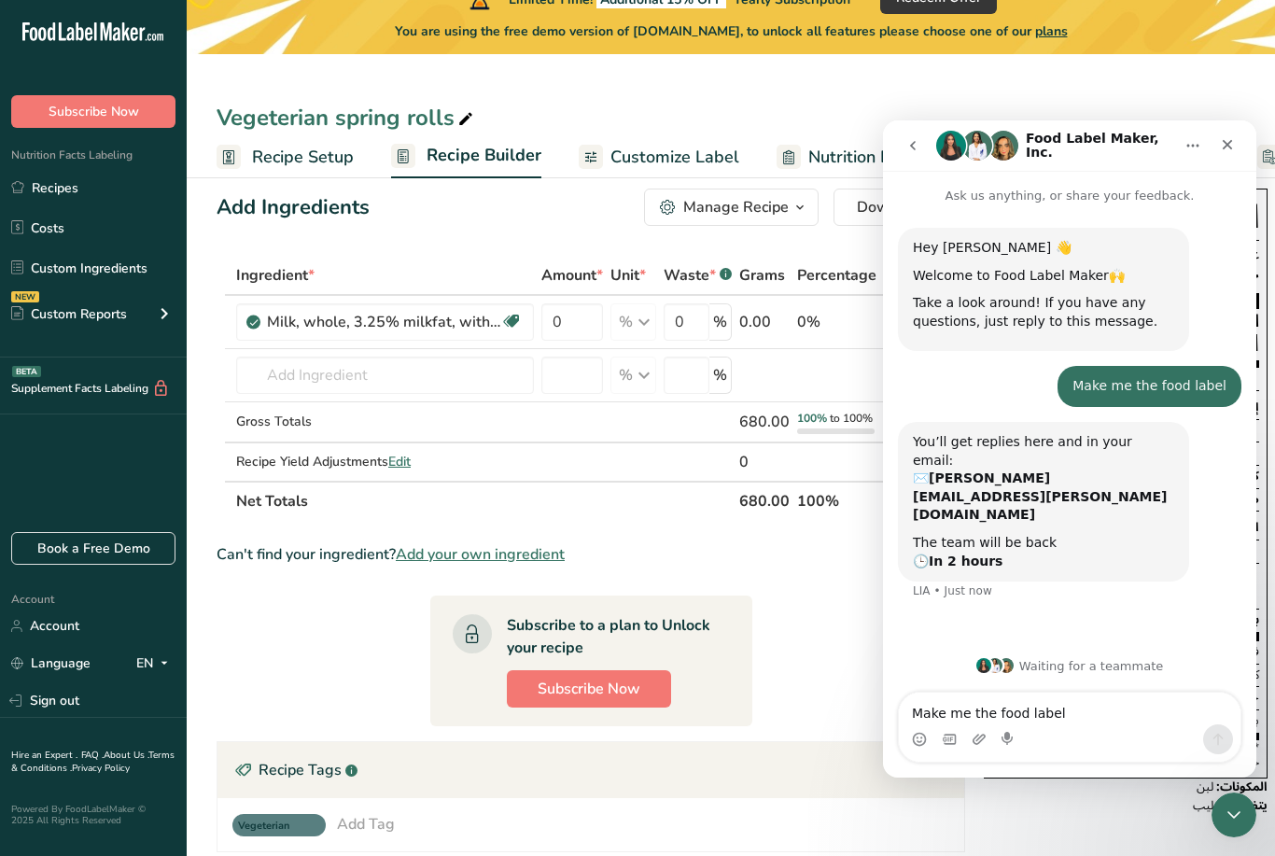
click at [981, 553] on b "In 2 hours" at bounding box center [965, 560] width 74 height 15
click at [1216, 146] on div "Close" at bounding box center [1227, 145] width 34 height 34
